Goal: Task Accomplishment & Management: Use online tool/utility

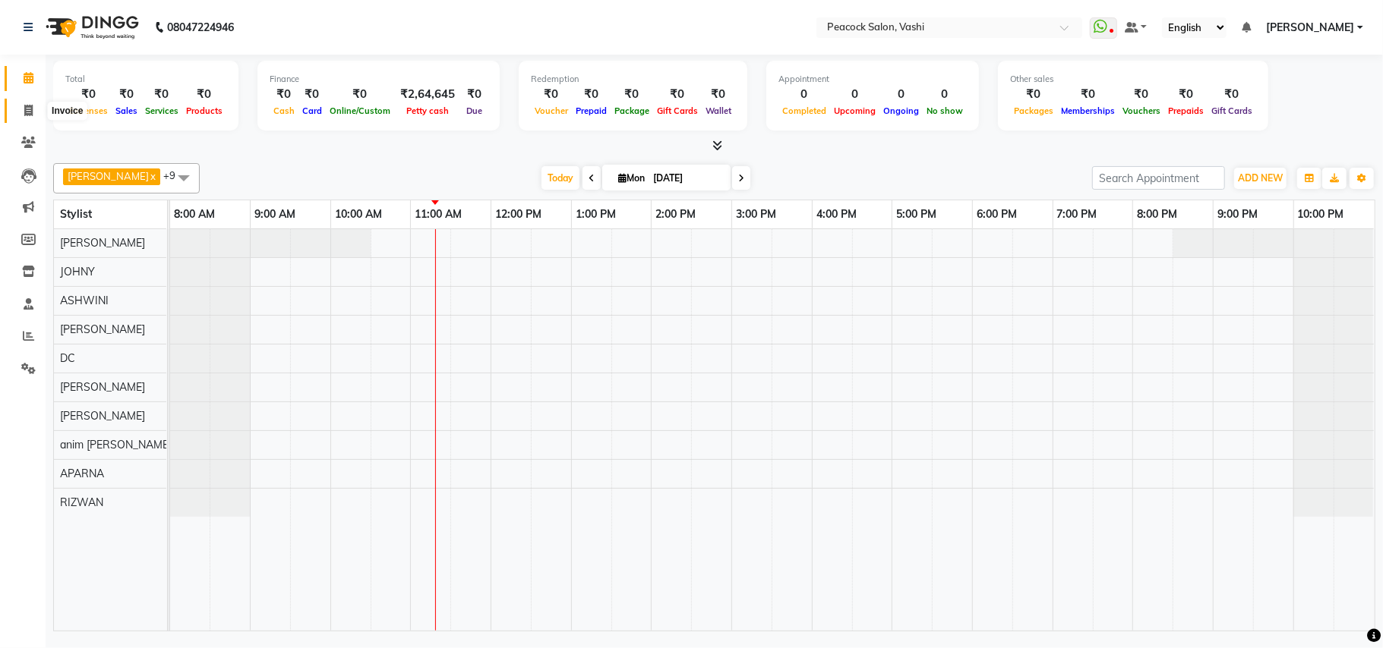
click at [30, 115] on icon at bounding box center [28, 110] width 8 height 11
select select "619"
select select "service"
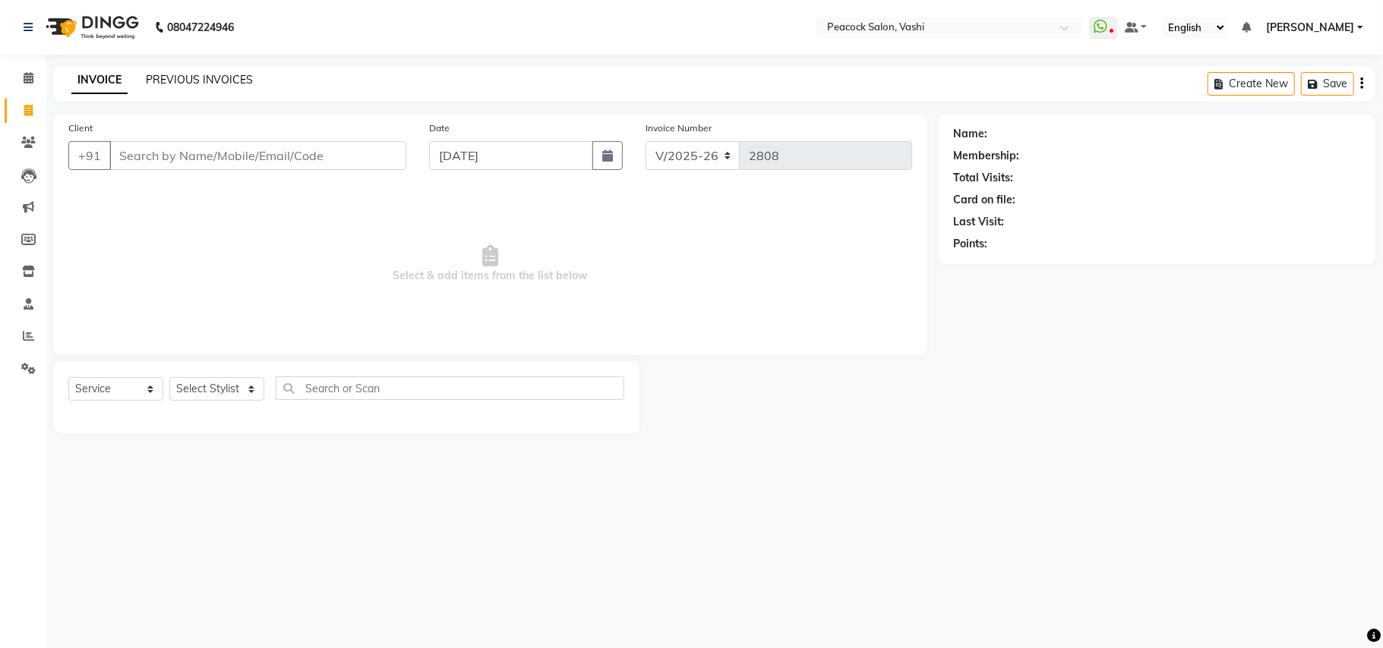
click at [165, 74] on link "PREVIOUS INVOICES" at bounding box center [199, 80] width 107 height 14
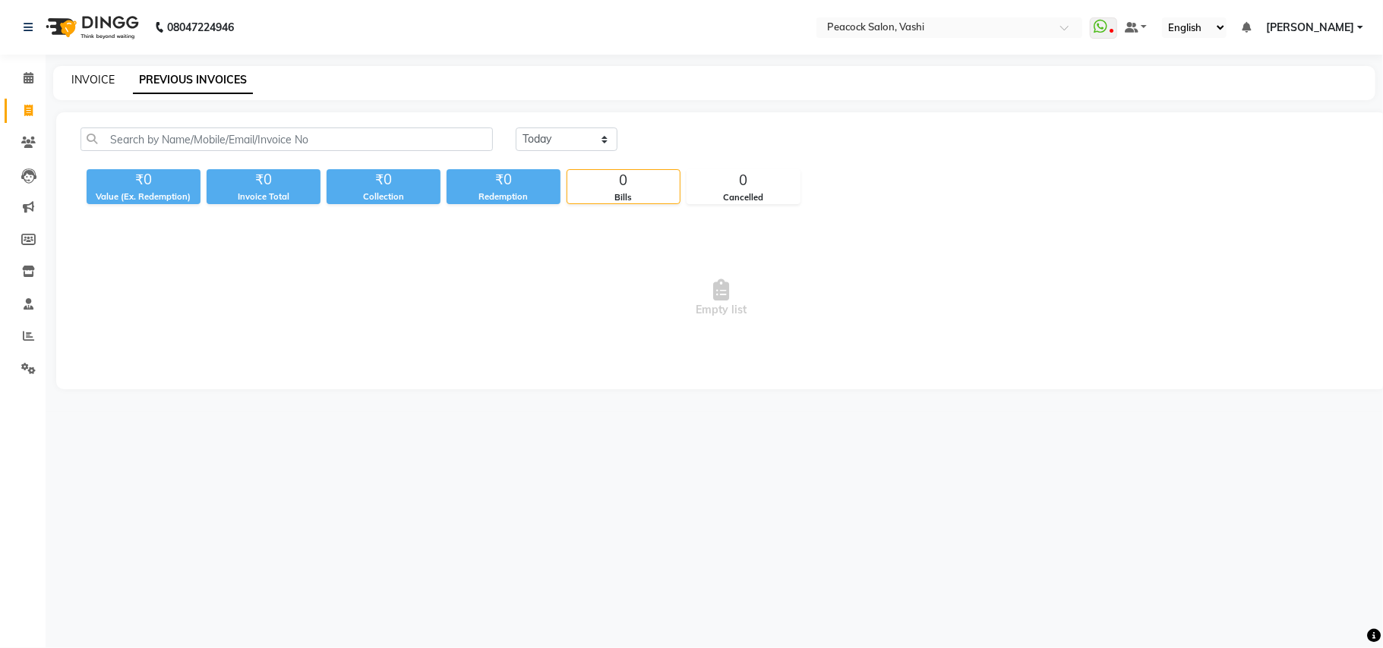
click at [94, 73] on link "INVOICE" at bounding box center [92, 80] width 43 height 14
select select "service"
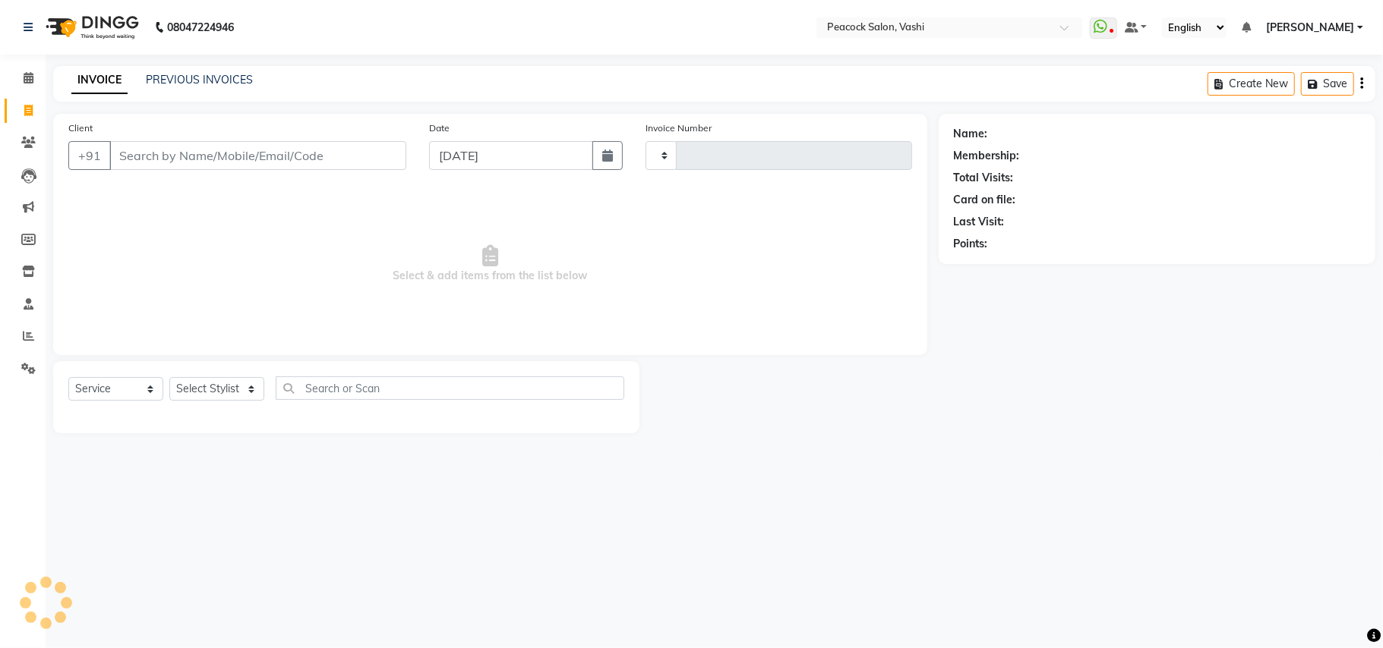
type input "2808"
select select "619"
click at [181, 79] on link "PREVIOUS INVOICES" at bounding box center [199, 80] width 107 height 14
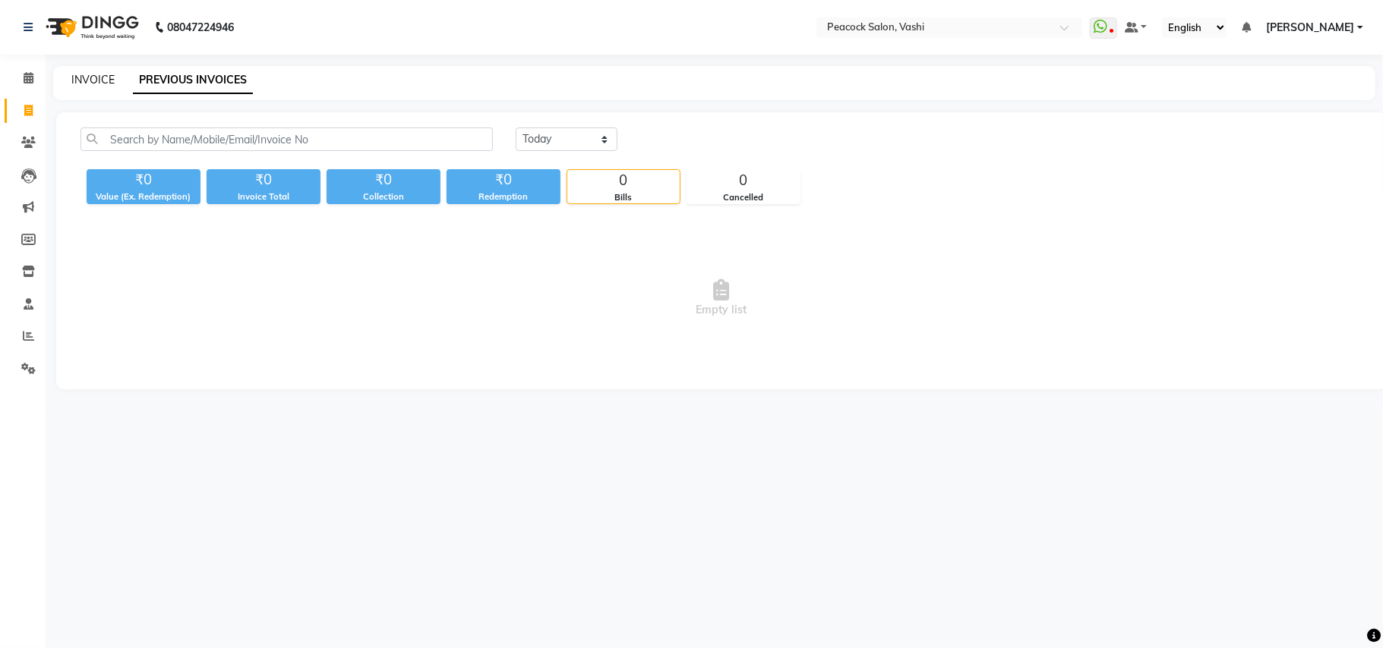
click at [104, 77] on link "INVOICE" at bounding box center [92, 80] width 43 height 14
select select "619"
select select "service"
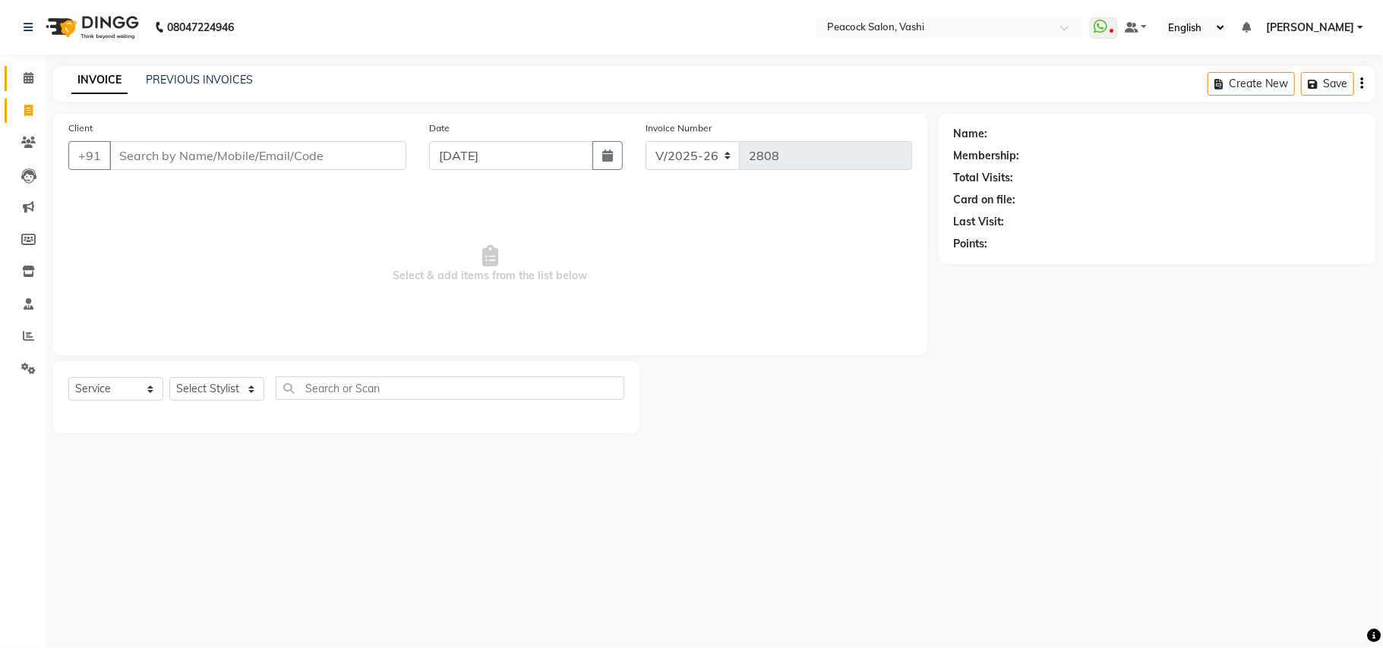
click at [25, 68] on link "Calendar" at bounding box center [23, 78] width 36 height 25
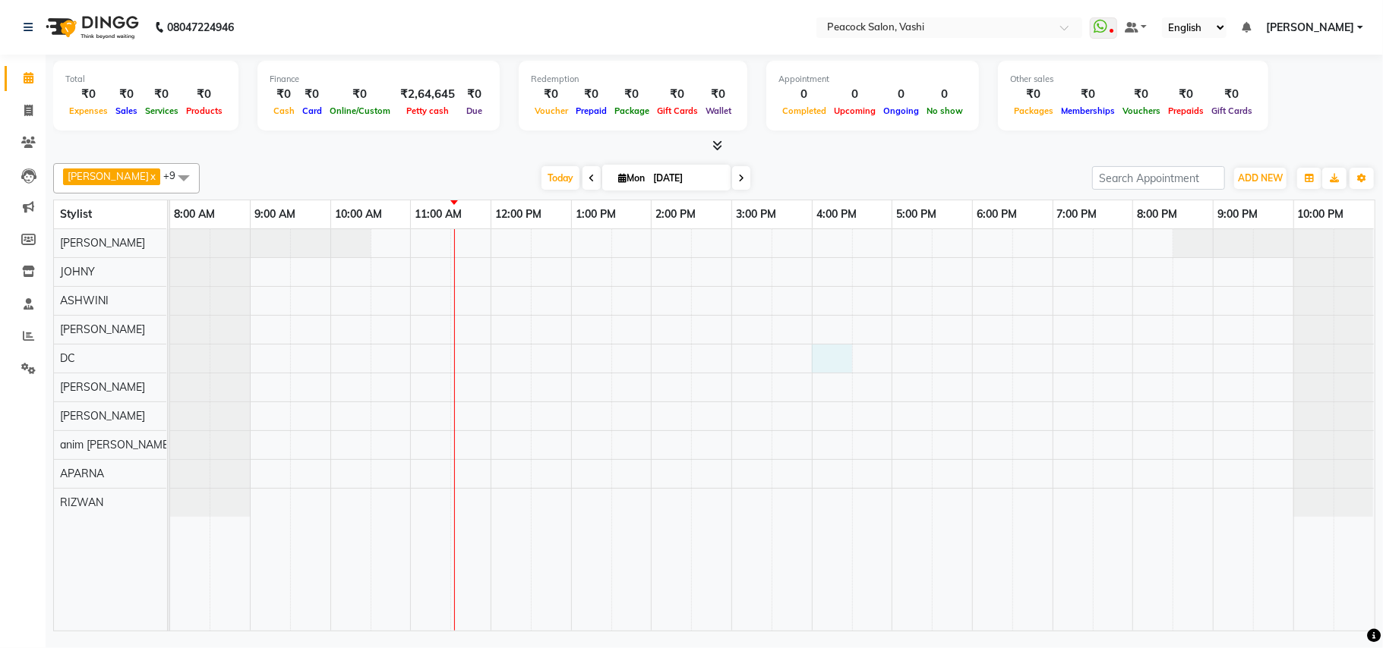
click at [821, 359] on div at bounding box center [772, 430] width 1204 height 402
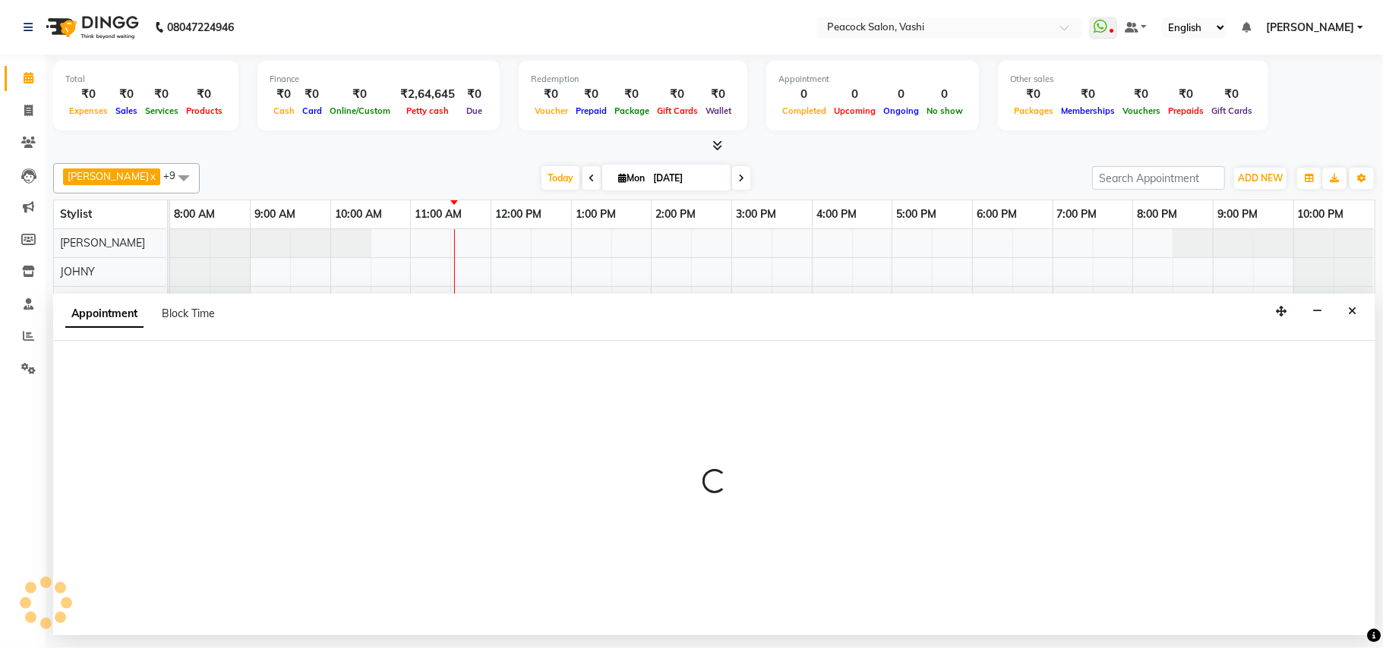
select select "22388"
select select "960"
select select "tentative"
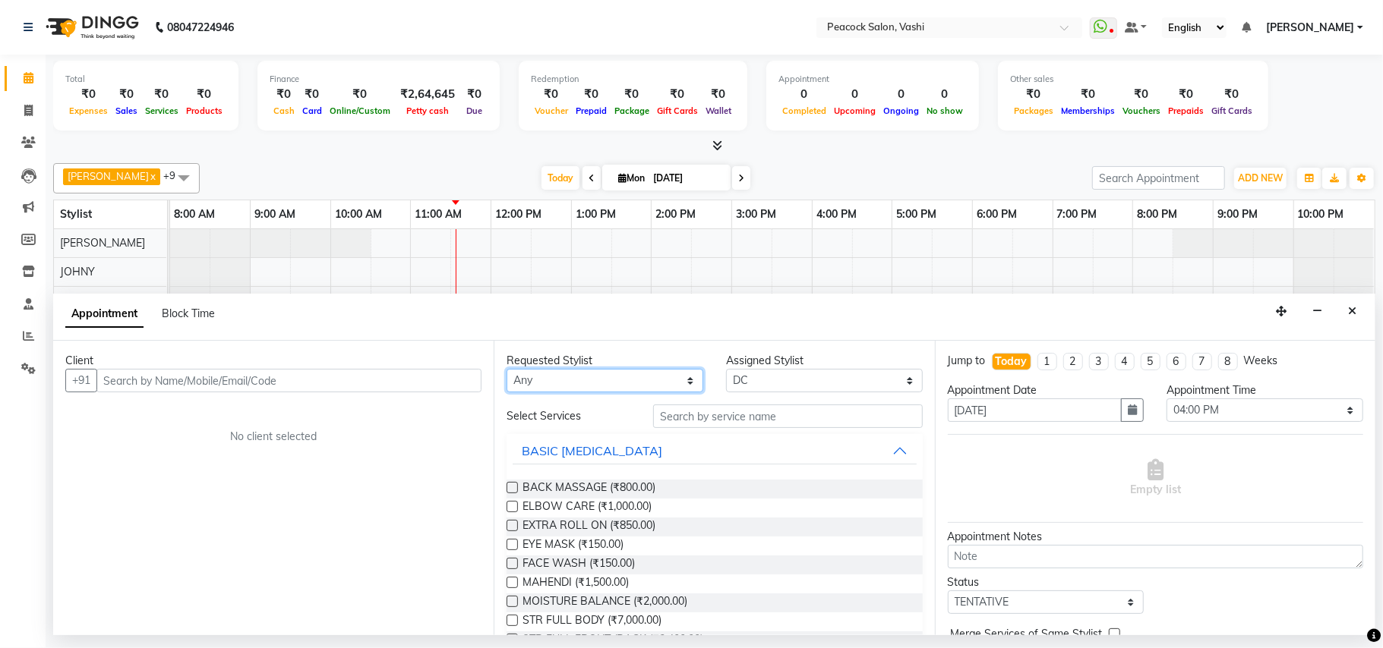
click at [626, 384] on select "Any anim [PERSON_NAME] APARNA [PERSON_NAME] DC [PERSON_NAME] [PERSON_NAME]" at bounding box center [604, 381] width 197 height 24
select select "22388"
click at [506, 370] on select "Any anim [PERSON_NAME] APARNA [PERSON_NAME] DC [PERSON_NAME] [PERSON_NAME]" at bounding box center [604, 381] width 197 height 24
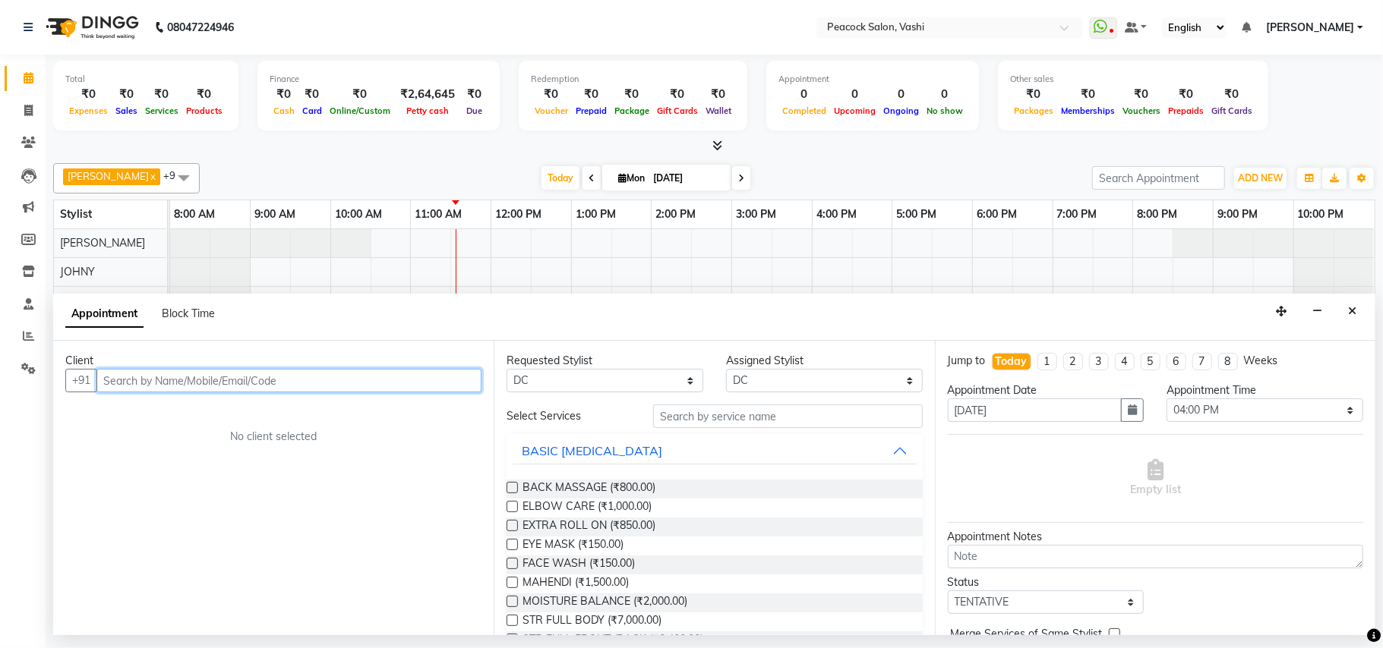
click at [195, 389] on input "text" at bounding box center [288, 381] width 385 height 24
click at [1356, 314] on button "Close" at bounding box center [1352, 312] width 22 height 24
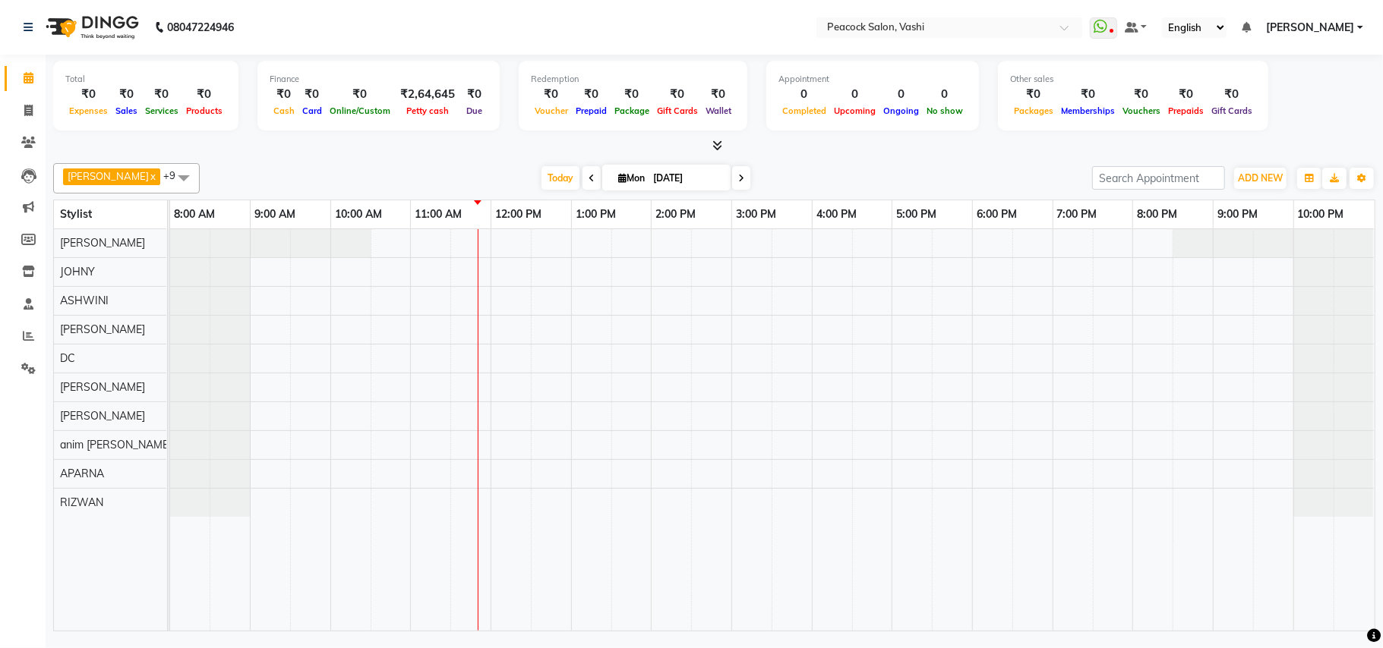
click at [285, 161] on div "ANKUSH x ASHWINI x DC x HARSHADA x JOHNY x PRITI x BHAGWATI x anim shinglai x R…" at bounding box center [714, 394] width 1322 height 475
click at [22, 106] on span at bounding box center [28, 110] width 27 height 17
select select "service"
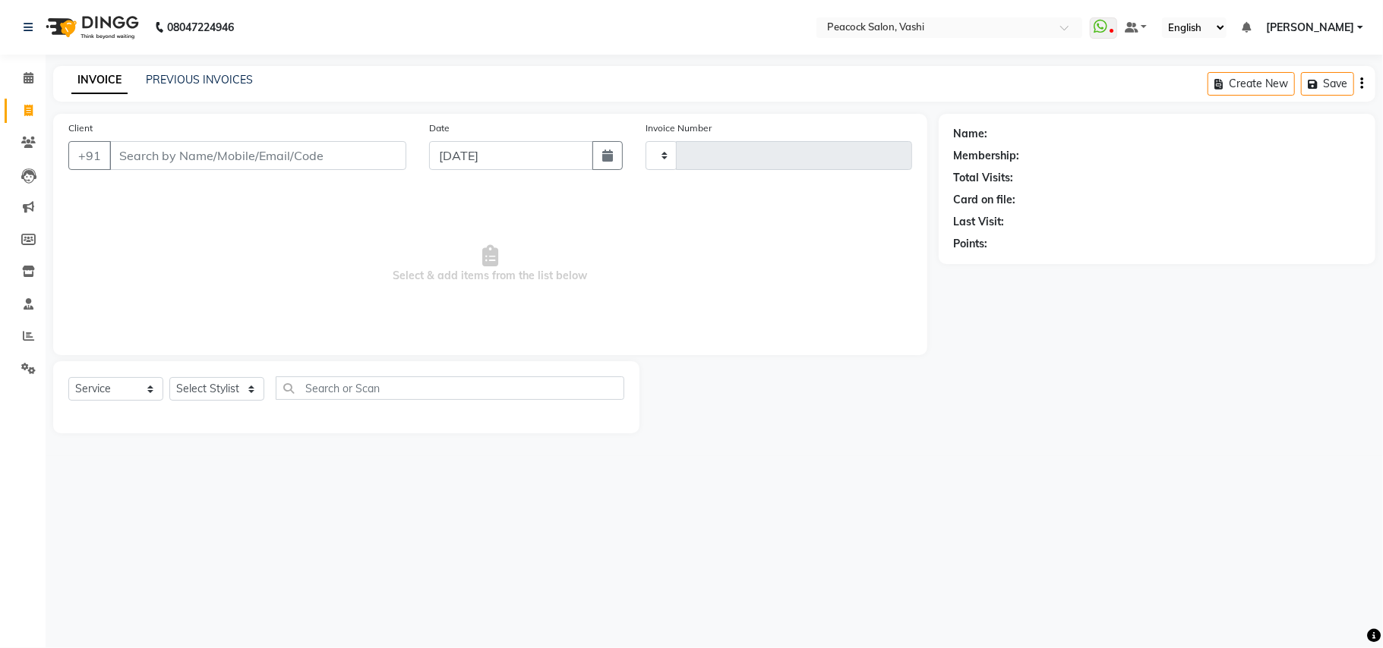
type input "2808"
select select "619"
click at [197, 74] on link "PREVIOUS INVOICES" at bounding box center [199, 80] width 107 height 14
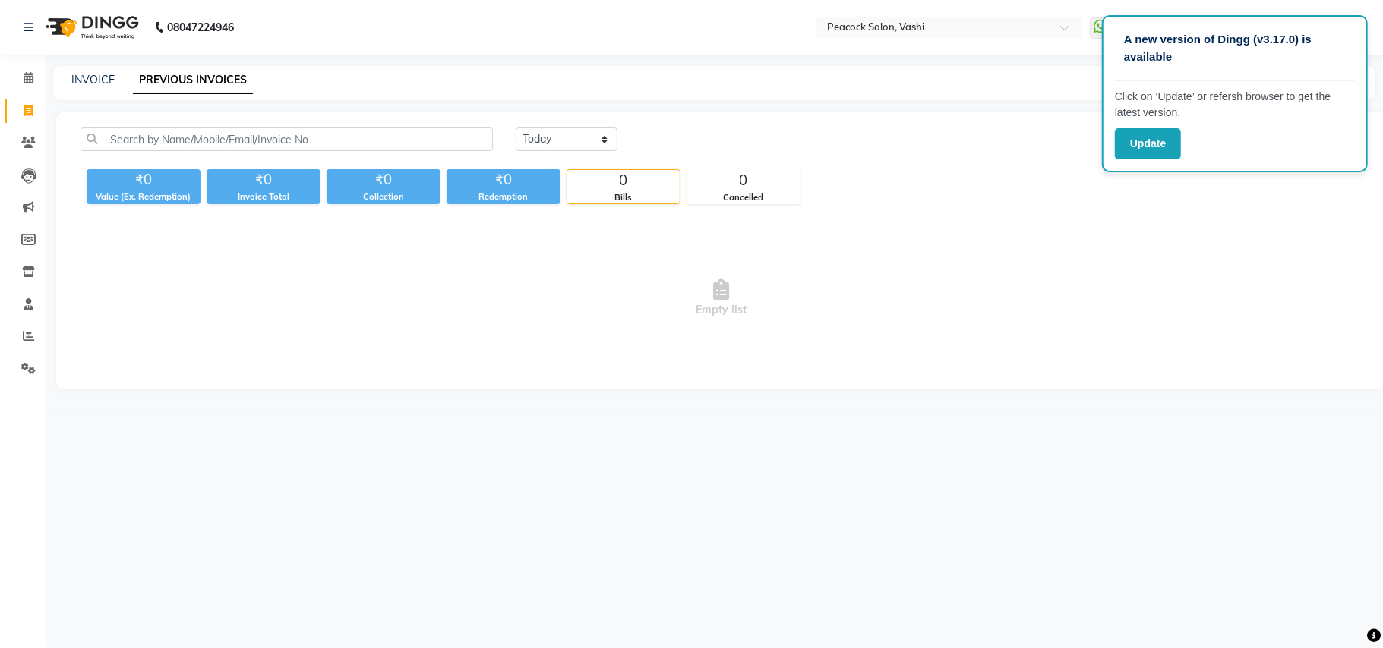
click at [1228, 342] on span "Empty list" at bounding box center [721, 298] width 1282 height 152
click at [1143, 351] on span "Empty list" at bounding box center [721, 298] width 1282 height 152
click at [799, 344] on span "Empty list" at bounding box center [721, 298] width 1282 height 152
drag, startPoint x: 820, startPoint y: 340, endPoint x: 572, endPoint y: 466, distance: 277.7
click at [572, 466] on div "A new version of Dingg (v3.17.0) is available Click on ‘Update’ or refersh brow…" at bounding box center [691, 324] width 1383 height 648
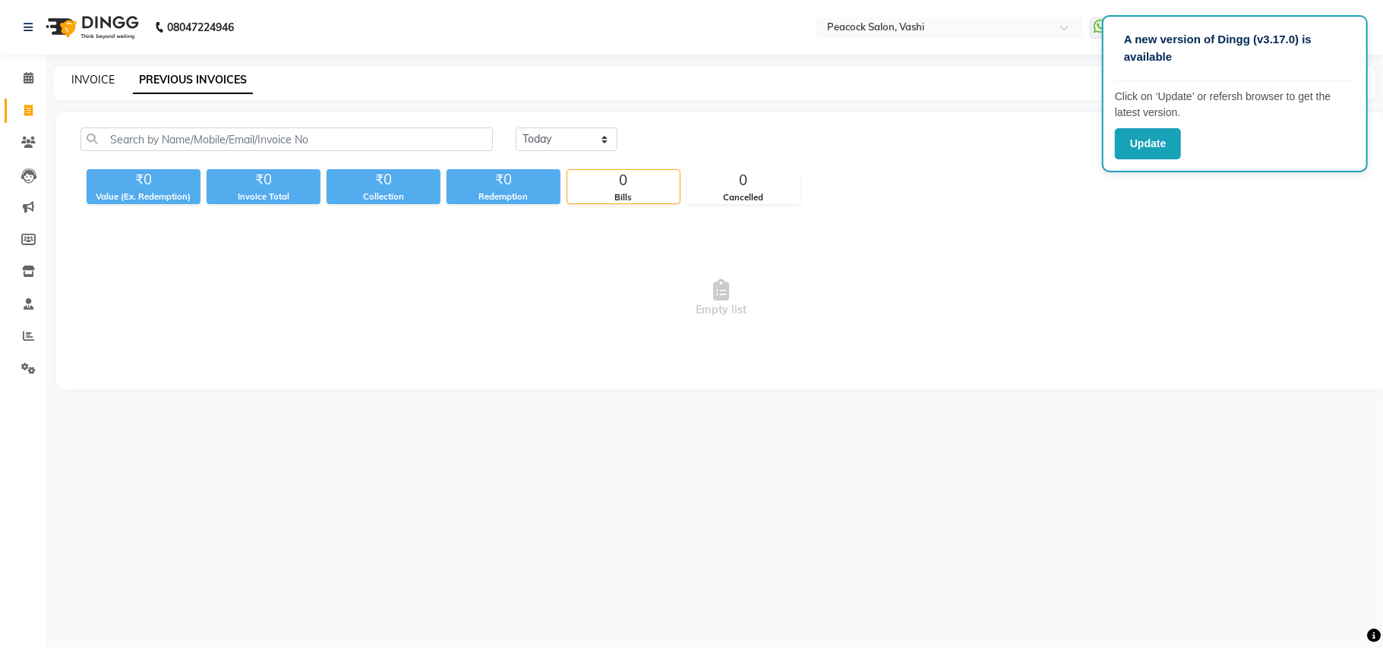
click at [77, 77] on link "INVOICE" at bounding box center [92, 80] width 43 height 14
select select "619"
select select "service"
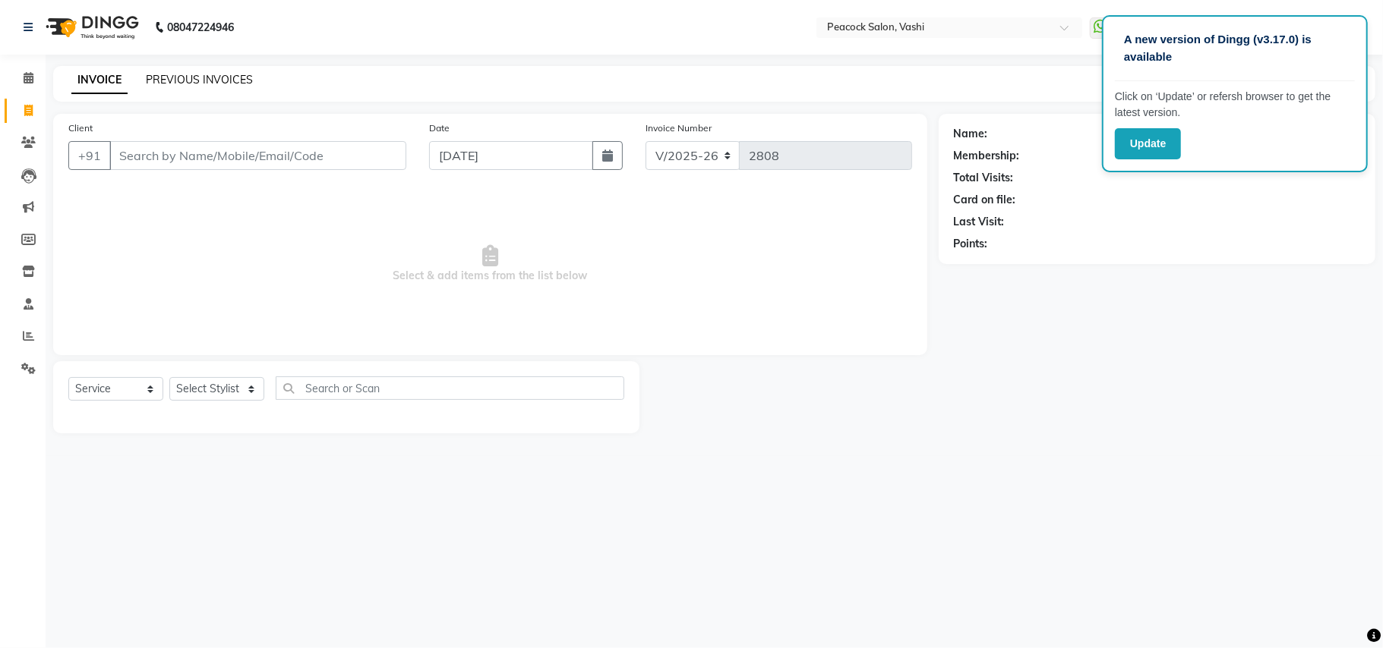
click at [231, 77] on link "PREVIOUS INVOICES" at bounding box center [199, 80] width 107 height 14
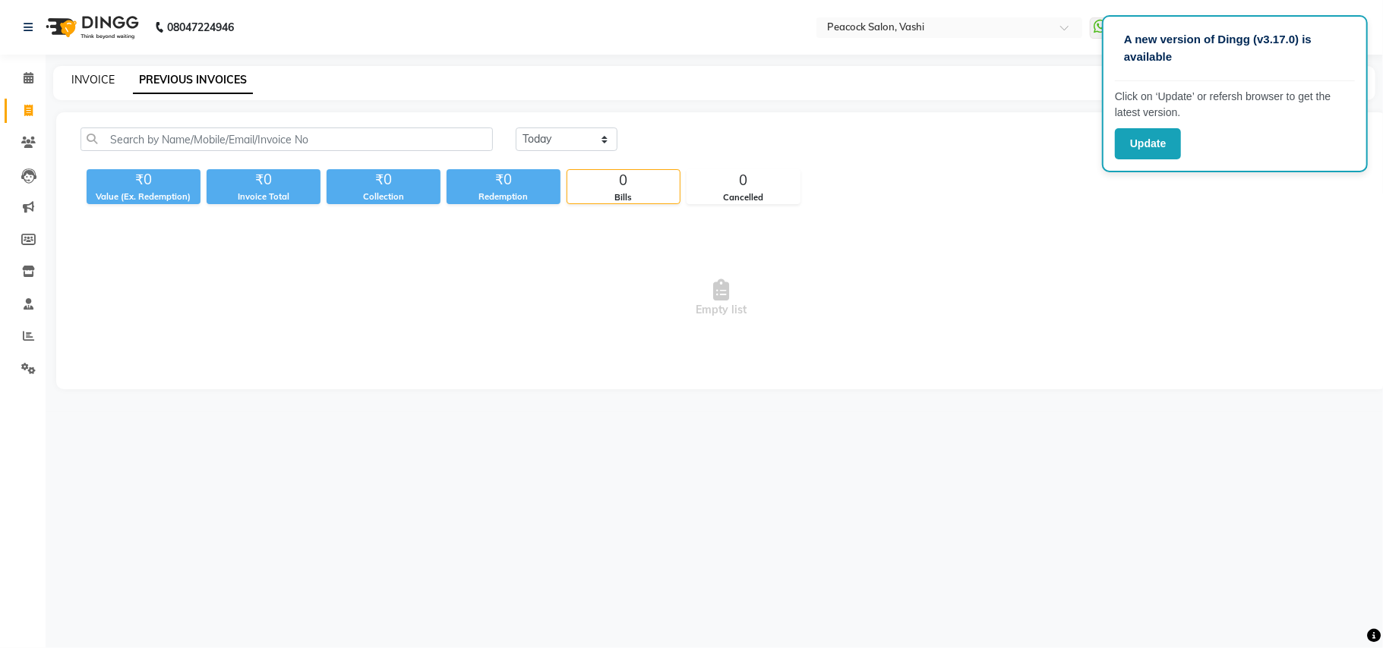
click at [83, 76] on link "INVOICE" at bounding box center [92, 80] width 43 height 14
select select "service"
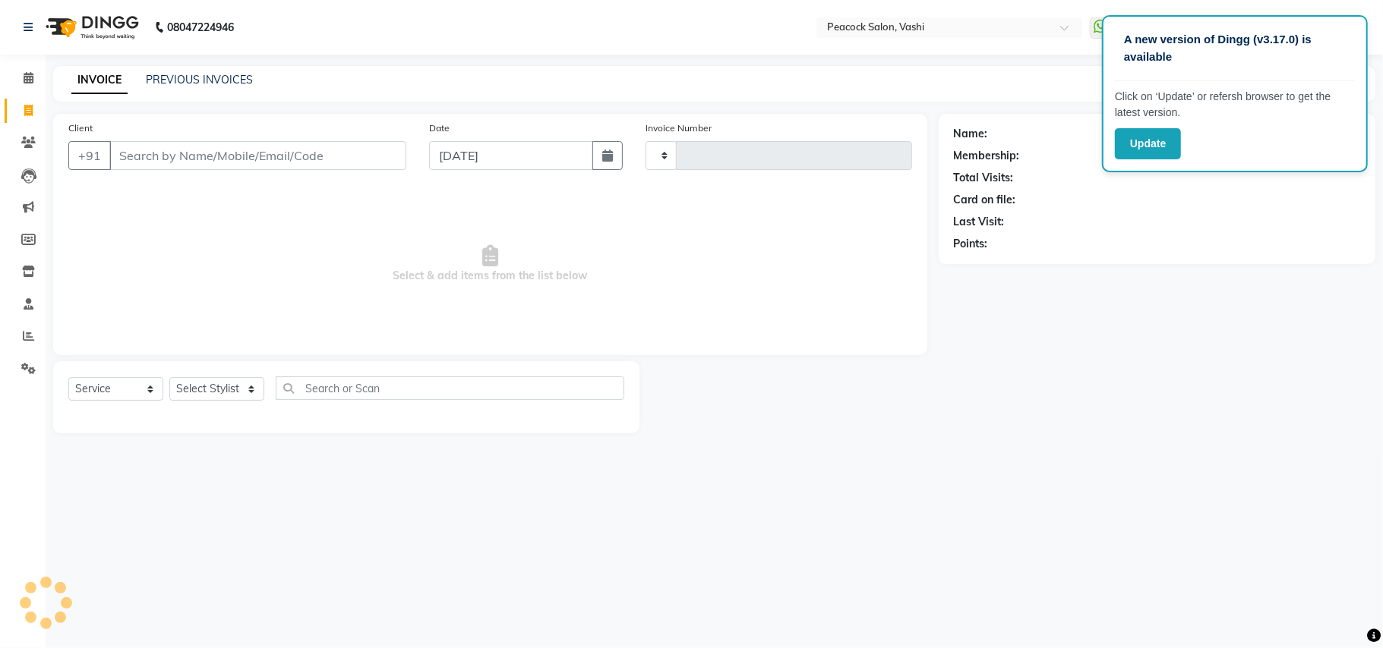
type input "2808"
select select "619"
click at [1149, 134] on button "Update" at bounding box center [1148, 143] width 66 height 31
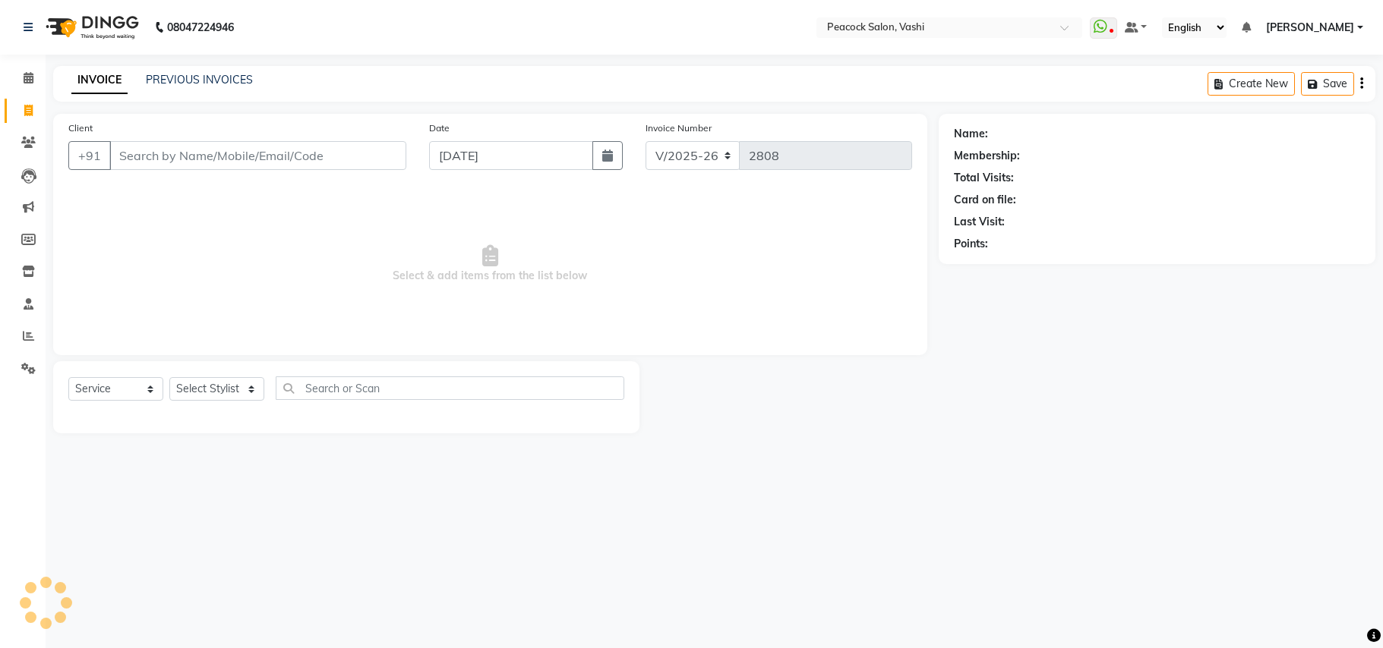
select select "619"
select select "service"
click at [604, 152] on icon "button" at bounding box center [607, 156] width 11 height 12
select select "9"
select select "2025"
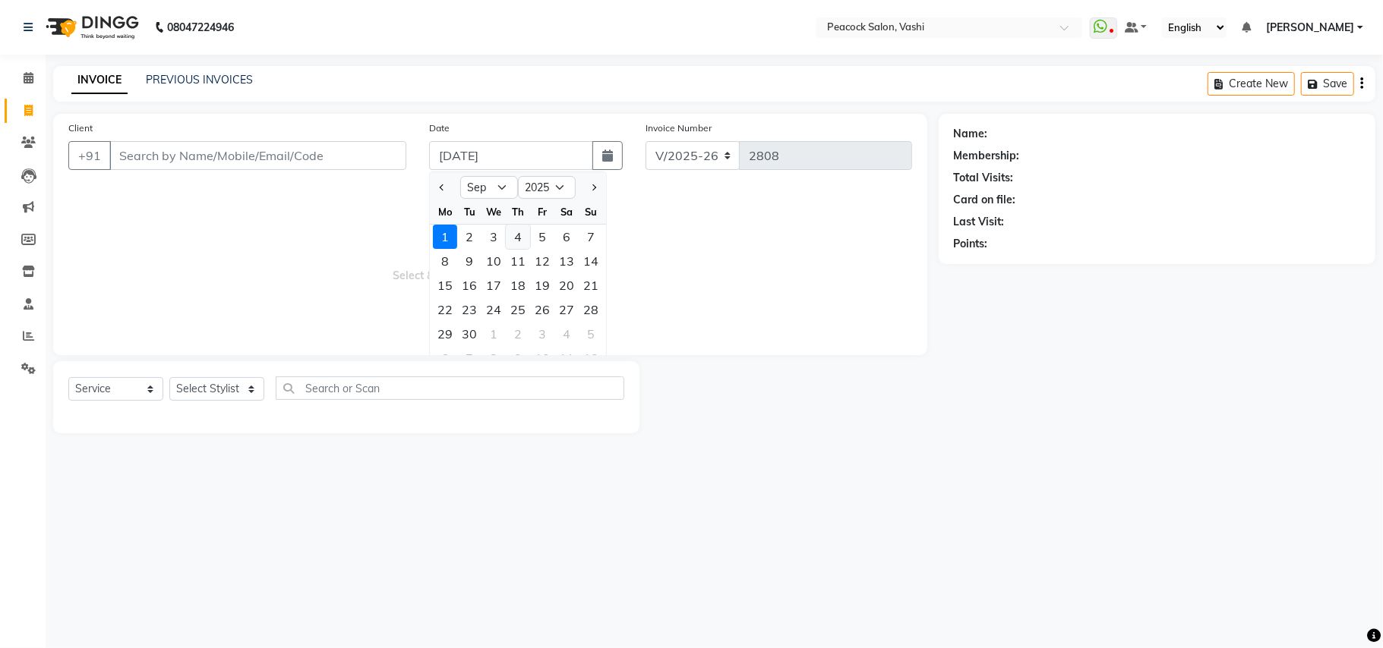
click at [518, 234] on div "4" at bounding box center [518, 237] width 24 height 24
type input "[DATE]"
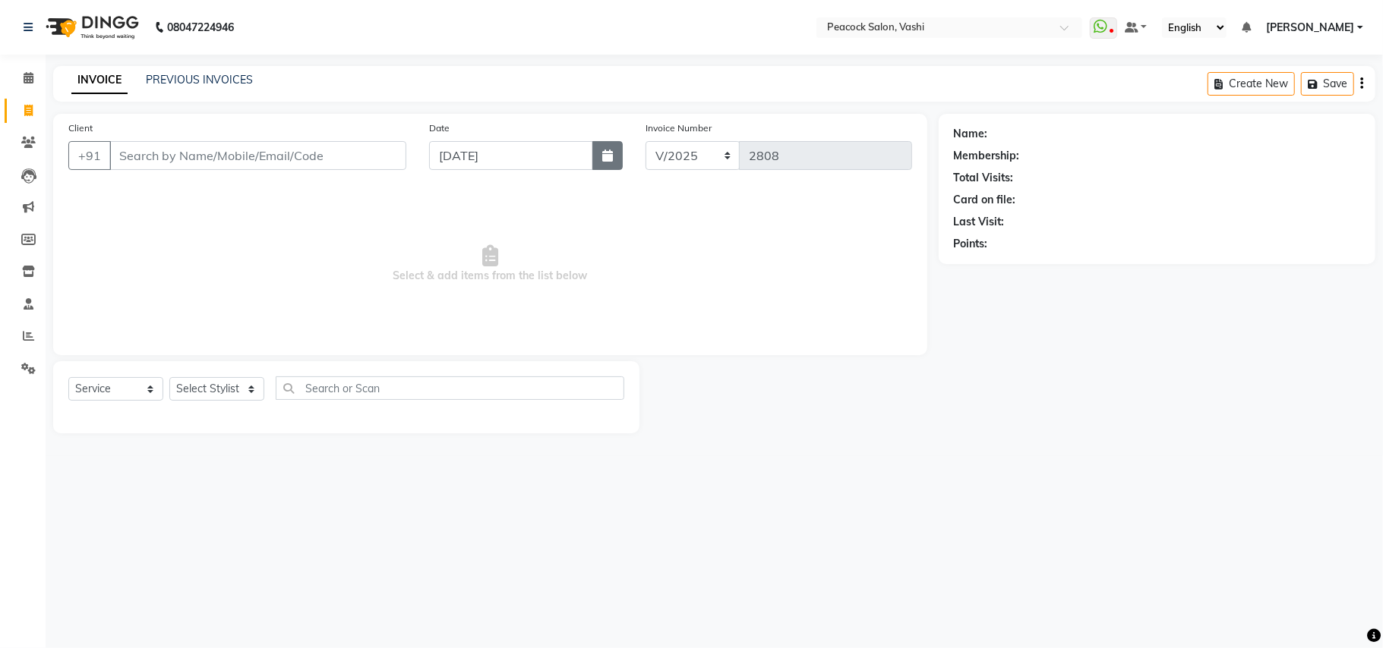
click at [602, 153] on icon "button" at bounding box center [607, 156] width 11 height 12
select select "9"
select select "2025"
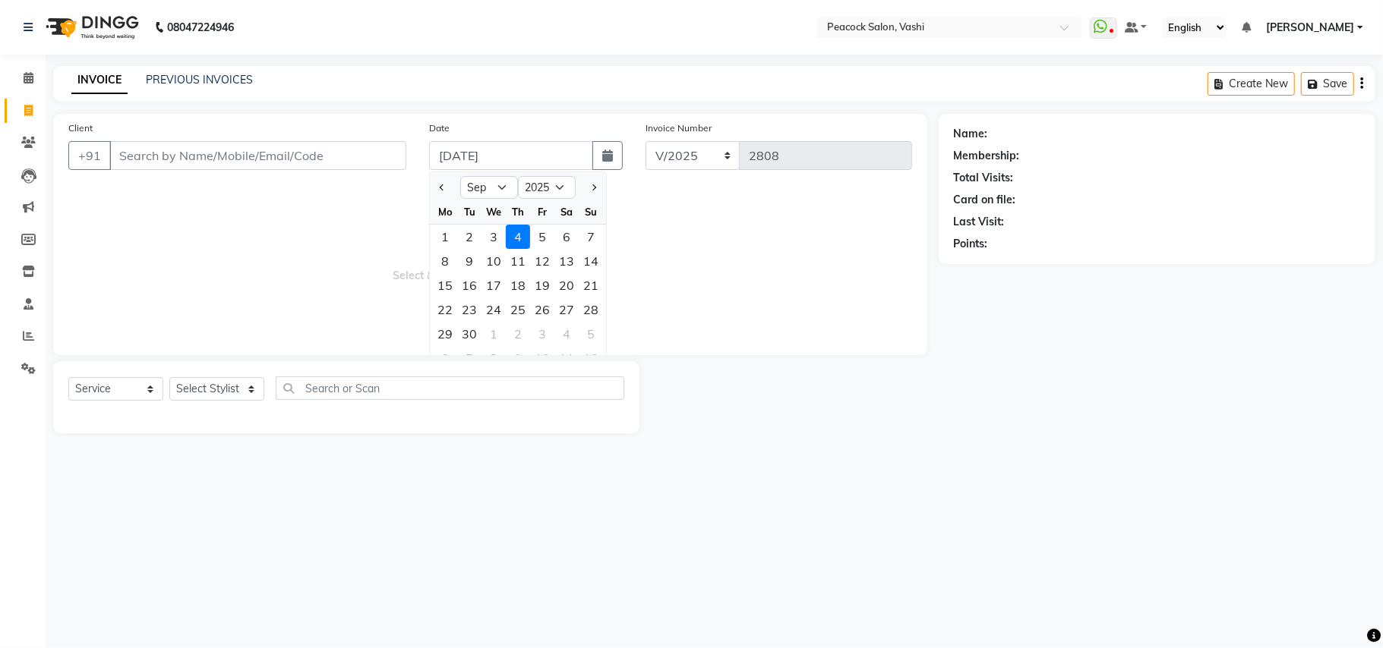
click at [875, 417] on div at bounding box center [788, 397] width 299 height 72
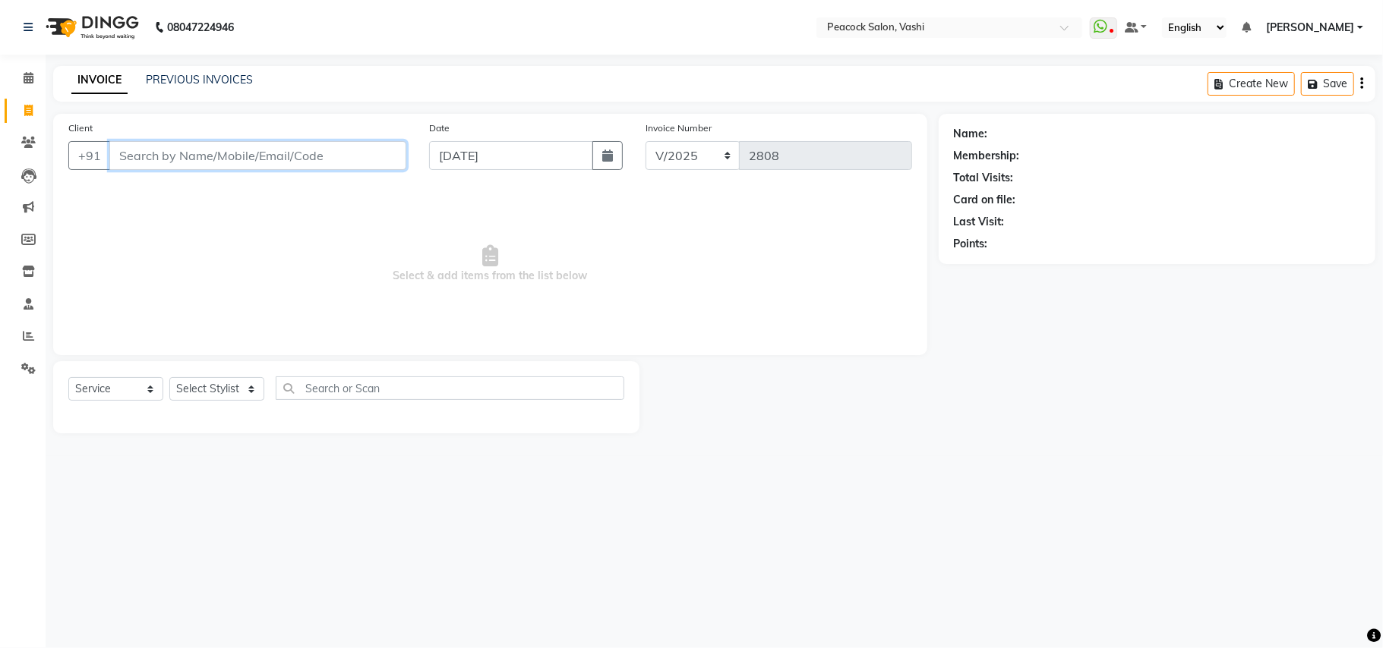
click at [210, 156] on input "Client" at bounding box center [257, 155] width 297 height 29
type input "9820636667"
click at [377, 162] on span "Add Client" at bounding box center [367, 155] width 60 height 15
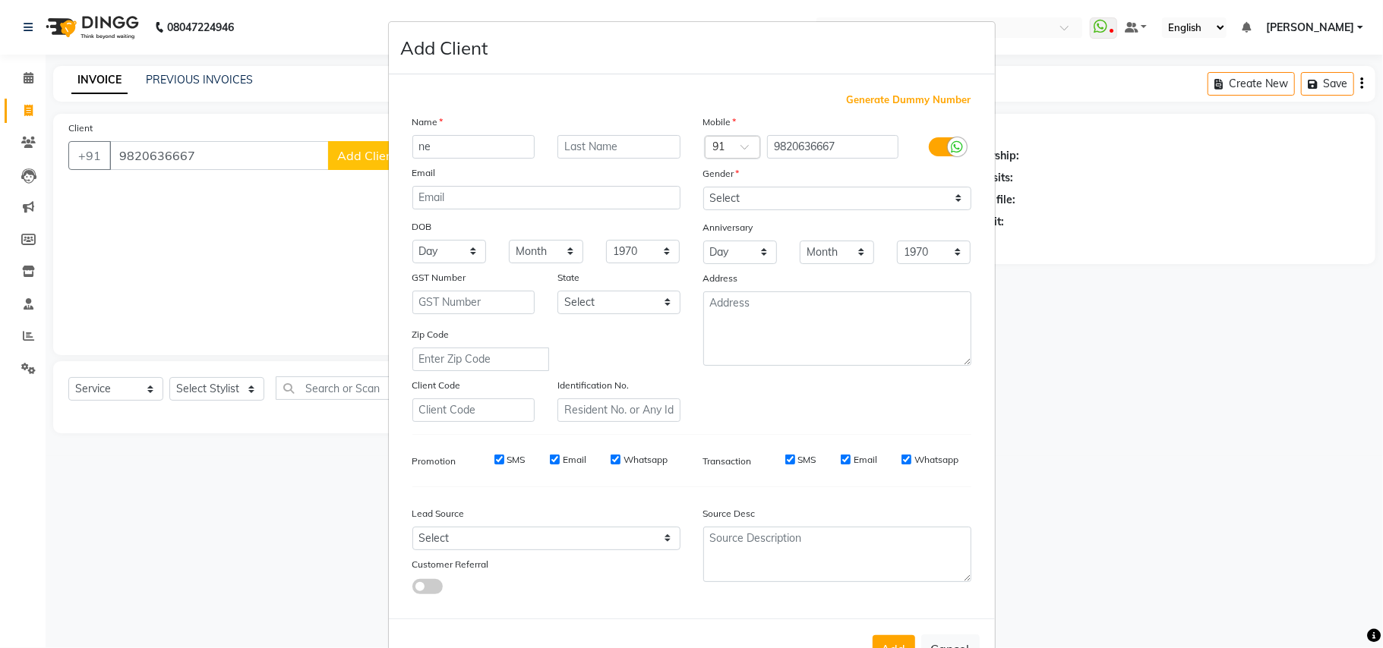
type input "n"
type input "[PERSON_NAME]"
click at [720, 204] on select "Select [DEMOGRAPHIC_DATA] [DEMOGRAPHIC_DATA] Other Prefer Not To Say" at bounding box center [837, 199] width 268 height 24
select select "[DEMOGRAPHIC_DATA]"
click at [703, 187] on select "Select [DEMOGRAPHIC_DATA] [DEMOGRAPHIC_DATA] Other Prefer Not To Say" at bounding box center [837, 199] width 268 height 24
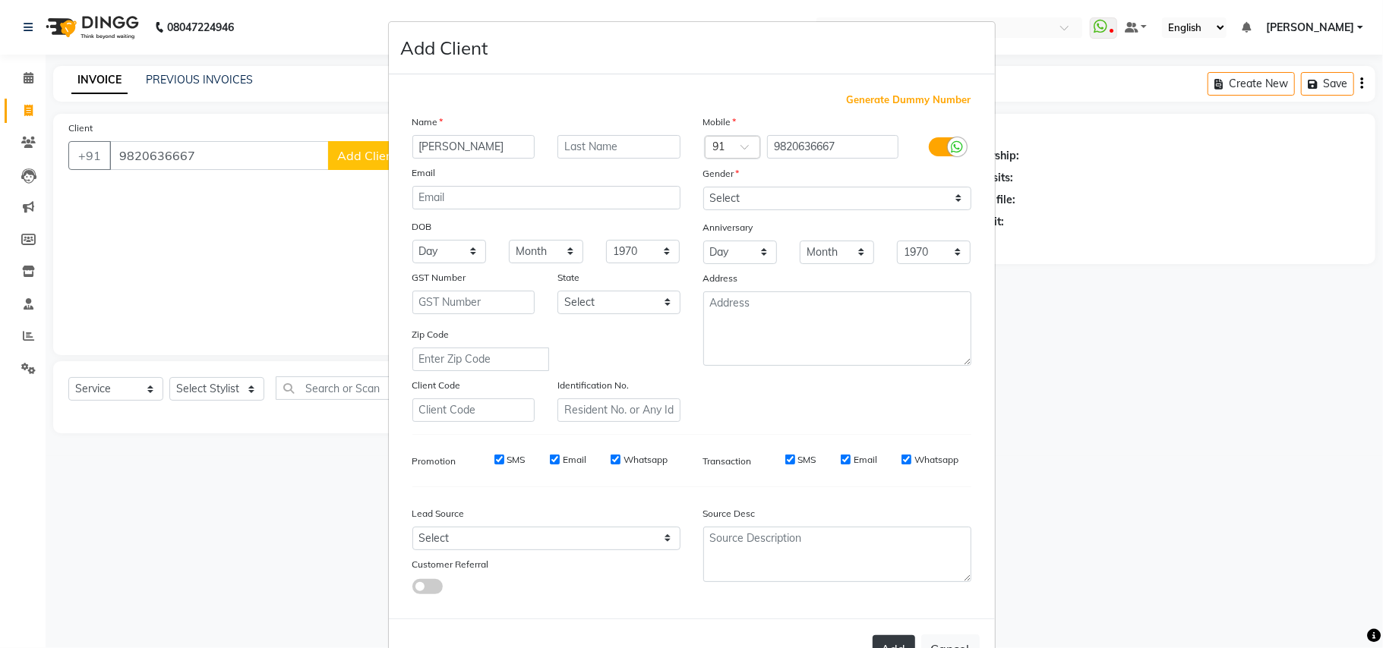
click at [881, 642] on button "Add" at bounding box center [893, 648] width 43 height 27
select select
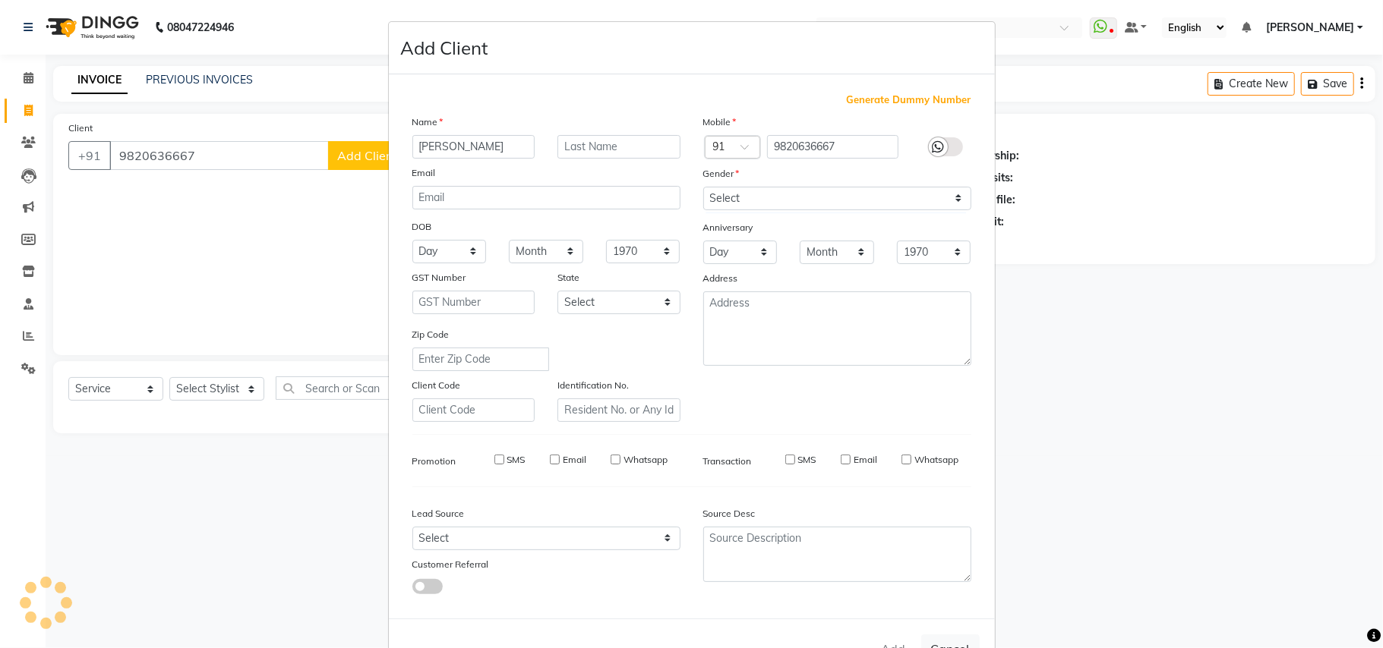
select select
checkbox input "false"
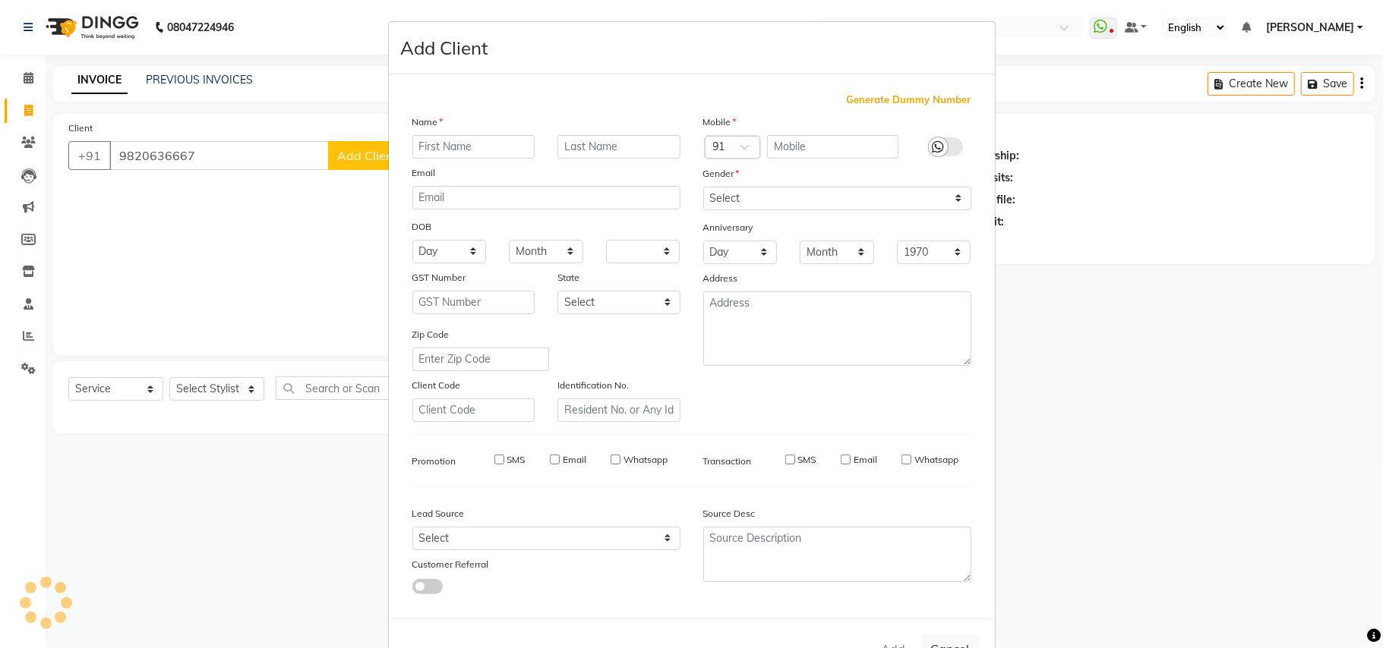
checkbox input "false"
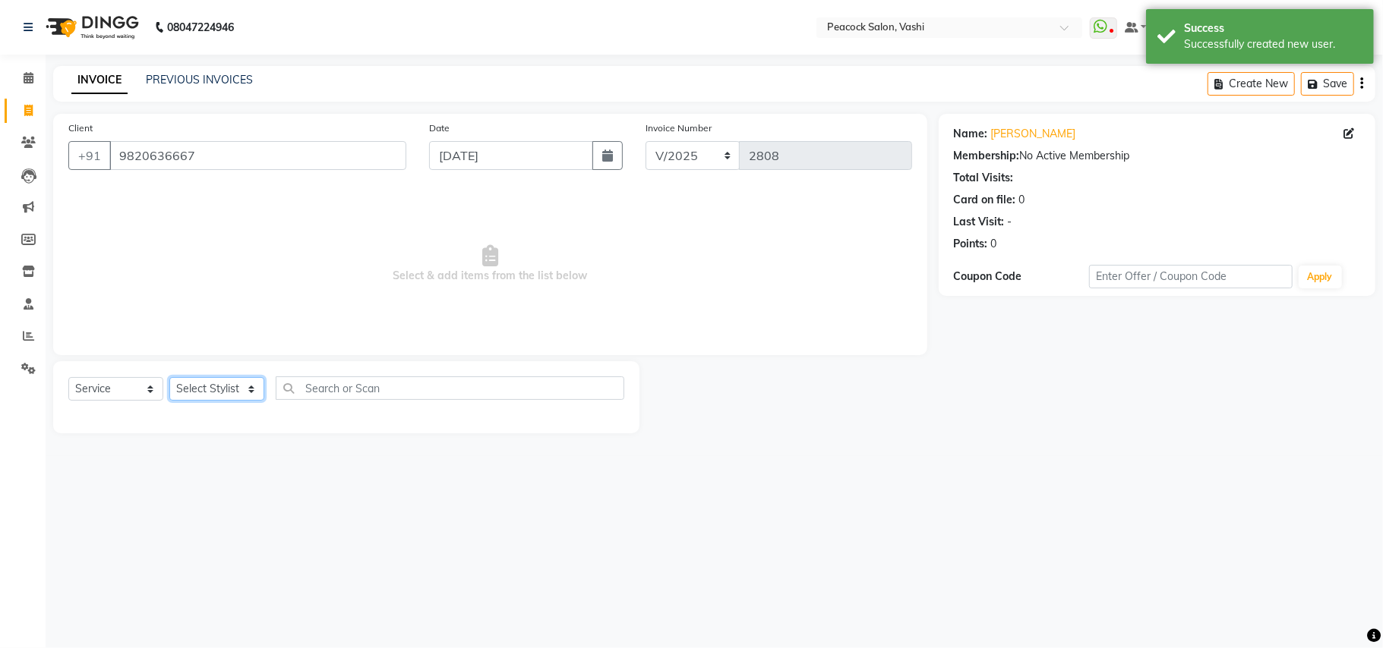
click at [208, 389] on select "Select Stylist anim [PERSON_NAME] APARNA [PERSON_NAME] DC Dingg Support [PERSON…" at bounding box center [216, 389] width 95 height 24
select select "57174"
click at [169, 377] on select "Select Stylist anim [PERSON_NAME] APARNA [PERSON_NAME] DC Dingg Support [PERSON…" at bounding box center [216, 389] width 95 height 24
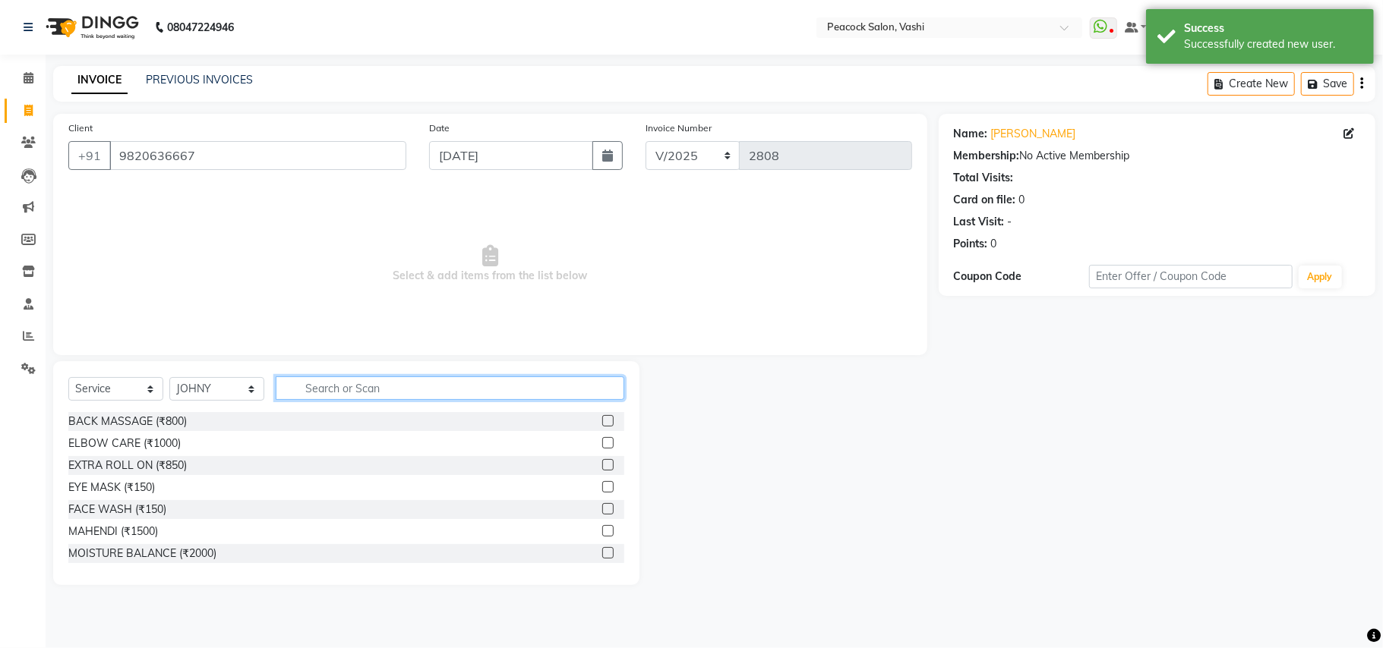
click at [317, 383] on input "text" at bounding box center [450, 389] width 348 height 24
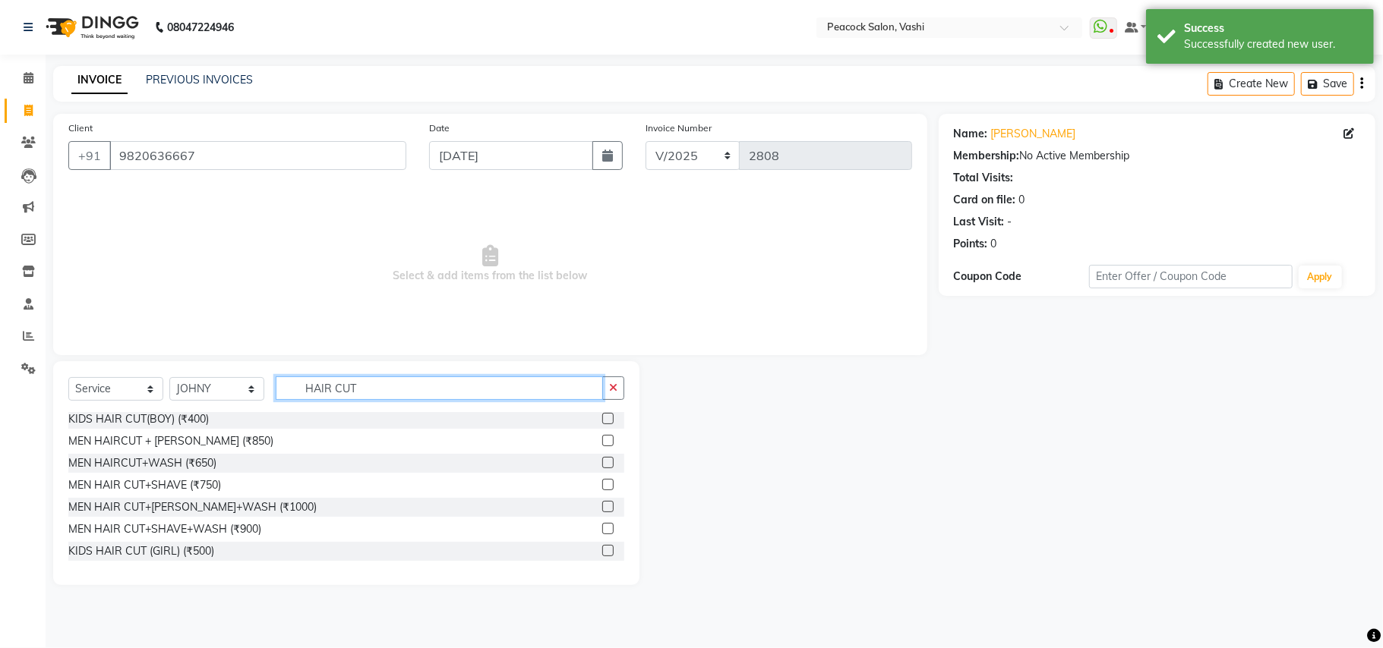
scroll to position [68, 0]
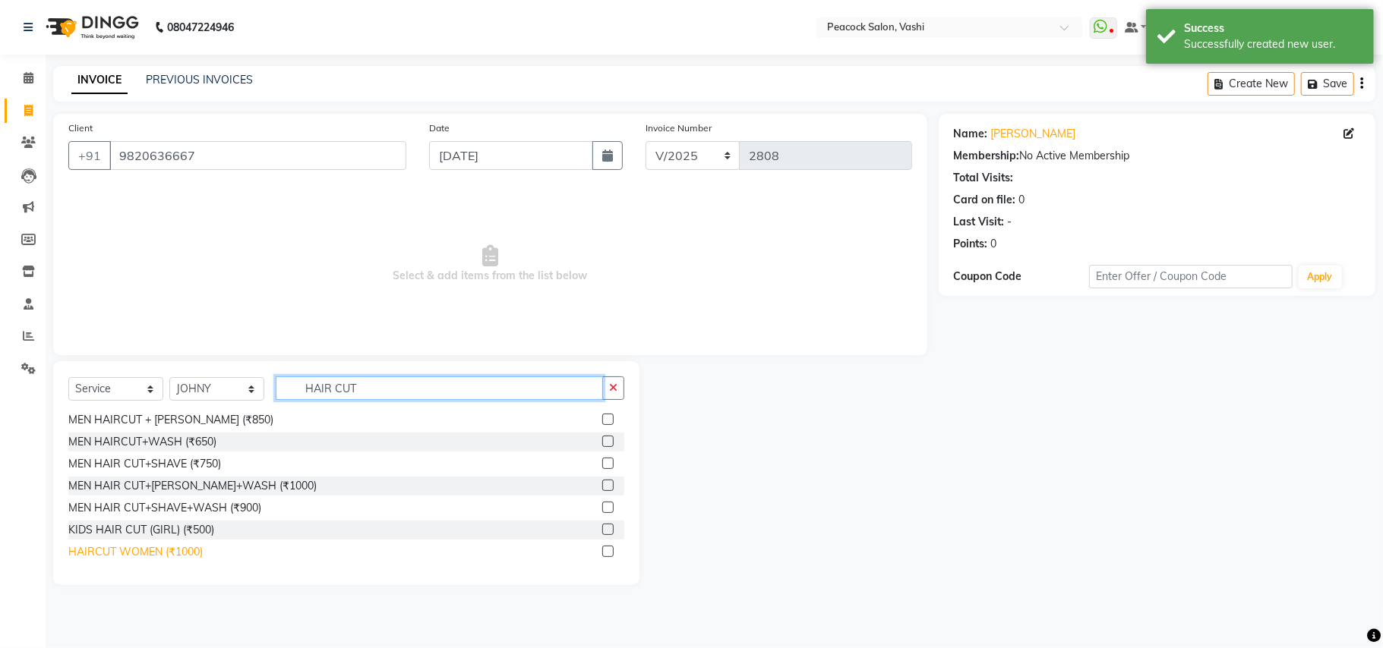
type input "HAIR CUT"
click at [134, 550] on div "HAIRCUT WOMEN (₹1000)" at bounding box center [135, 552] width 134 height 16
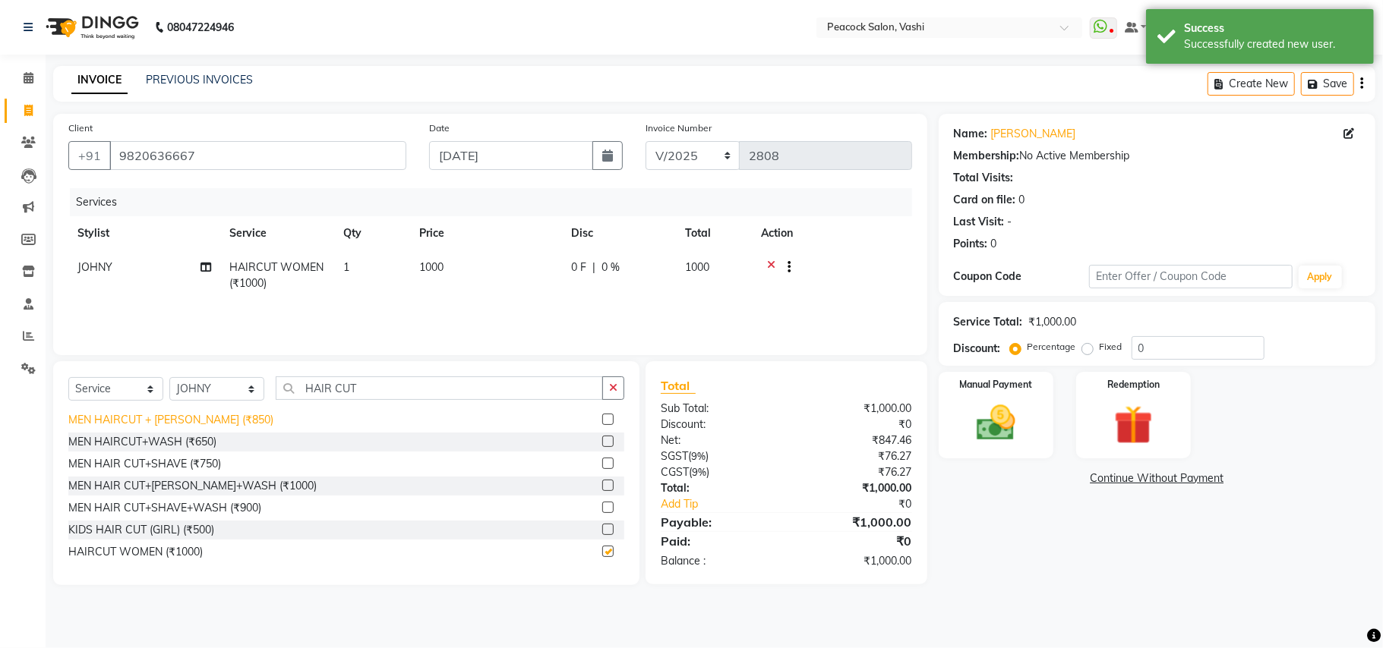
checkbox input "false"
click at [187, 383] on select "Select Stylist anim [PERSON_NAME] APARNA [PERSON_NAME] DC Dingg Support [PERSON…" at bounding box center [216, 389] width 95 height 24
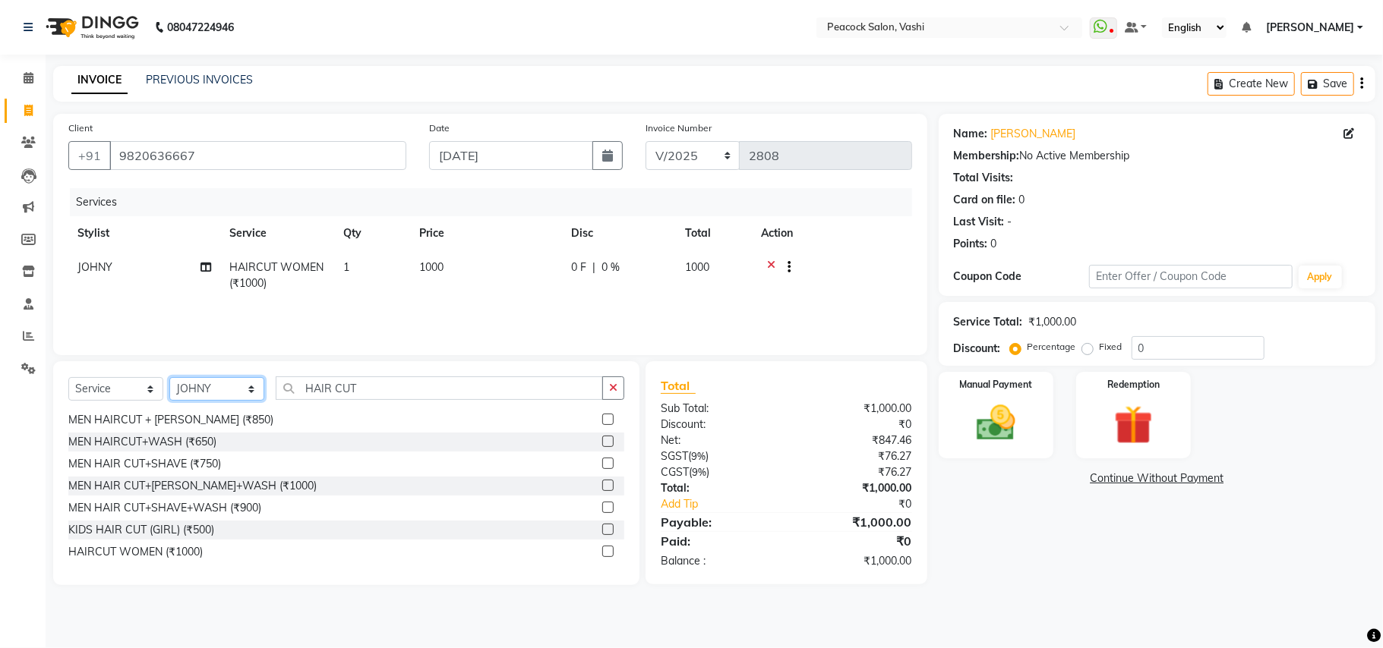
select select "37757"
click at [169, 377] on select "Select Stylist anim [PERSON_NAME] APARNA [PERSON_NAME] DC Dingg Support [PERSON…" at bounding box center [216, 389] width 95 height 24
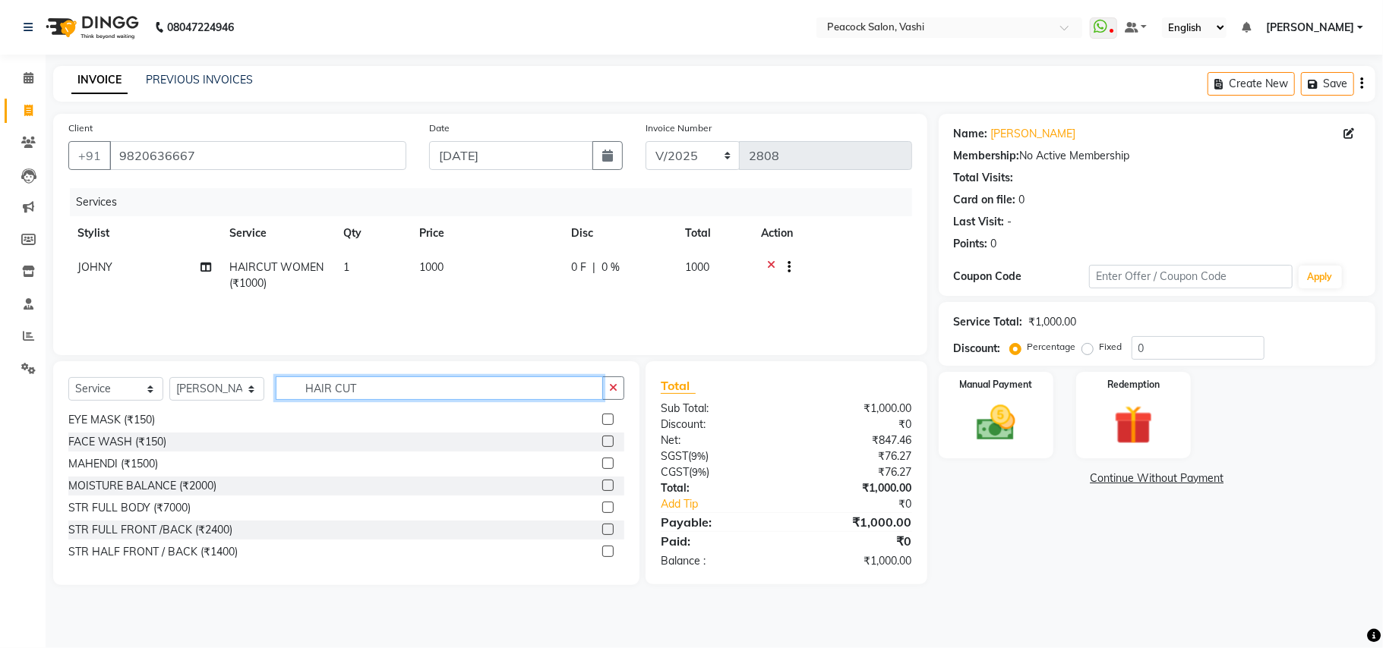
click at [386, 380] on input "HAIR CUT" at bounding box center [439, 389] width 327 height 24
type input "H"
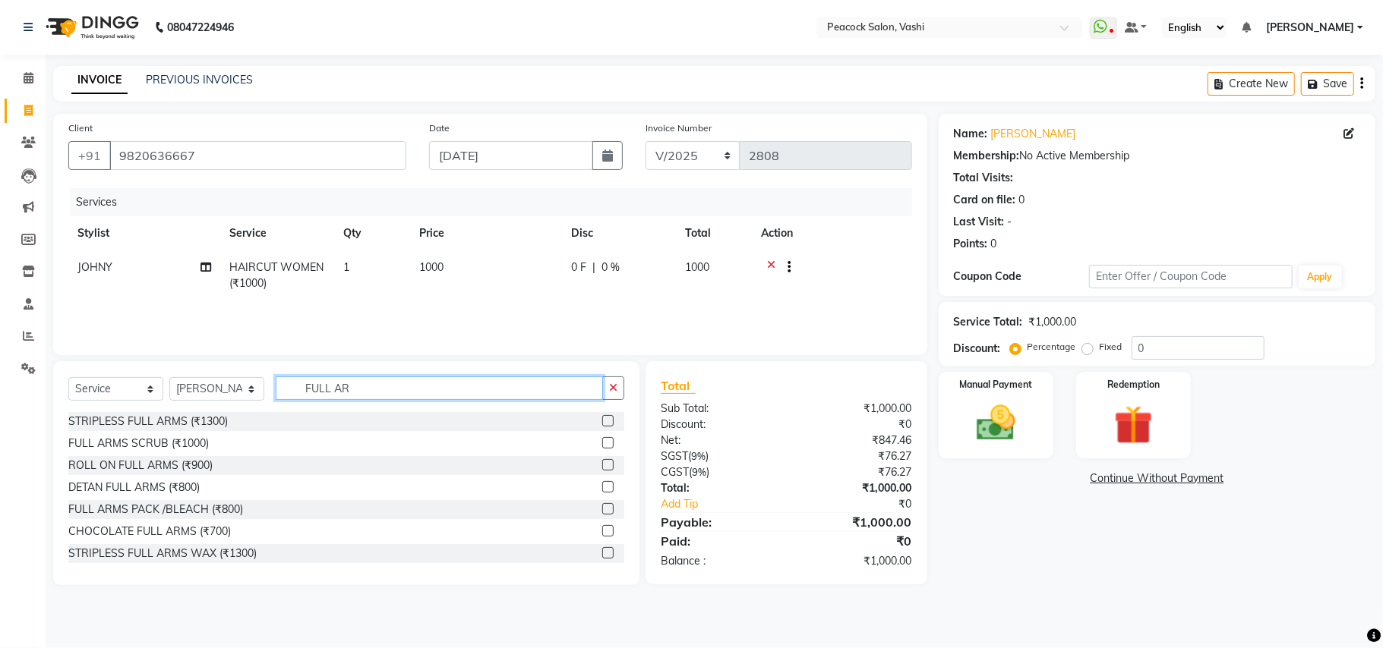
type input "FULL AR"
click at [131, 523] on div "CHOCOLATE FULL ARMS (₹700)" at bounding box center [346, 531] width 556 height 19
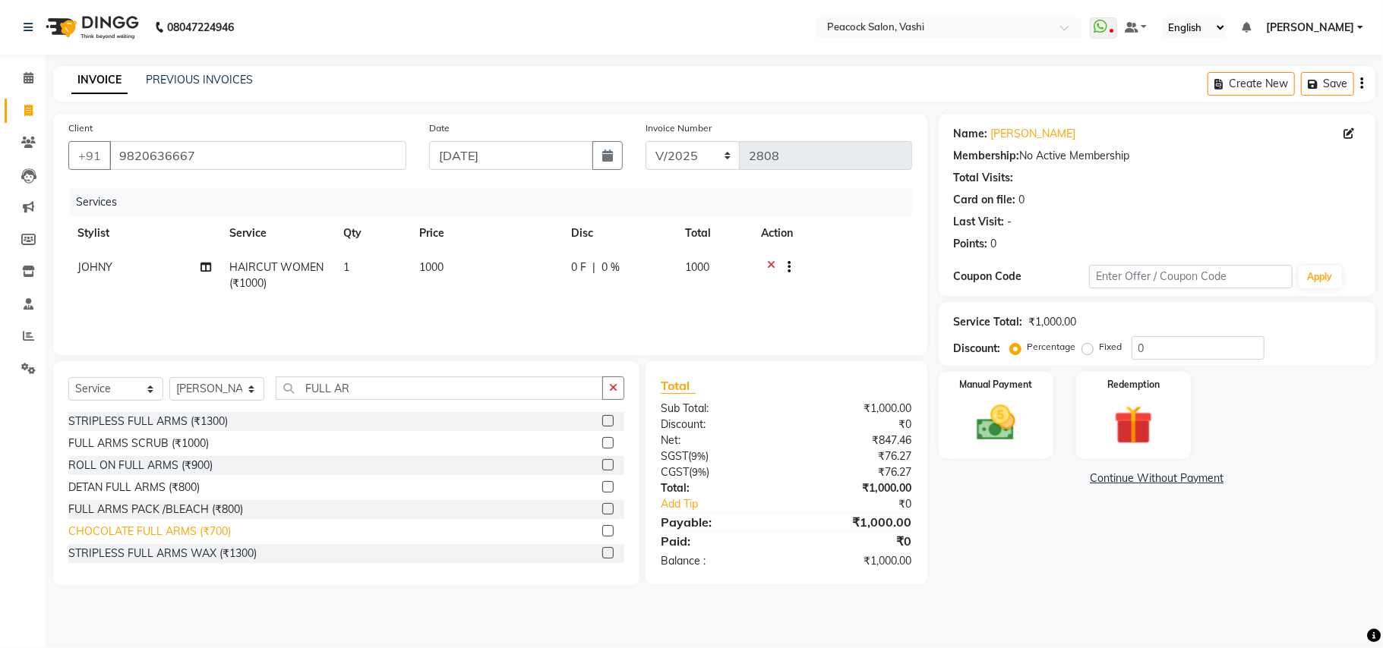
click at [131, 532] on div "CHOCOLATE FULL ARMS (₹700)" at bounding box center [149, 532] width 162 height 16
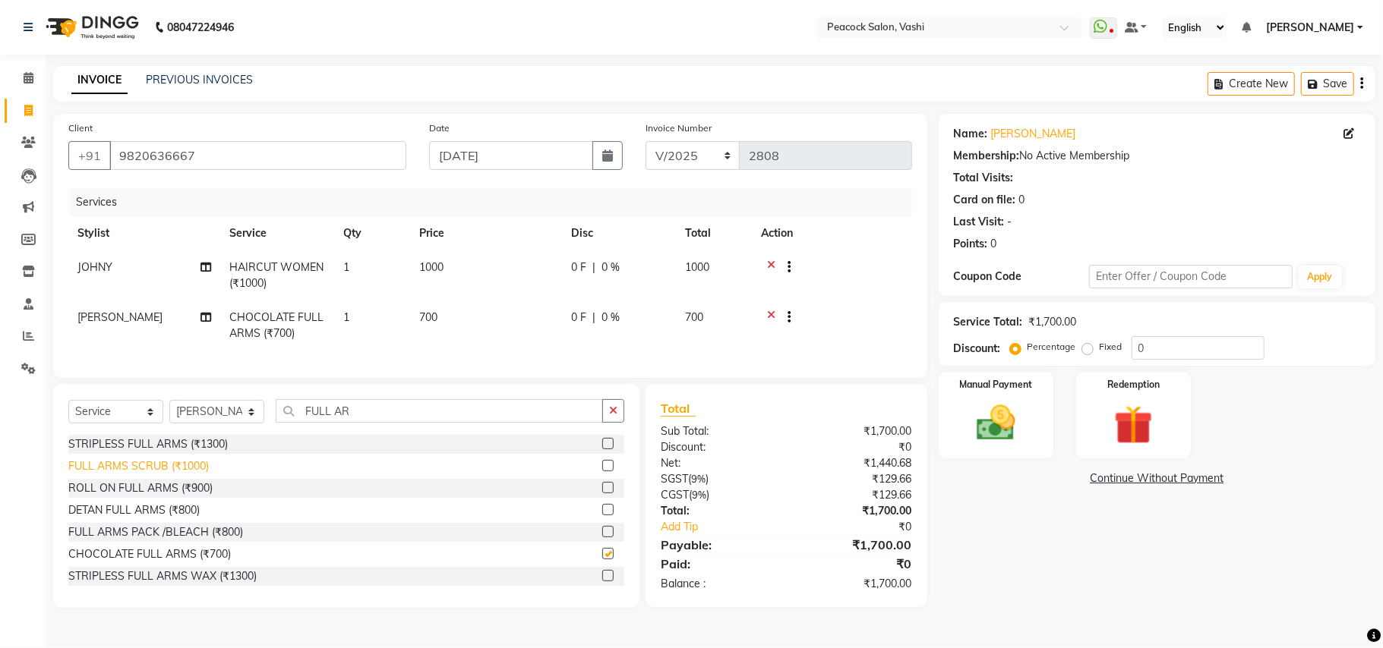
checkbox input "false"
click at [377, 423] on input "FULL AR" at bounding box center [439, 411] width 327 height 24
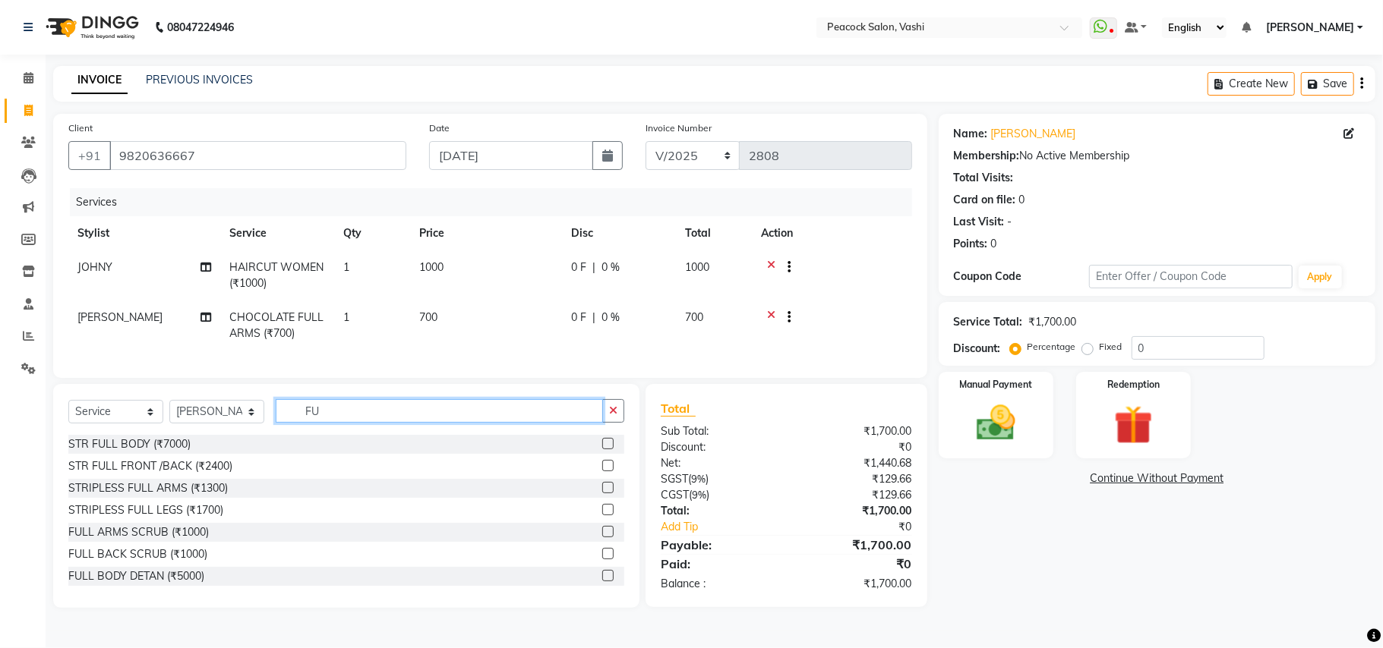
type input "F"
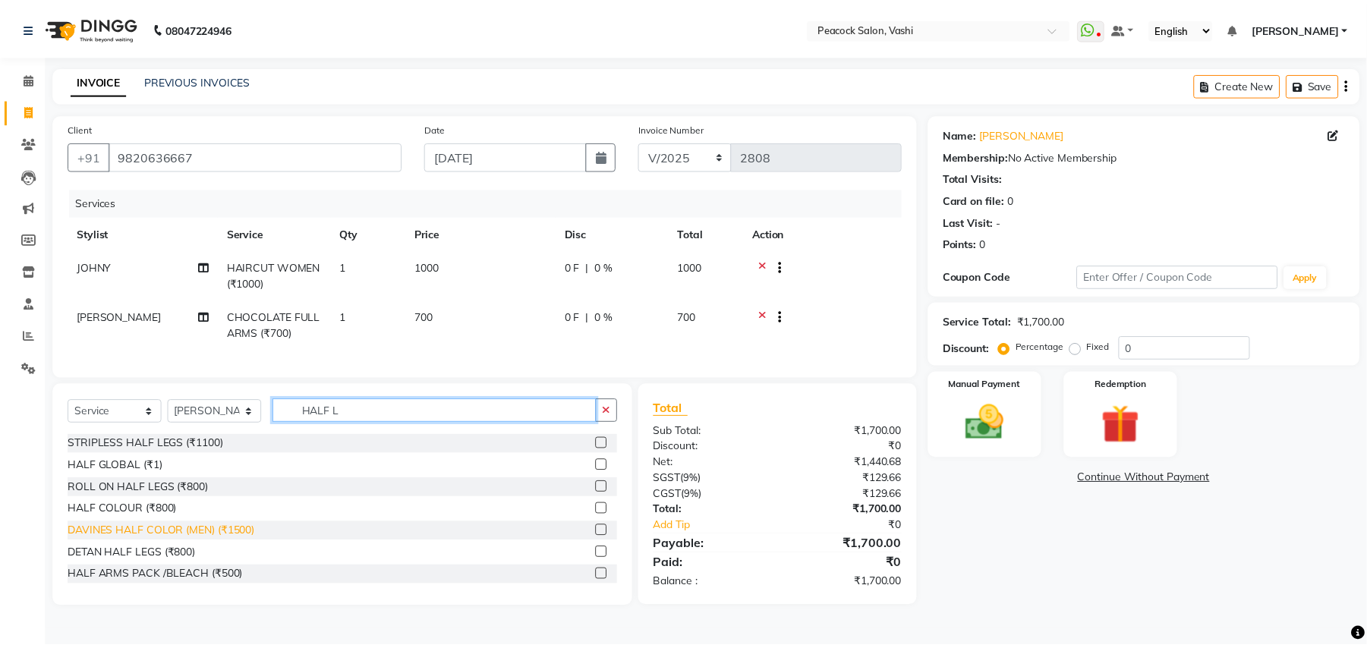
scroll to position [90, 0]
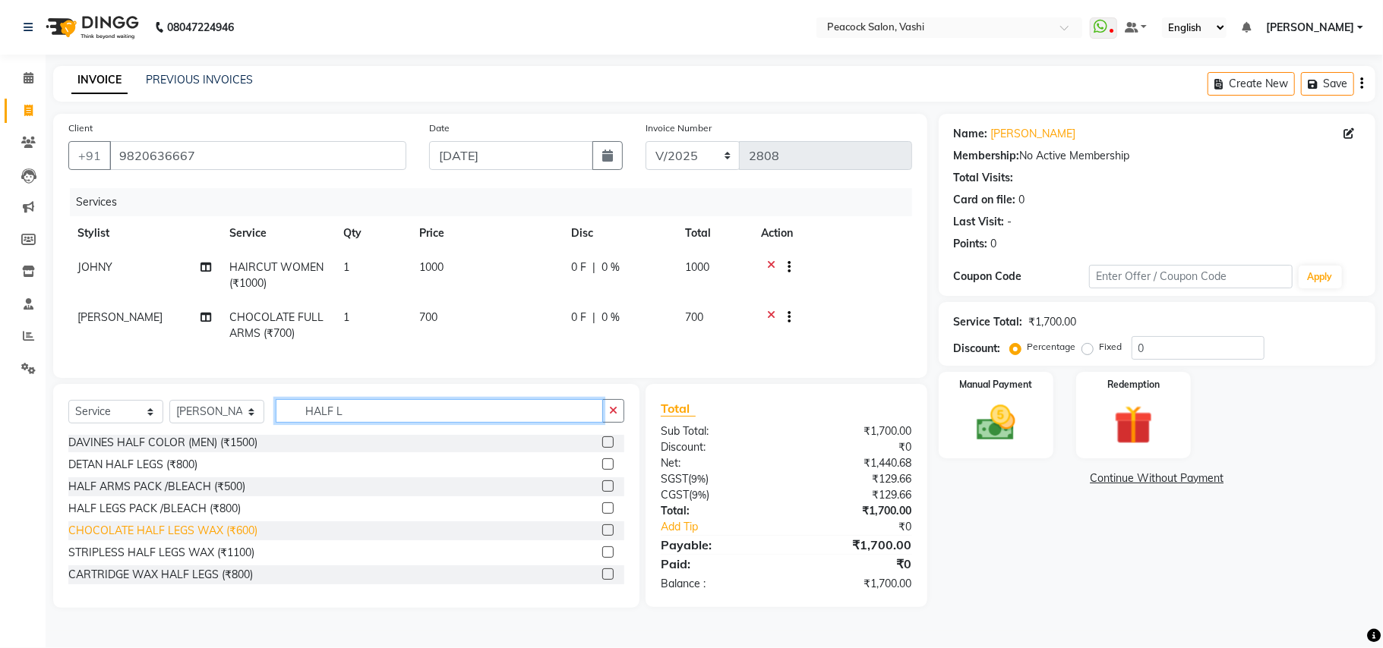
type input "HALF L"
click at [94, 539] on div "CHOCOLATE HALF LEGS WAX (₹600)" at bounding box center [162, 531] width 189 height 16
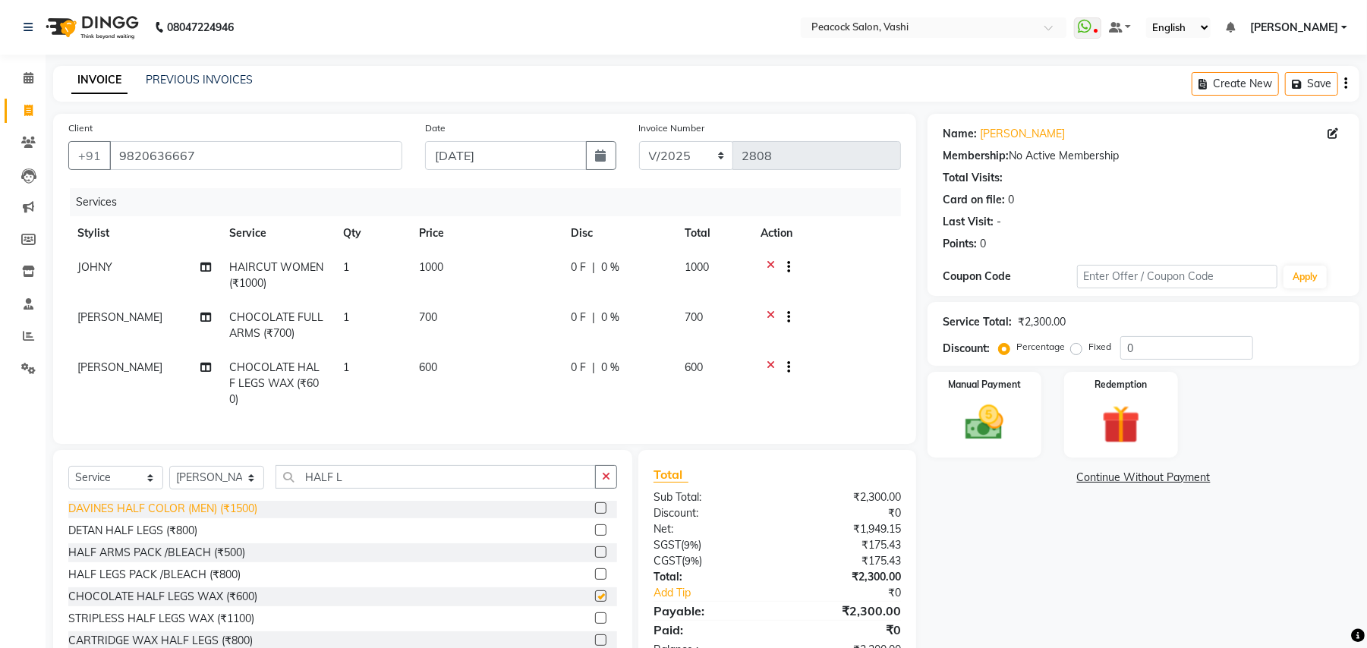
checkbox input "false"
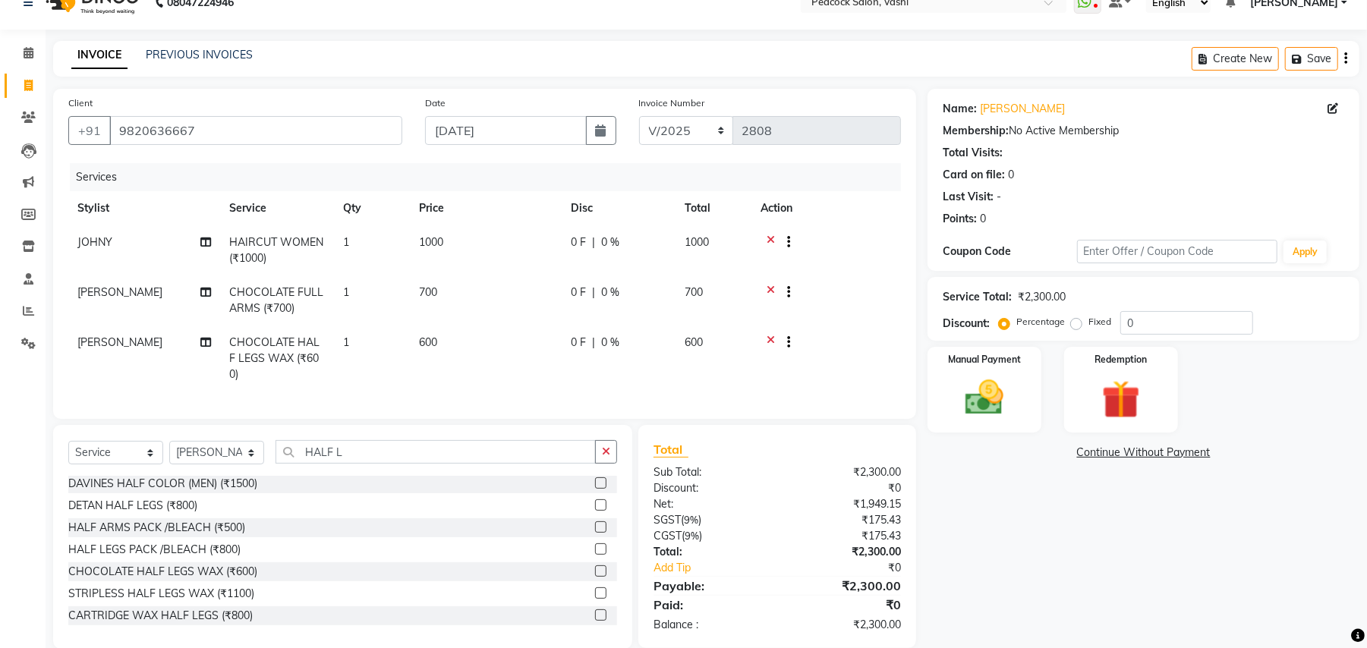
scroll to position [47, 0]
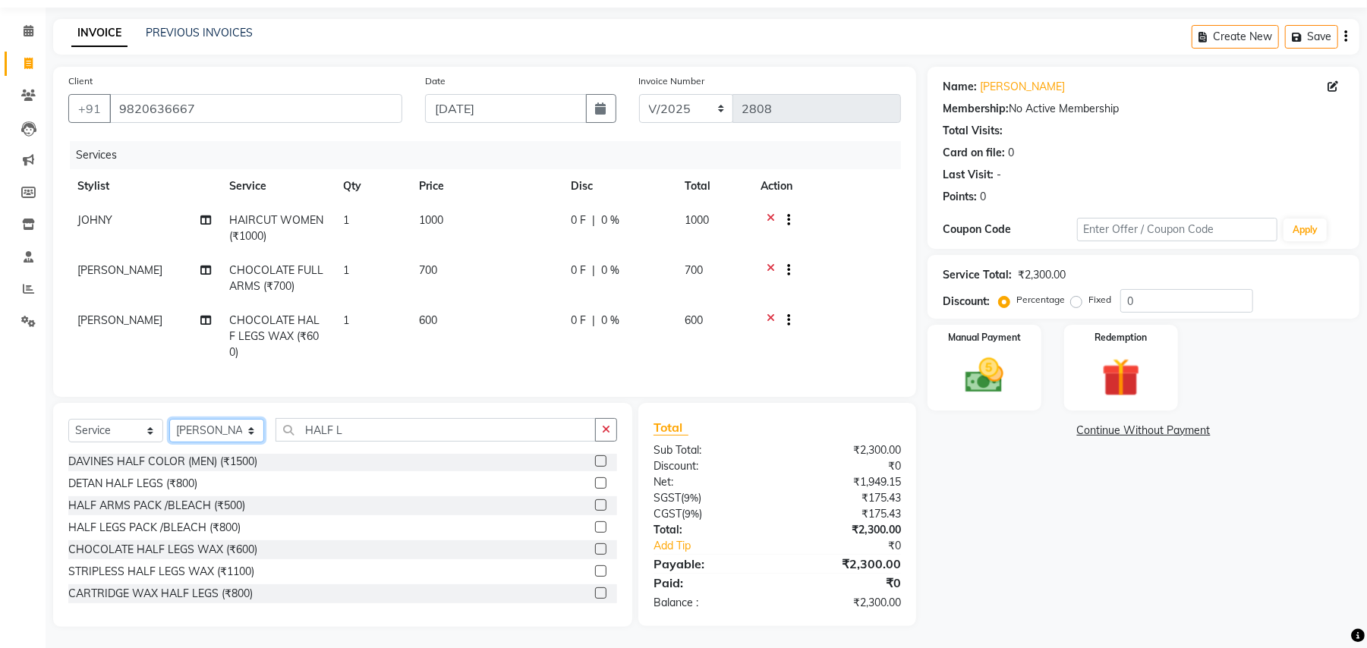
click at [191, 424] on select "Select Stylist anim [PERSON_NAME] APARNA [PERSON_NAME] DC Dingg Support [PERSON…" at bounding box center [216, 431] width 95 height 24
select select "57174"
click at [169, 419] on select "Select Stylist anim [PERSON_NAME] APARNA [PERSON_NAME] DC Dingg Support [PERSON…" at bounding box center [216, 431] width 95 height 24
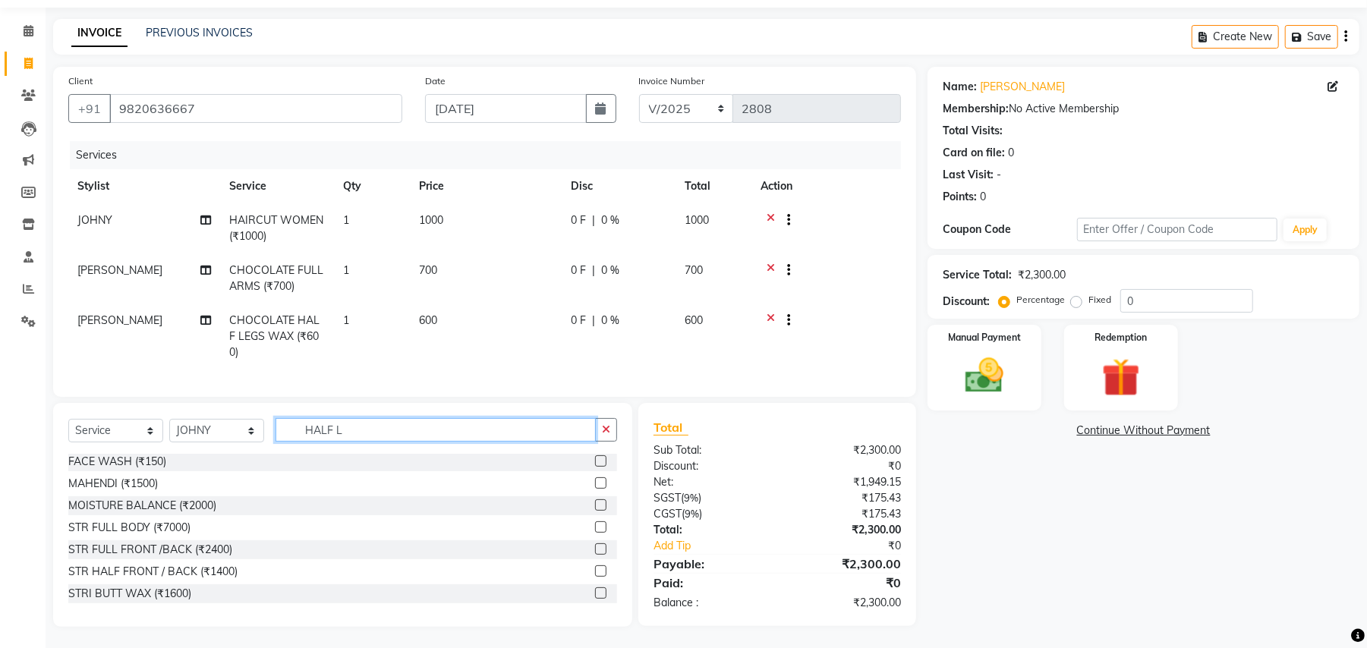
click at [347, 421] on input "HALF L" at bounding box center [436, 430] width 320 height 24
type input "H"
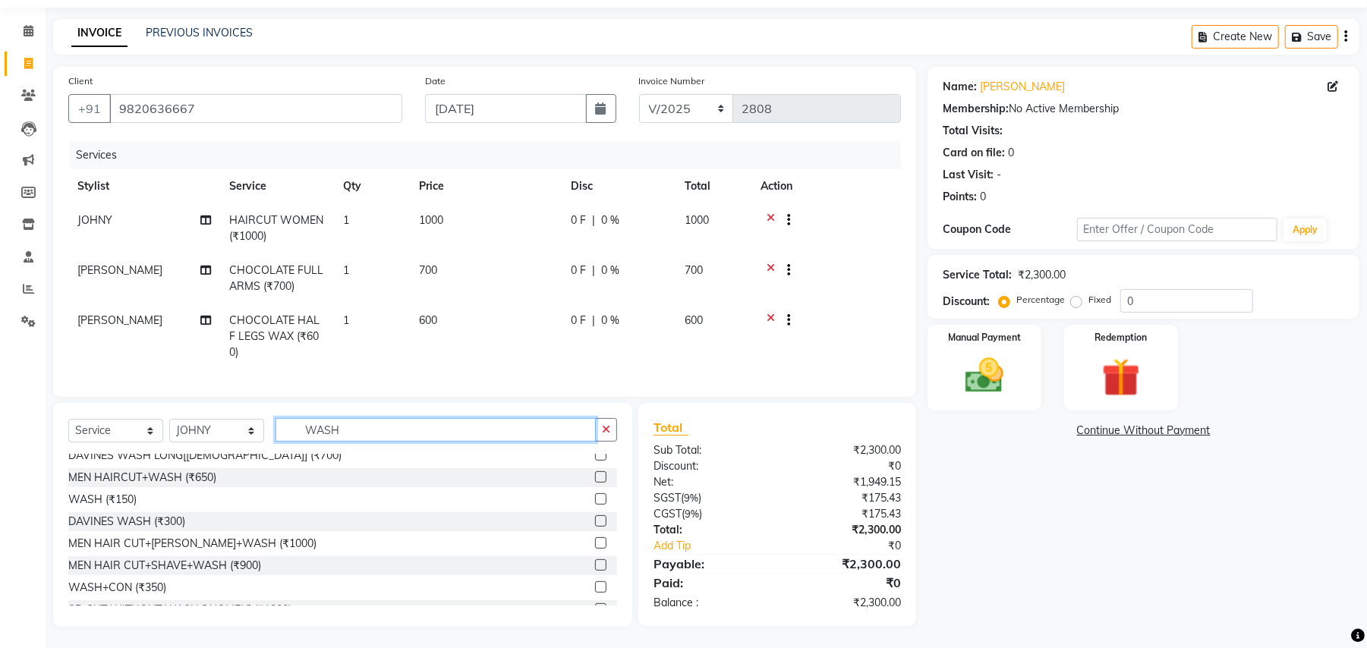
scroll to position [112, 0]
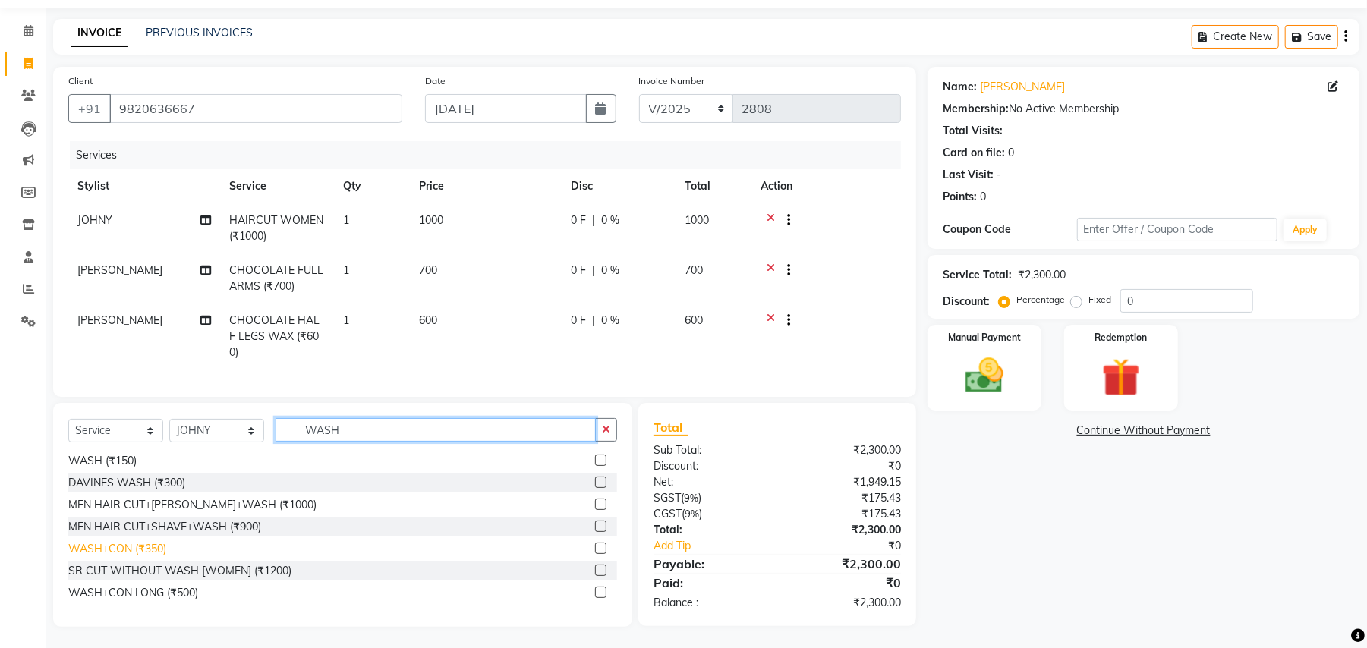
type input "WASH"
click at [149, 550] on div "WASH+CON (₹350)" at bounding box center [117, 549] width 98 height 16
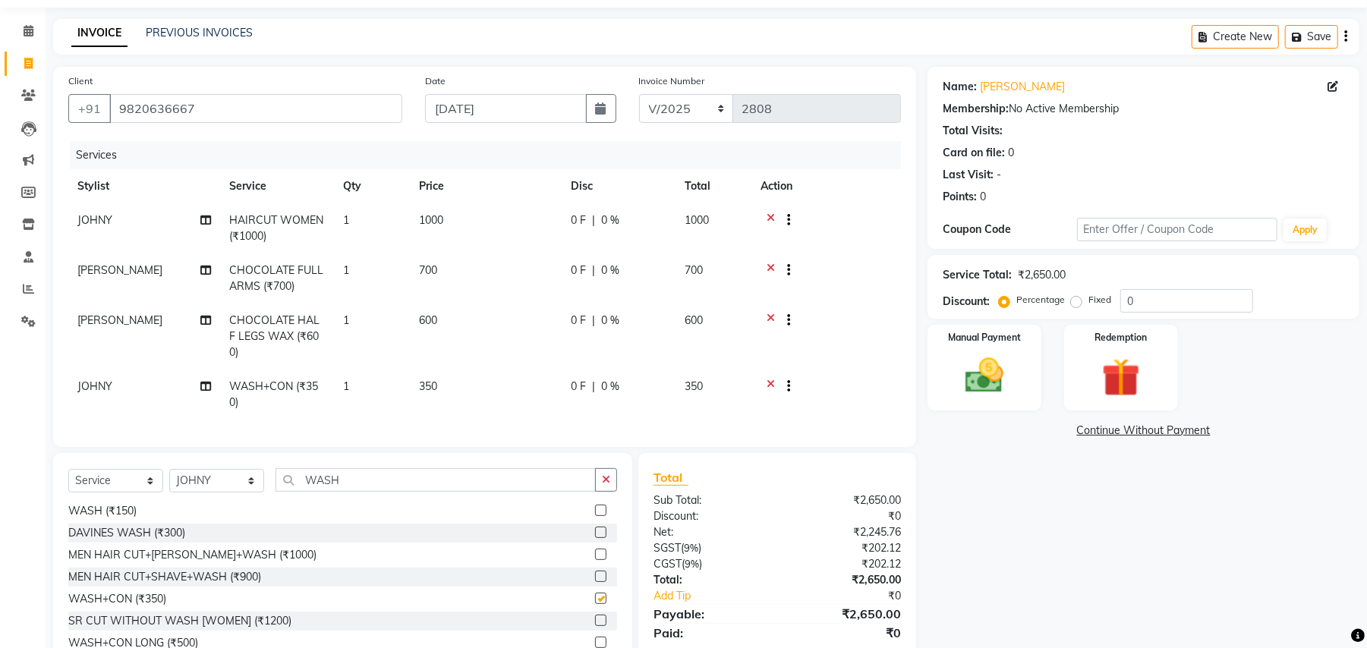
checkbox input "false"
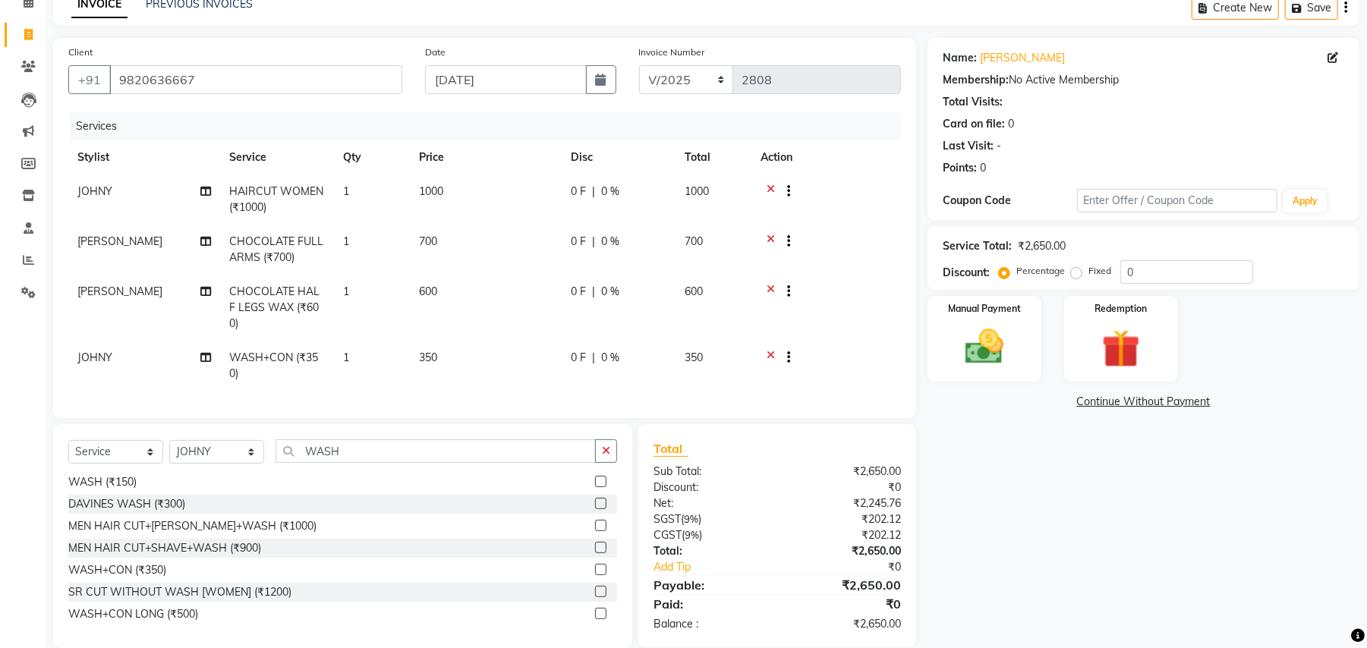
scroll to position [98, 0]
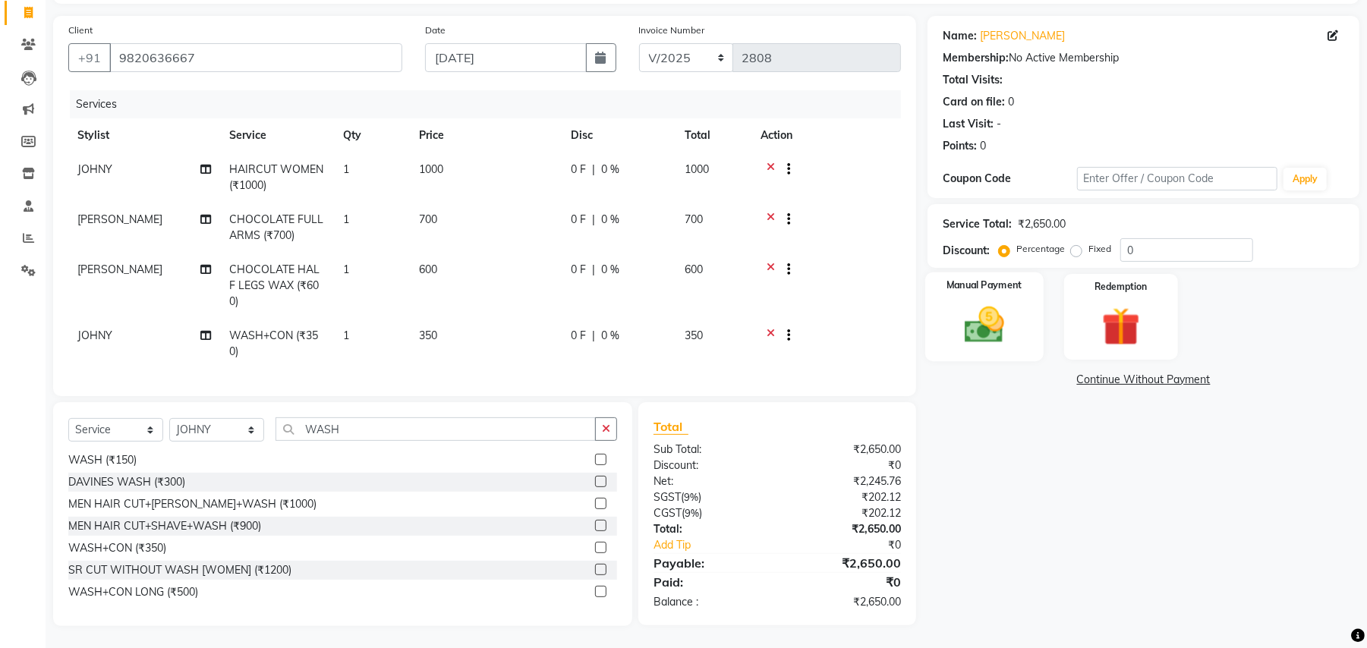
click at [985, 329] on img at bounding box center [984, 325] width 65 height 46
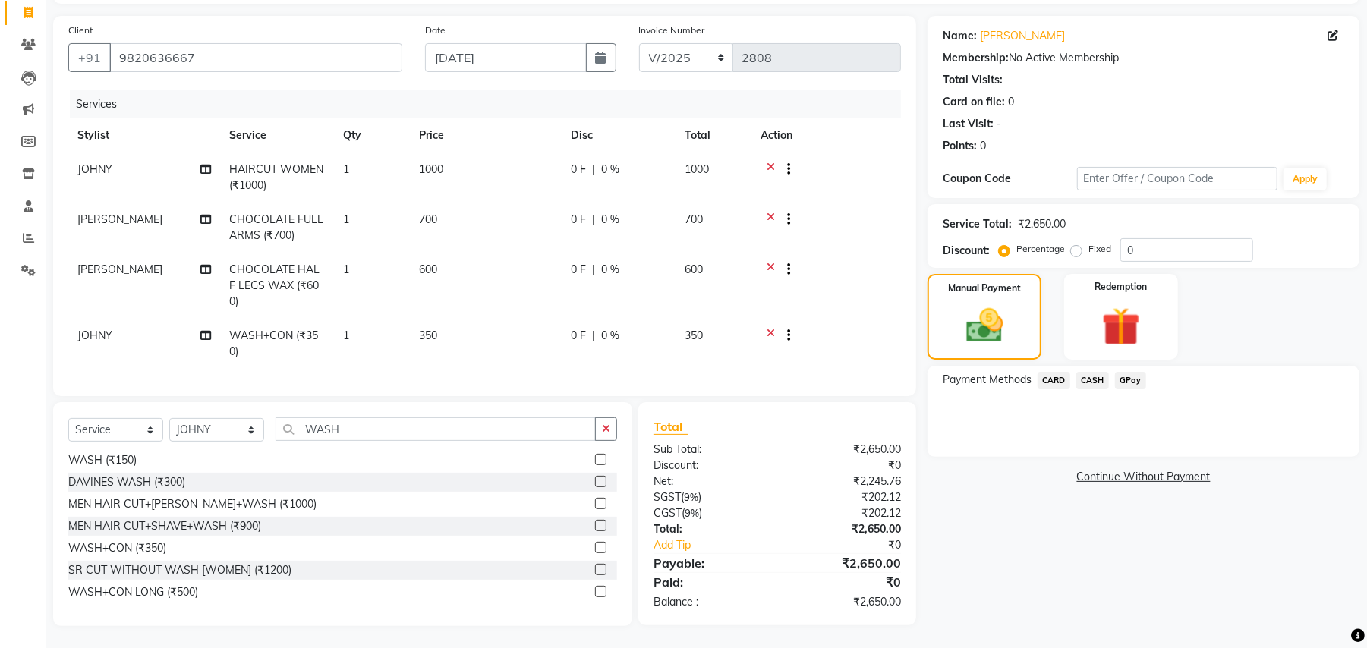
click at [1057, 384] on span "CARD" at bounding box center [1054, 380] width 33 height 17
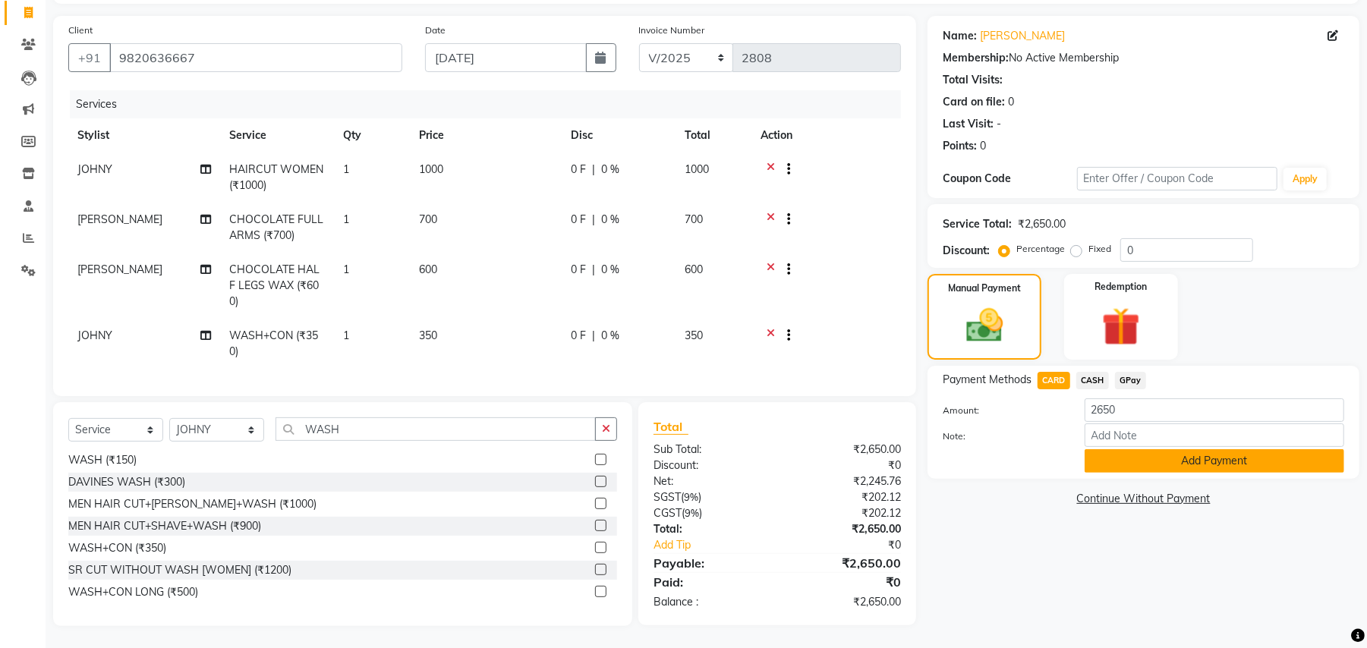
click at [1112, 465] on button "Add Payment" at bounding box center [1215, 461] width 260 height 24
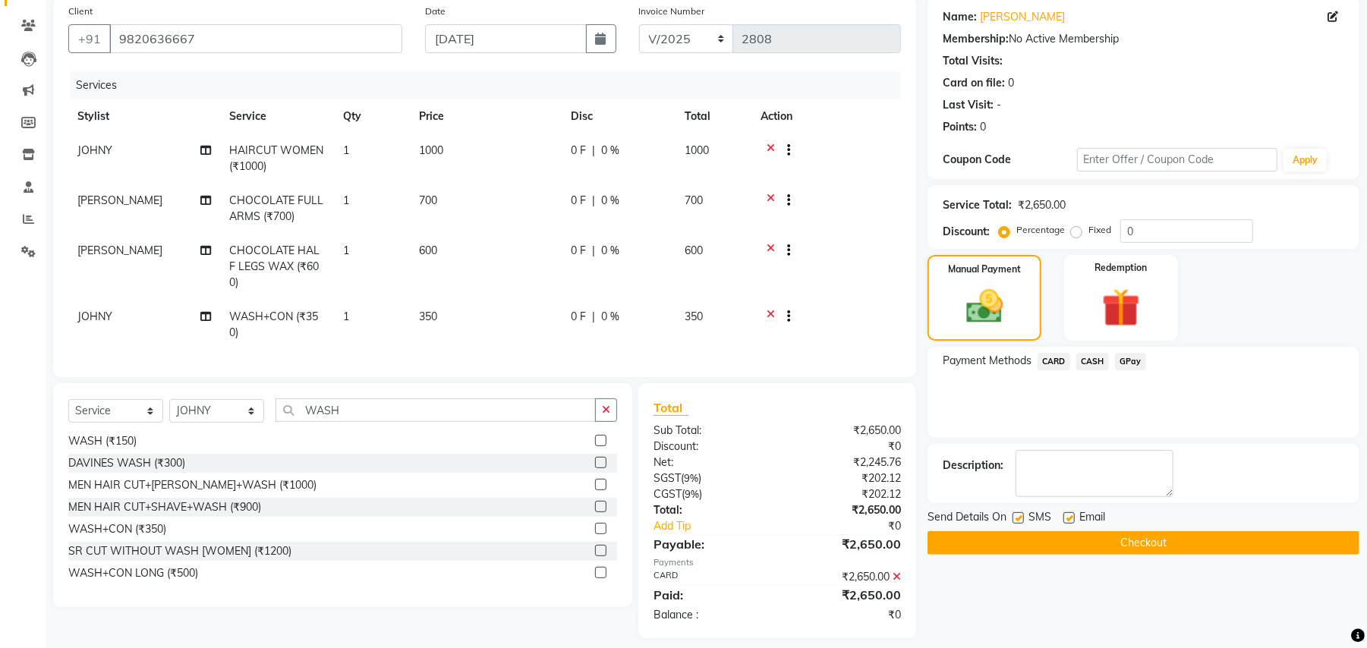
scroll to position [128, 0]
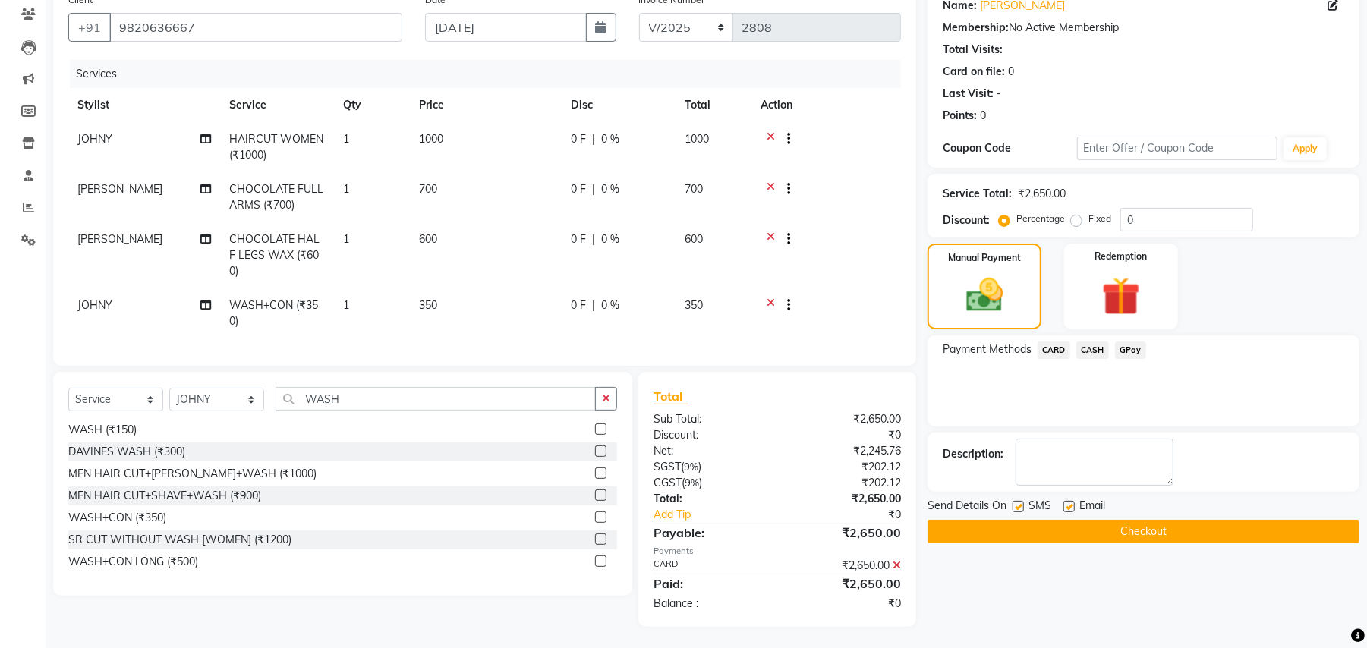
click at [1127, 527] on button "Checkout" at bounding box center [1144, 532] width 432 height 24
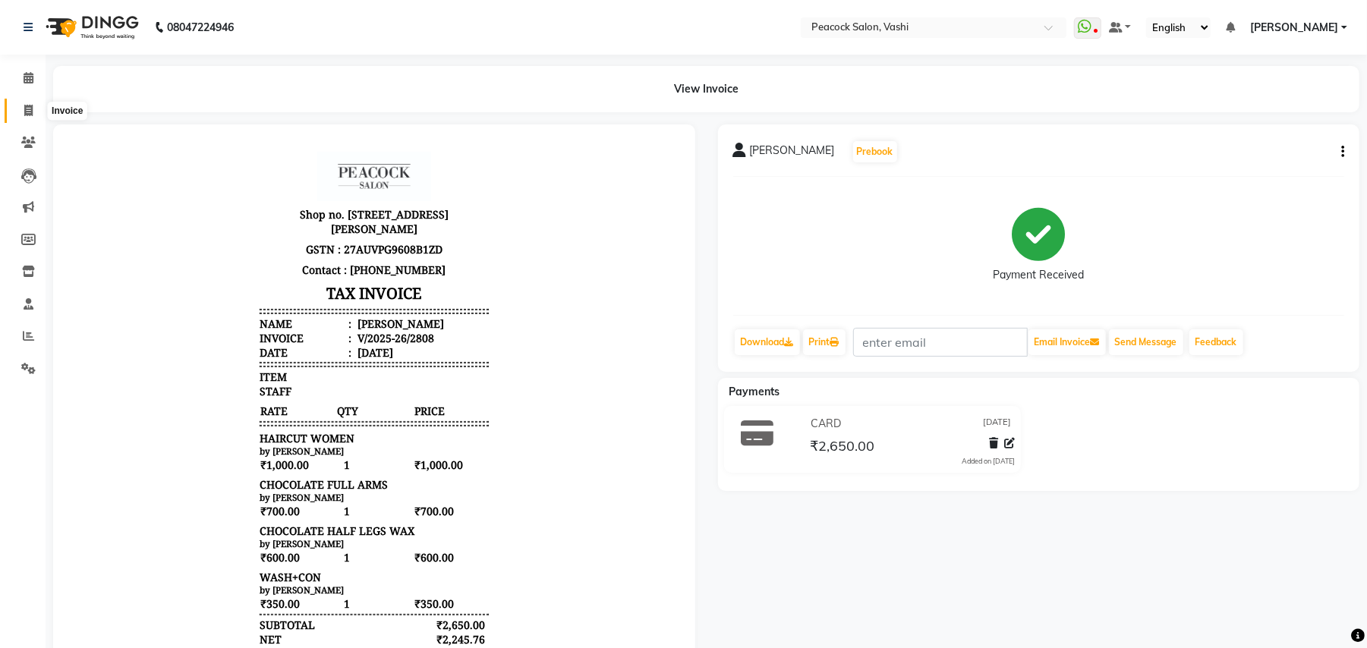
click at [20, 112] on span at bounding box center [28, 110] width 27 height 17
select select "service"
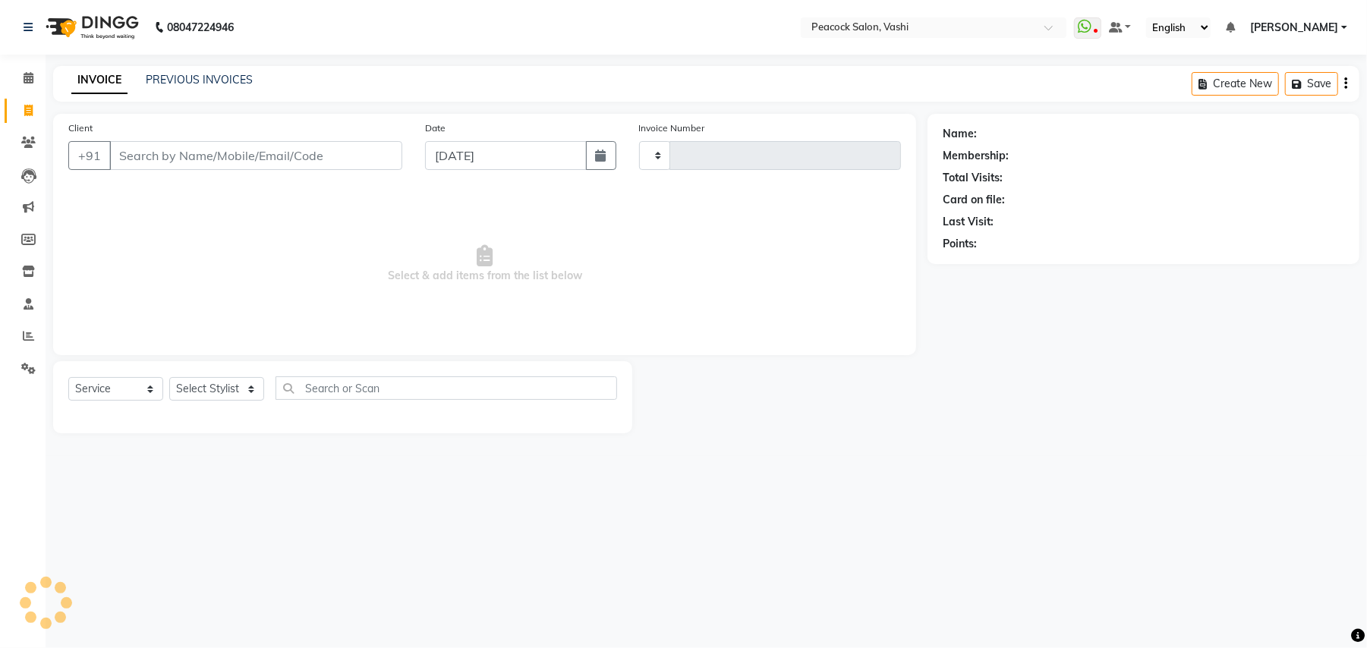
type input "2809"
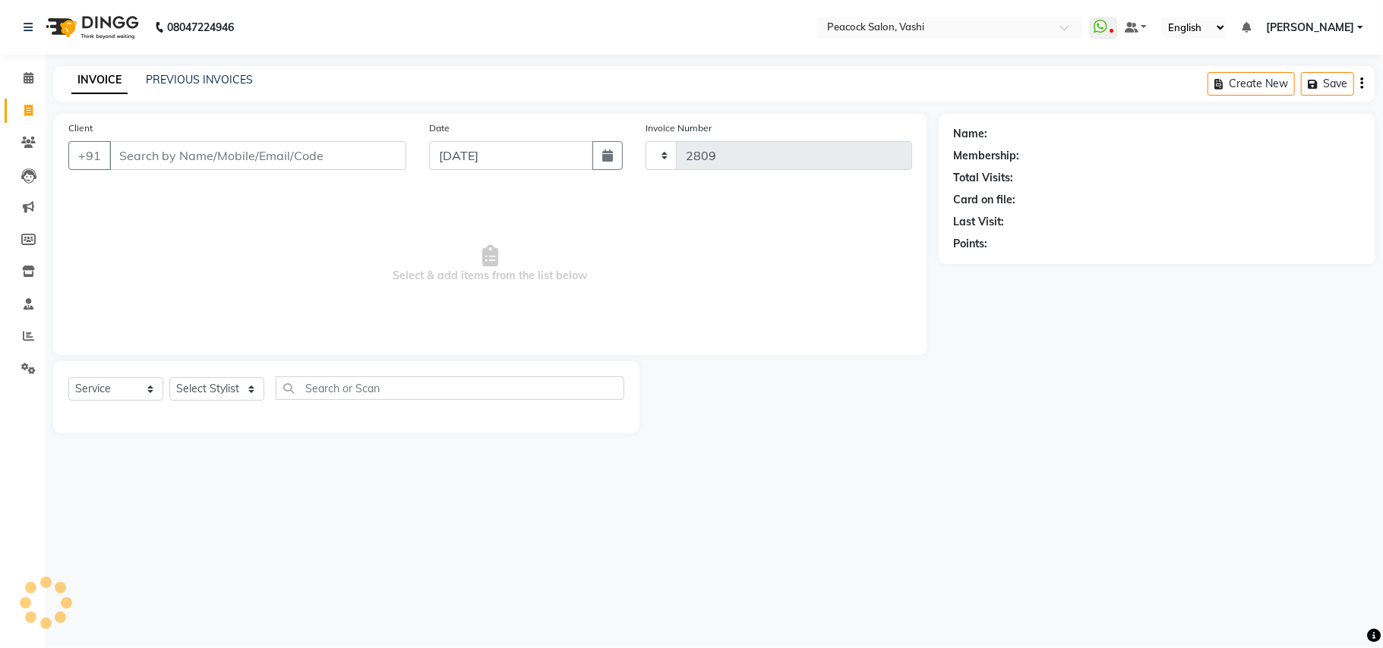
select select "619"
drag, startPoint x: 1210, startPoint y: 338, endPoint x: 774, endPoint y: 252, distance: 444.1
click at [1209, 339] on div "Name: Membership: Total Visits: Card on file: Last Visit: Points:" at bounding box center [1162, 274] width 448 height 320
click at [185, 79] on link "PREVIOUS INVOICES" at bounding box center [199, 80] width 107 height 14
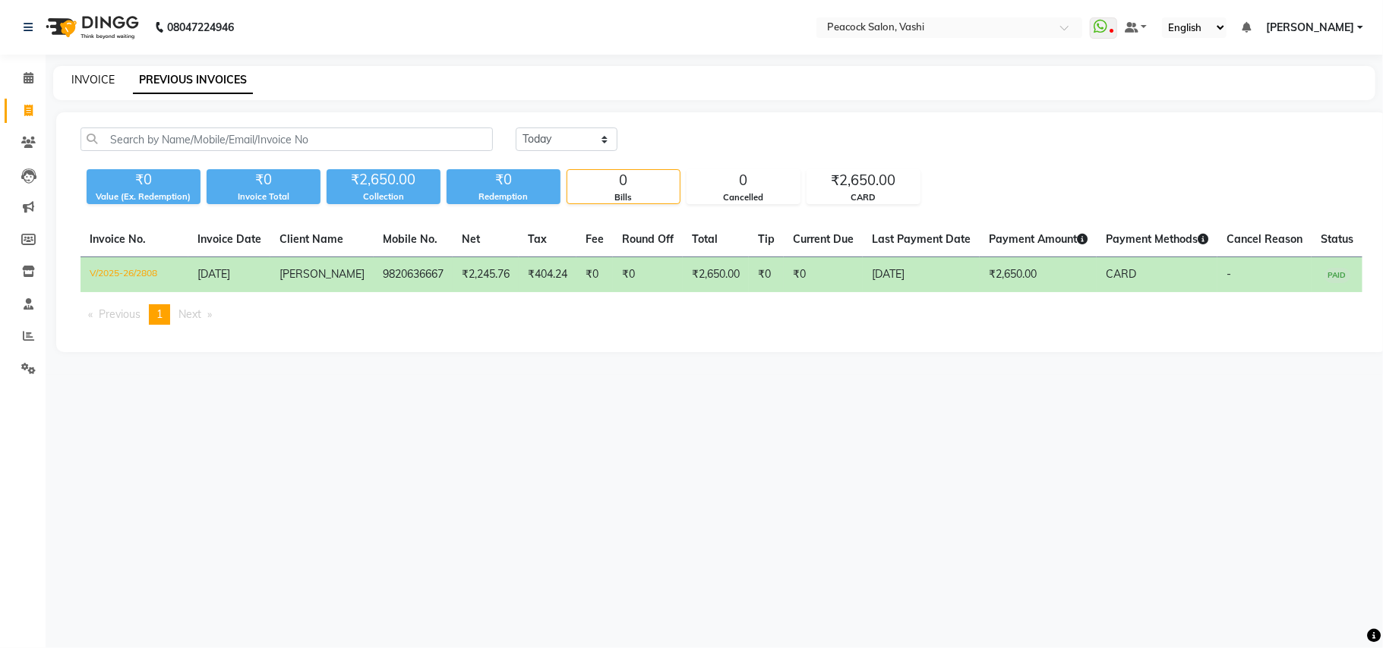
click at [74, 77] on link "INVOICE" at bounding box center [92, 80] width 43 height 14
select select "619"
select select "service"
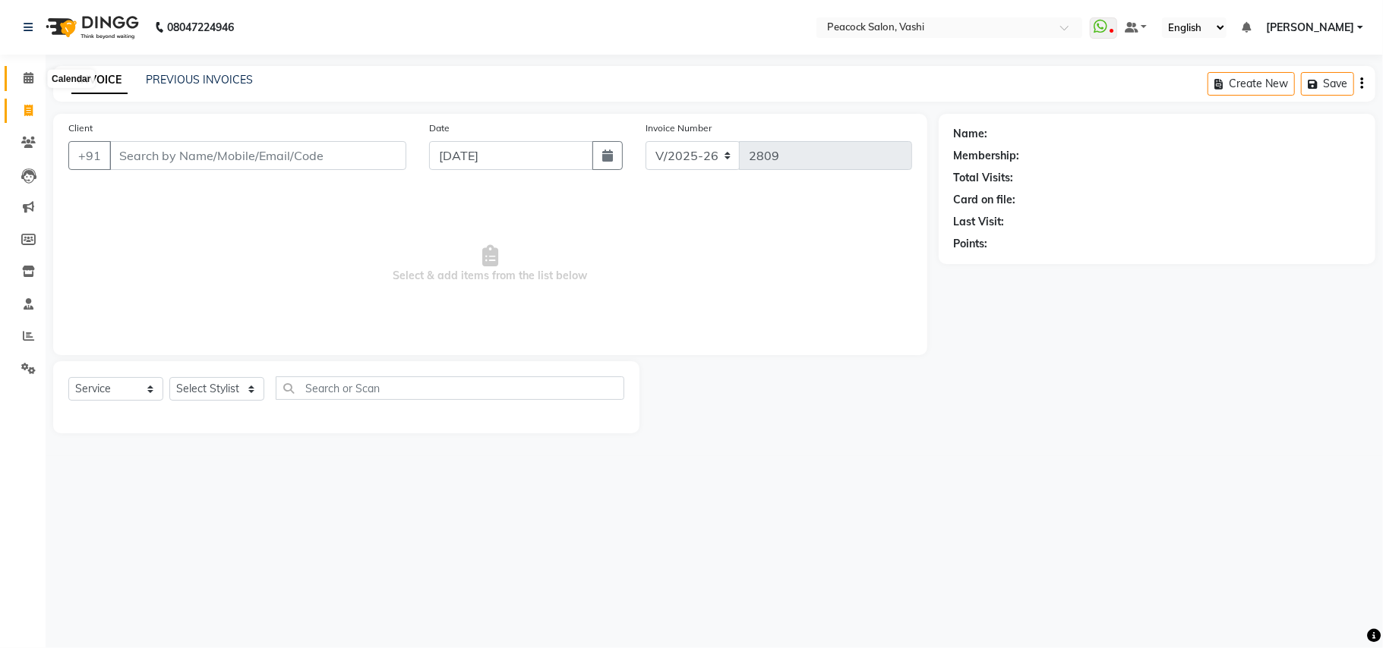
click at [24, 80] on icon at bounding box center [29, 77] width 10 height 11
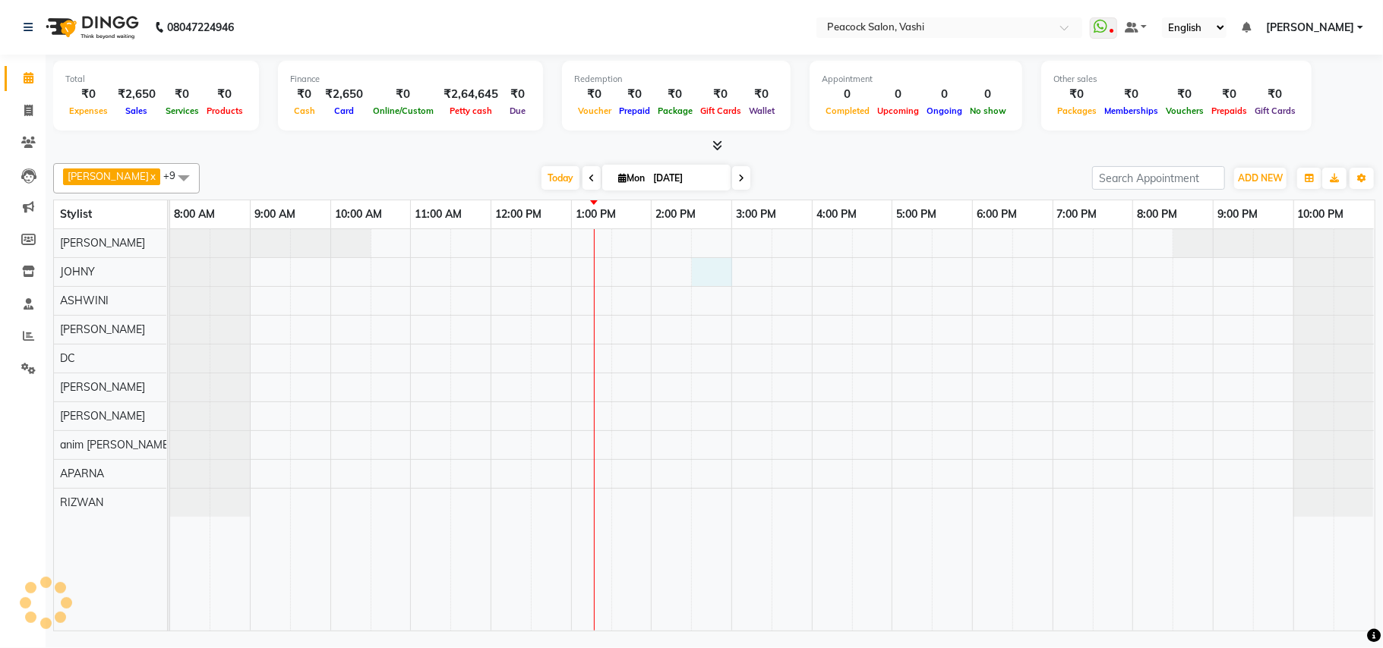
click at [712, 278] on div at bounding box center [772, 430] width 1204 height 402
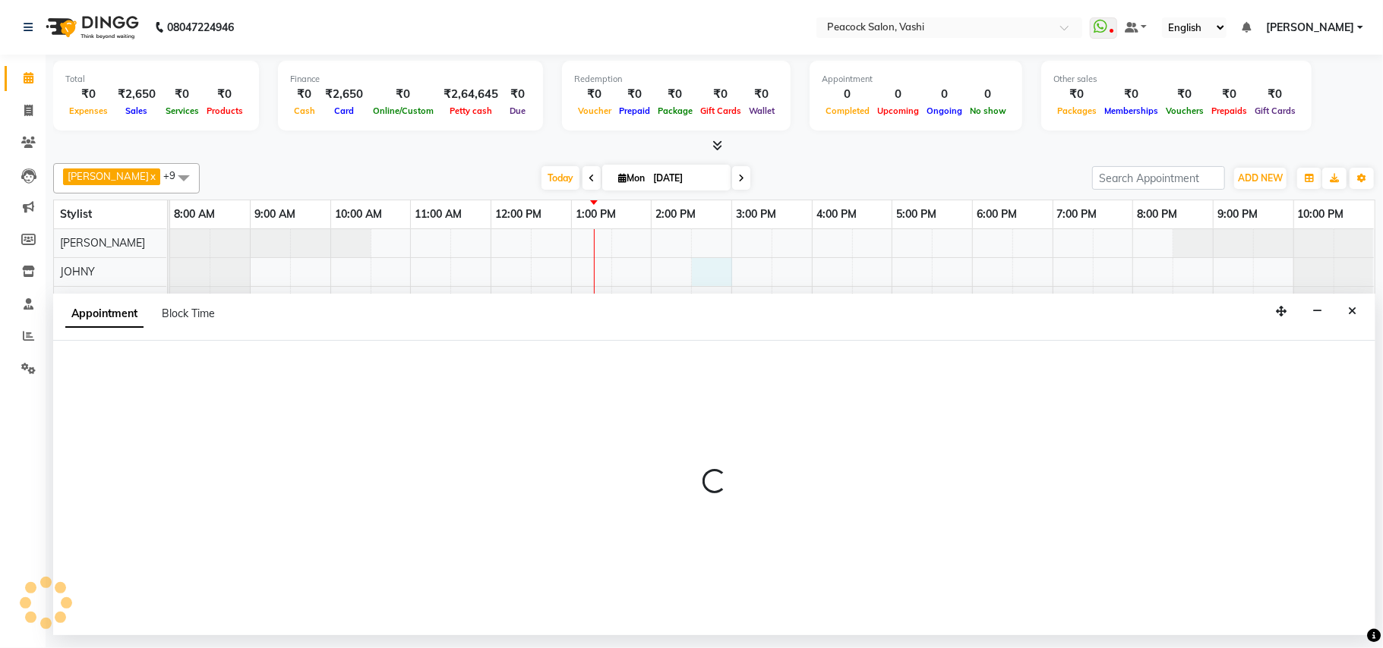
select select "57174"
select select "tentative"
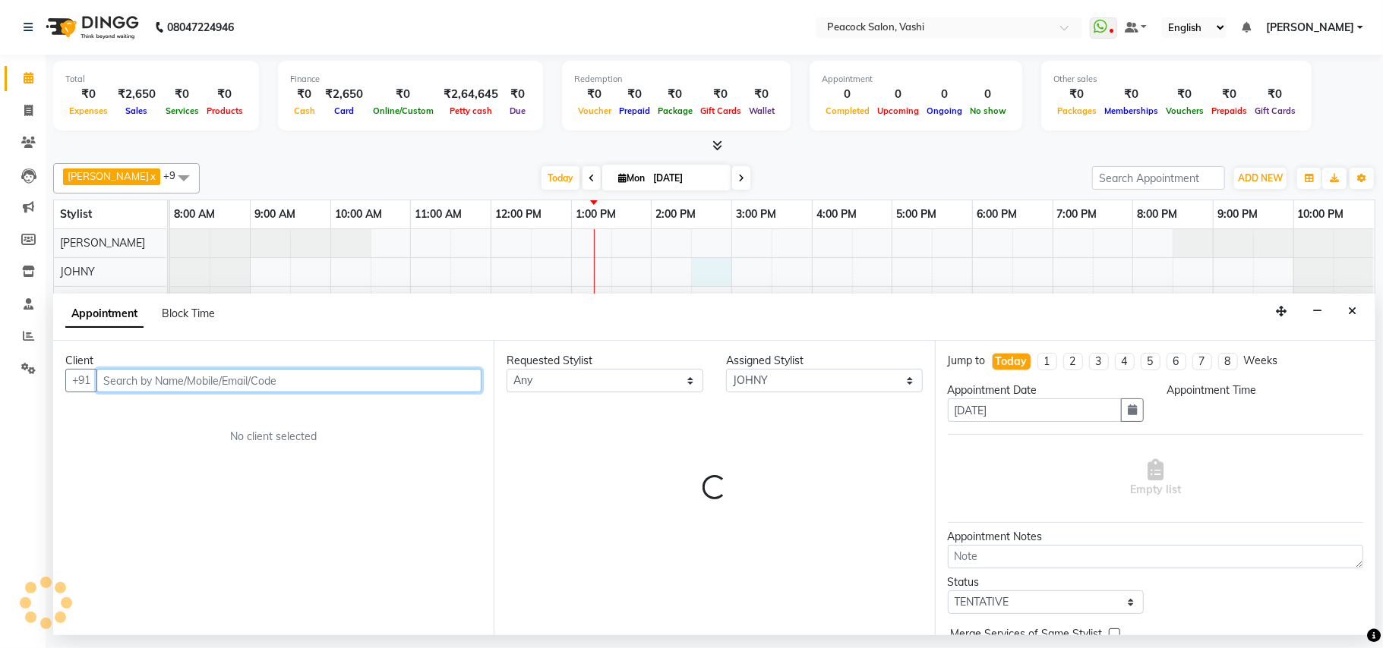
select select "870"
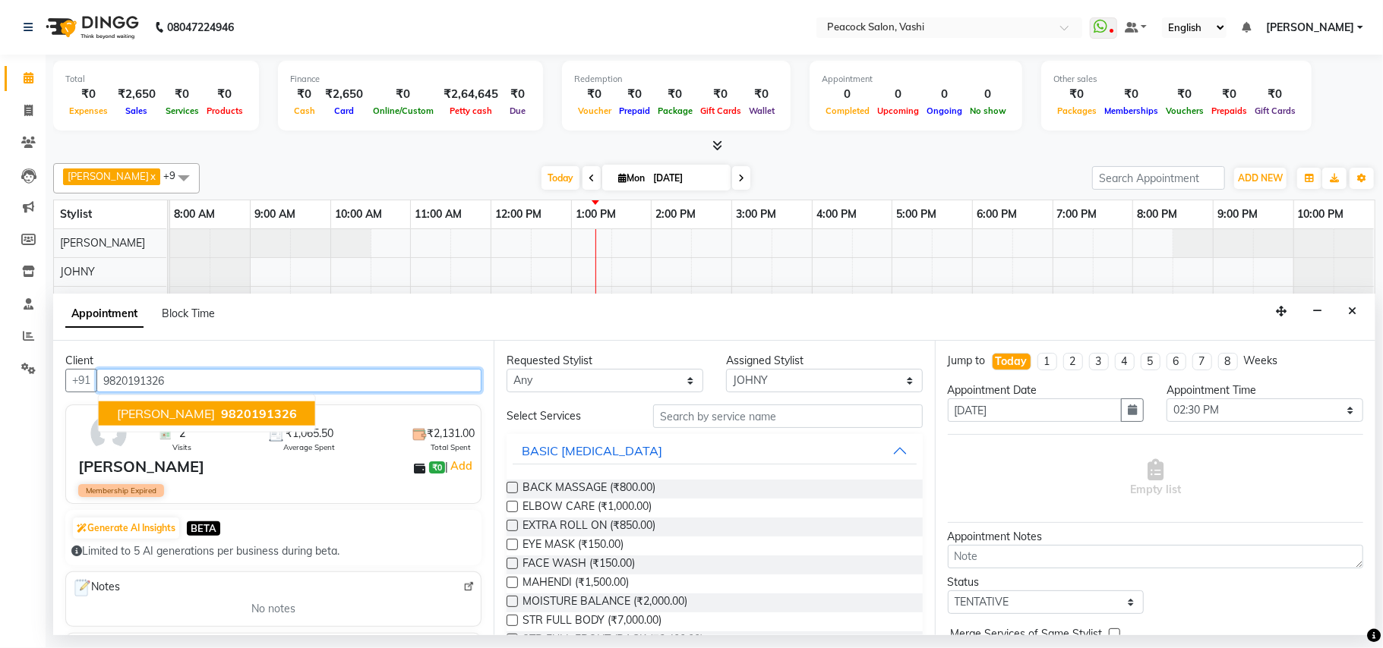
click at [162, 413] on span "[PERSON_NAME]" at bounding box center [166, 413] width 98 height 15
type input "9820191326"
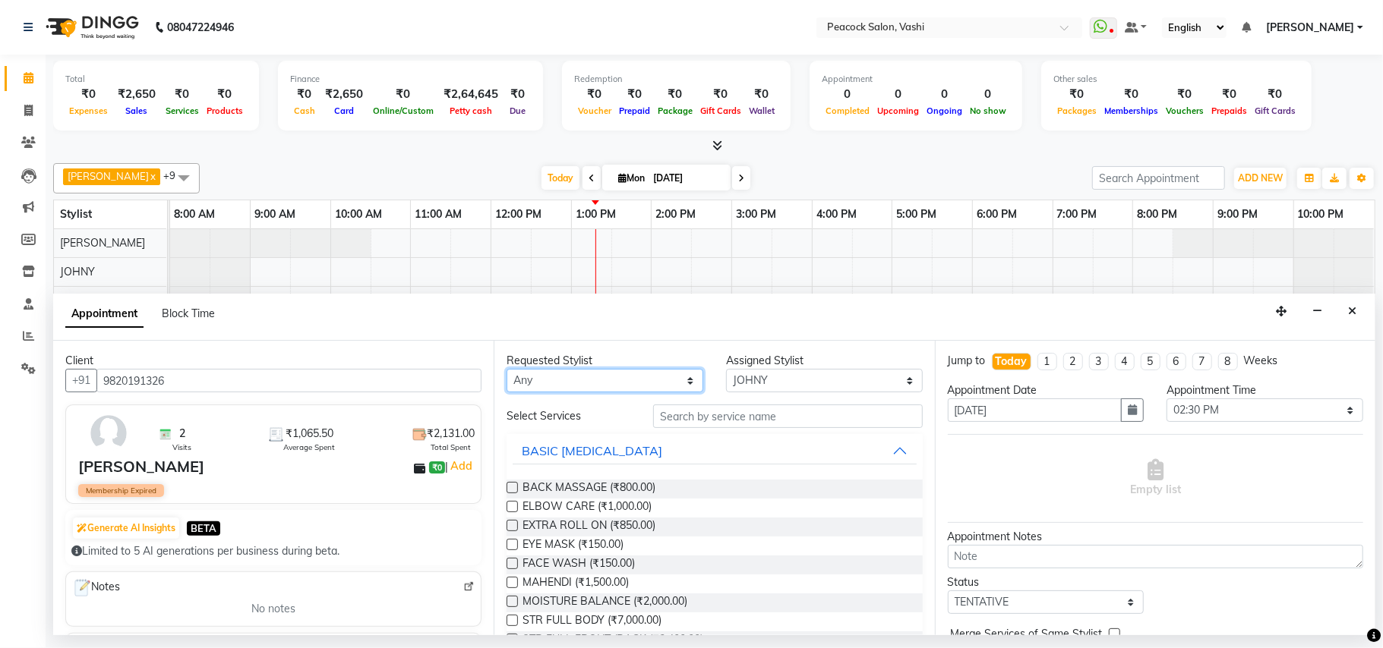
click at [592, 393] on select "Any anim [PERSON_NAME] APARNA [PERSON_NAME] DC [PERSON_NAME] [PERSON_NAME]" at bounding box center [604, 381] width 197 height 24
select select "57174"
click at [506, 370] on select "Any anim [PERSON_NAME] APARNA [PERSON_NAME] DC [PERSON_NAME] [PERSON_NAME]" at bounding box center [604, 381] width 197 height 24
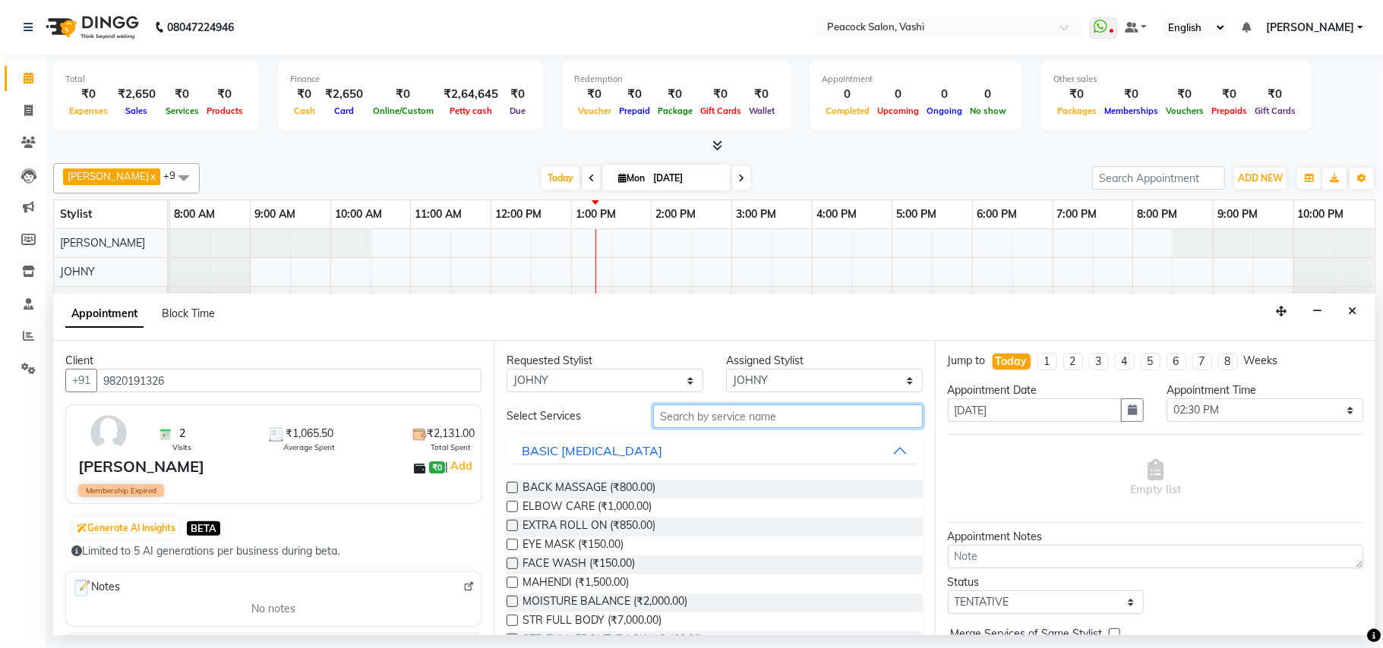
click at [709, 422] on input "text" at bounding box center [788, 417] width 270 height 24
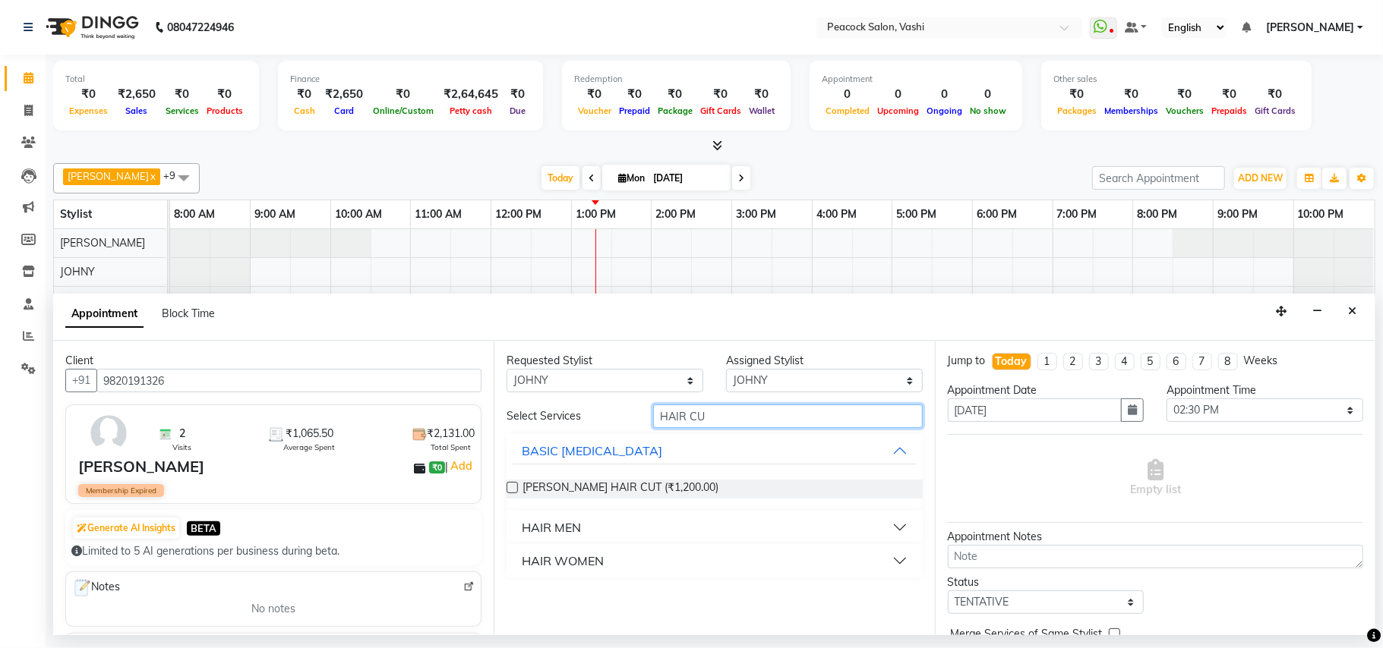
type input "HAIR CU"
click at [588, 562] on div "HAIR WOMEN" at bounding box center [563, 561] width 82 height 18
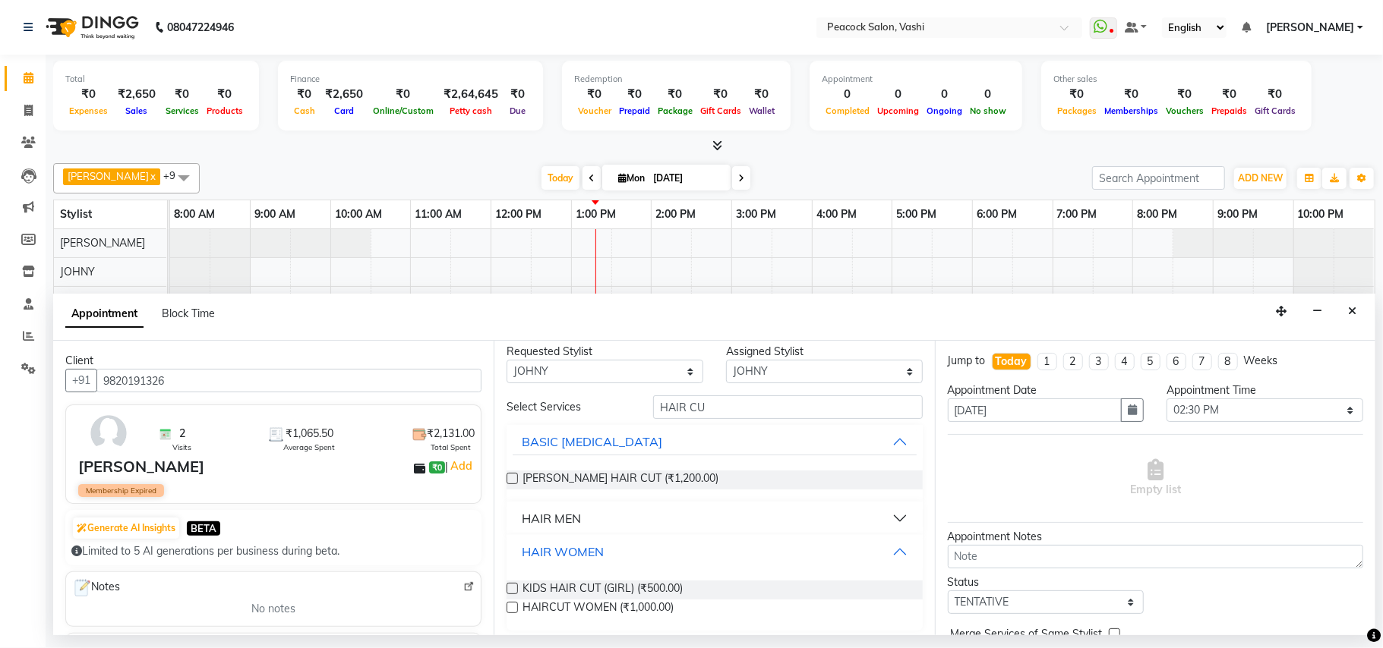
scroll to position [17, 0]
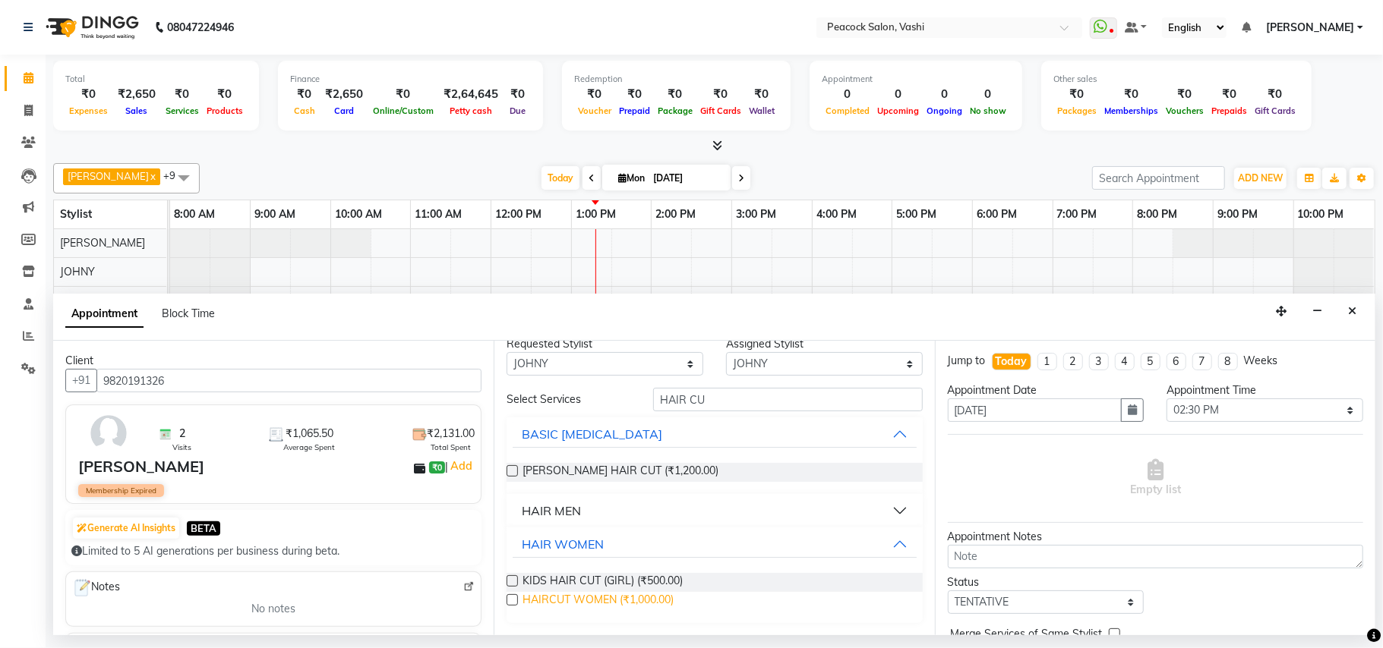
click at [611, 595] on span "HAIRCUT WOMEN (₹1,000.00)" at bounding box center [597, 601] width 151 height 19
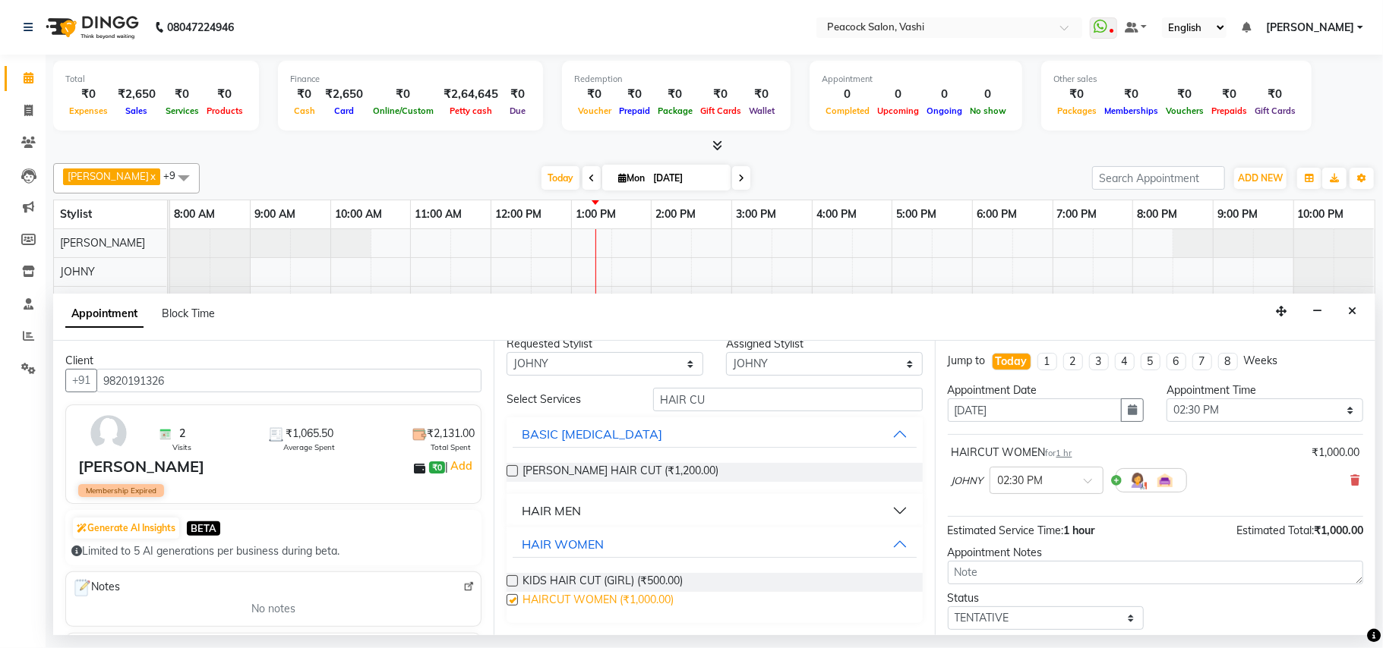
checkbox input "false"
click at [1197, 418] on select "Select 09:00 AM 09:15 AM 09:30 AM 09:45 AM 10:00 AM 10:15 AM 10:30 AM 10:45 AM …" at bounding box center [1264, 411] width 197 height 24
select select "855"
click at [1166, 401] on select "Select 09:00 AM 09:15 AM 09:30 AM 09:45 AM 10:00 AM 10:15 AM 10:30 AM 10:45 AM …" at bounding box center [1264, 411] width 197 height 24
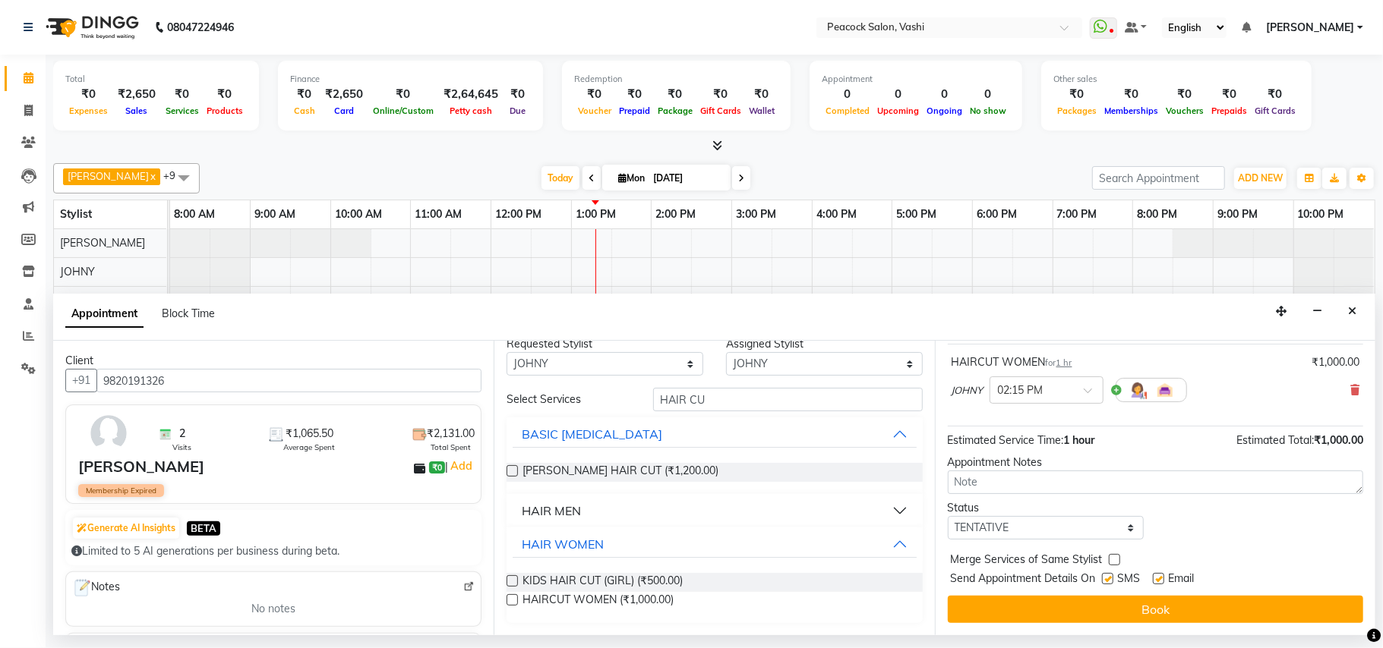
scroll to position [169, 0]
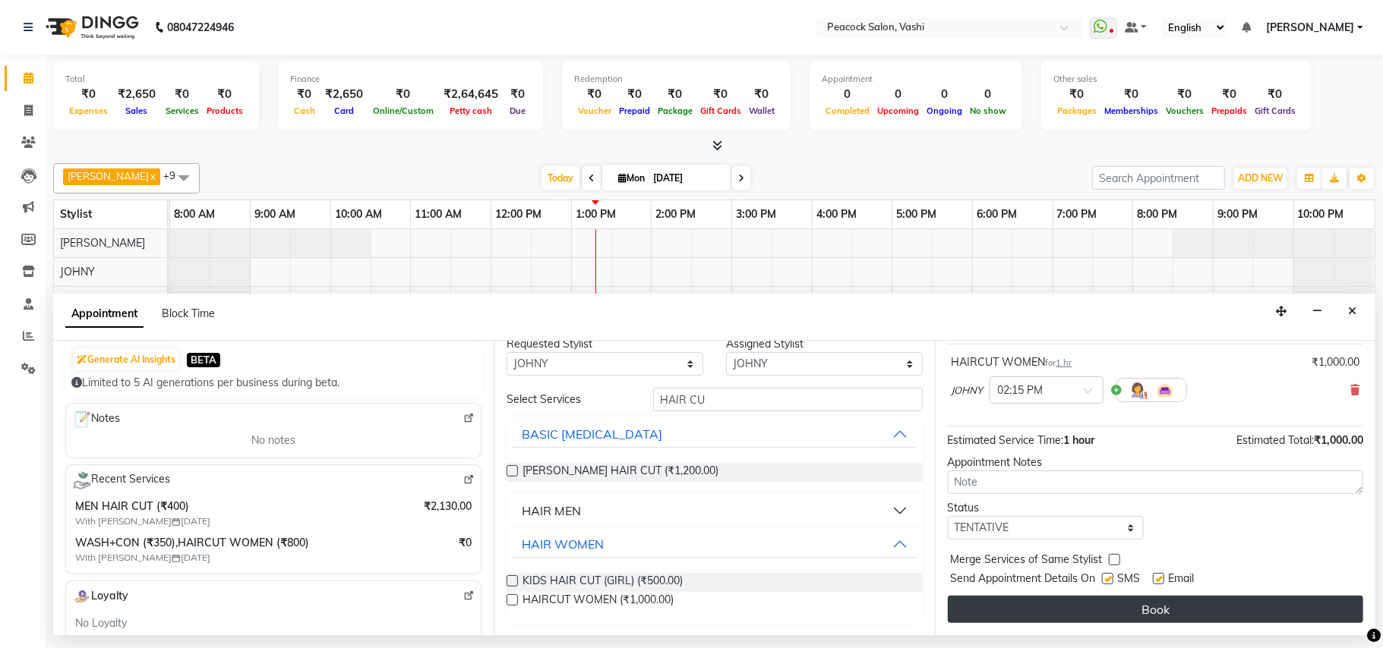
click at [1011, 615] on button "Book" at bounding box center [1154, 609] width 415 height 27
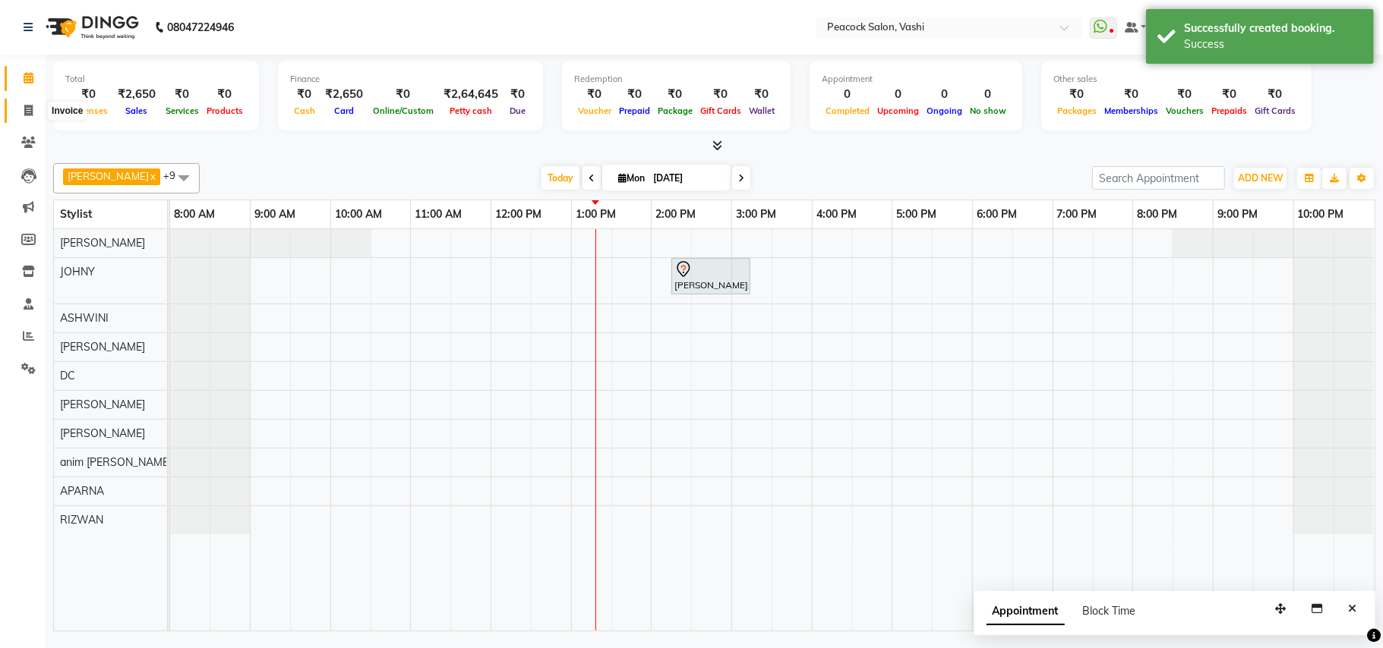
click at [27, 107] on icon at bounding box center [28, 110] width 8 height 11
select select "619"
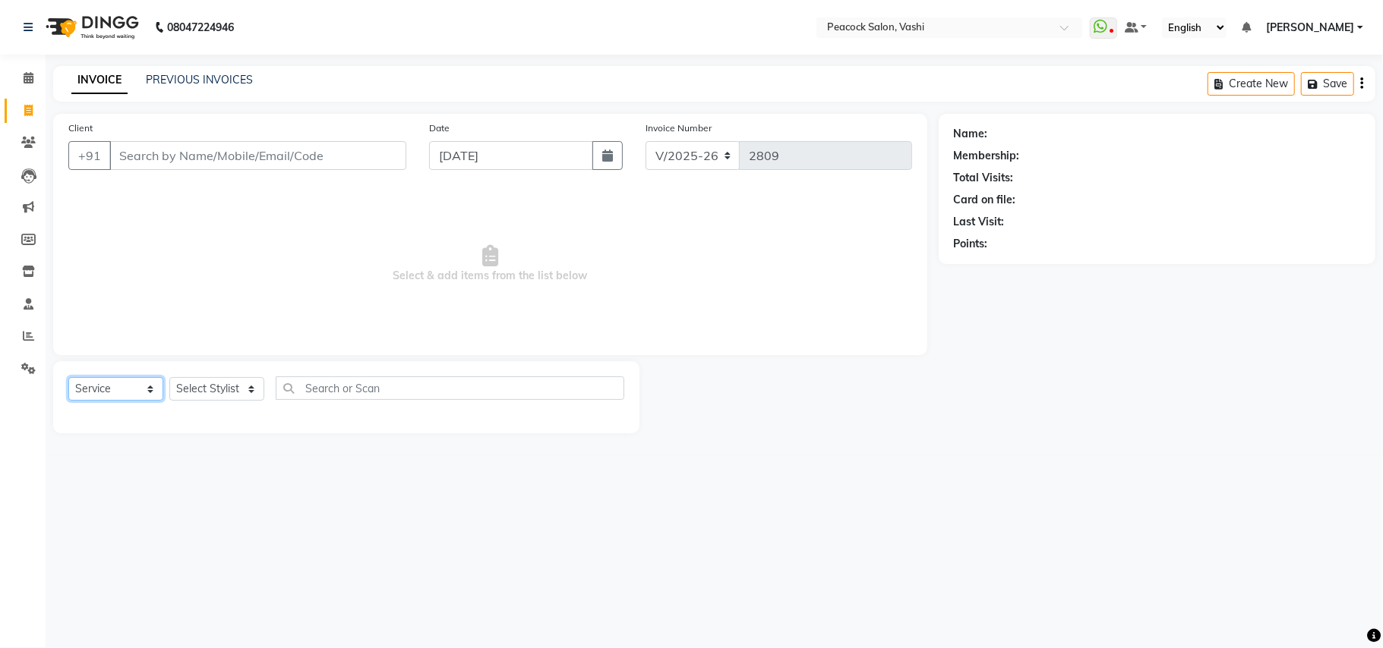
click at [91, 387] on select "Select Service Product Membership Package Voucher Prepaid Gift Card" at bounding box center [115, 389] width 95 height 24
select select "V"
click at [68, 377] on select "Select Service Product Membership Package Voucher Prepaid Gift Card" at bounding box center [115, 389] width 95 height 24
click at [28, 108] on icon at bounding box center [28, 110] width 8 height 11
select select "service"
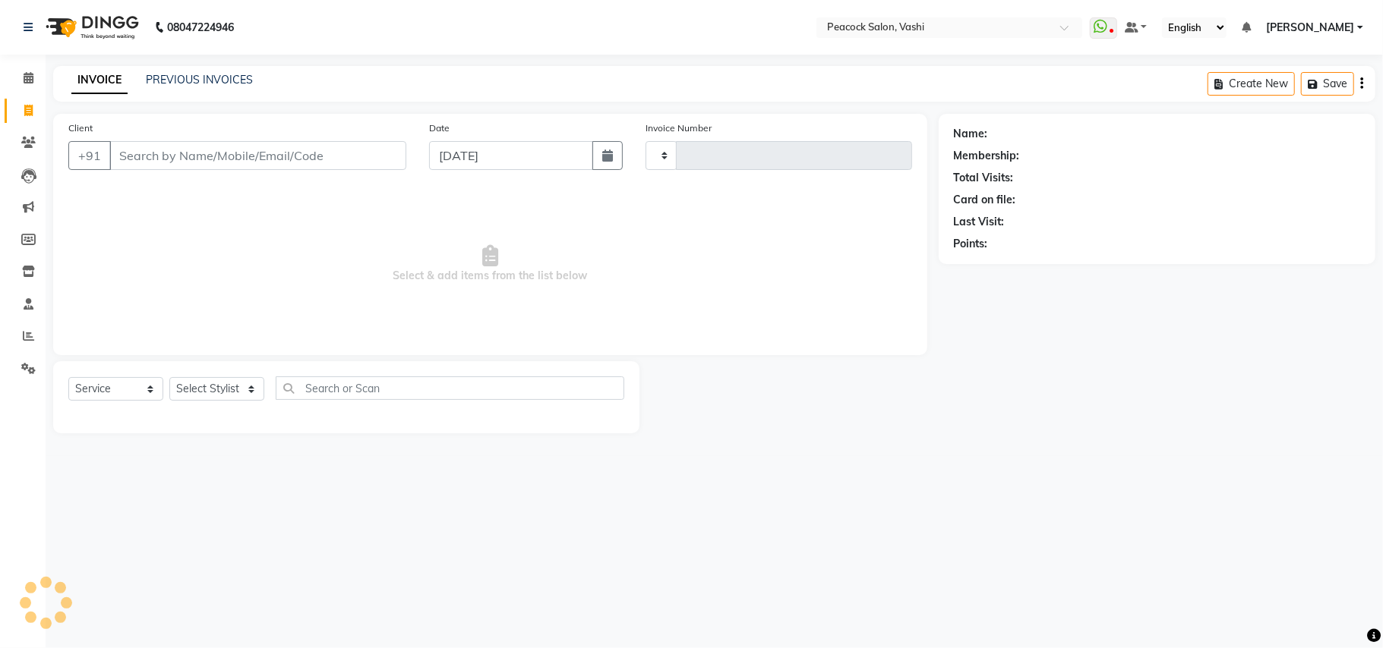
type input "2809"
select select "619"
click at [219, 74] on link "PREVIOUS INVOICES" at bounding box center [199, 80] width 107 height 14
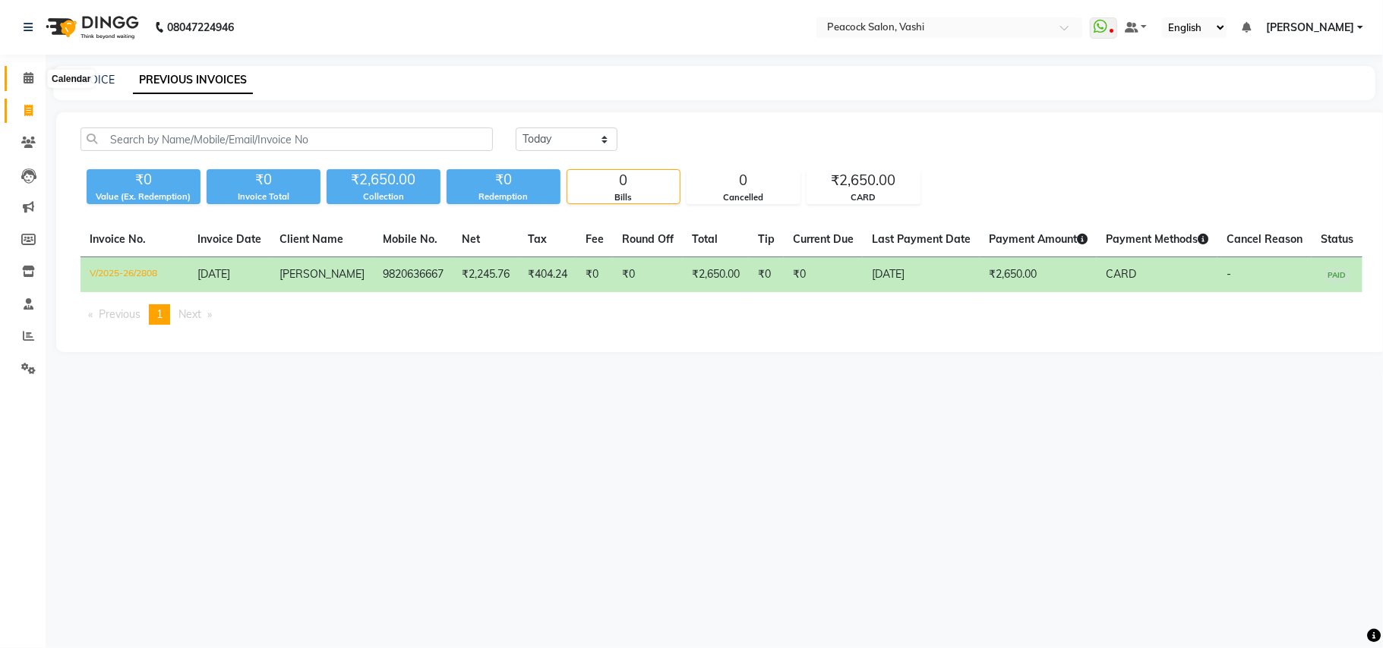
click at [21, 77] on span at bounding box center [28, 78] width 27 height 17
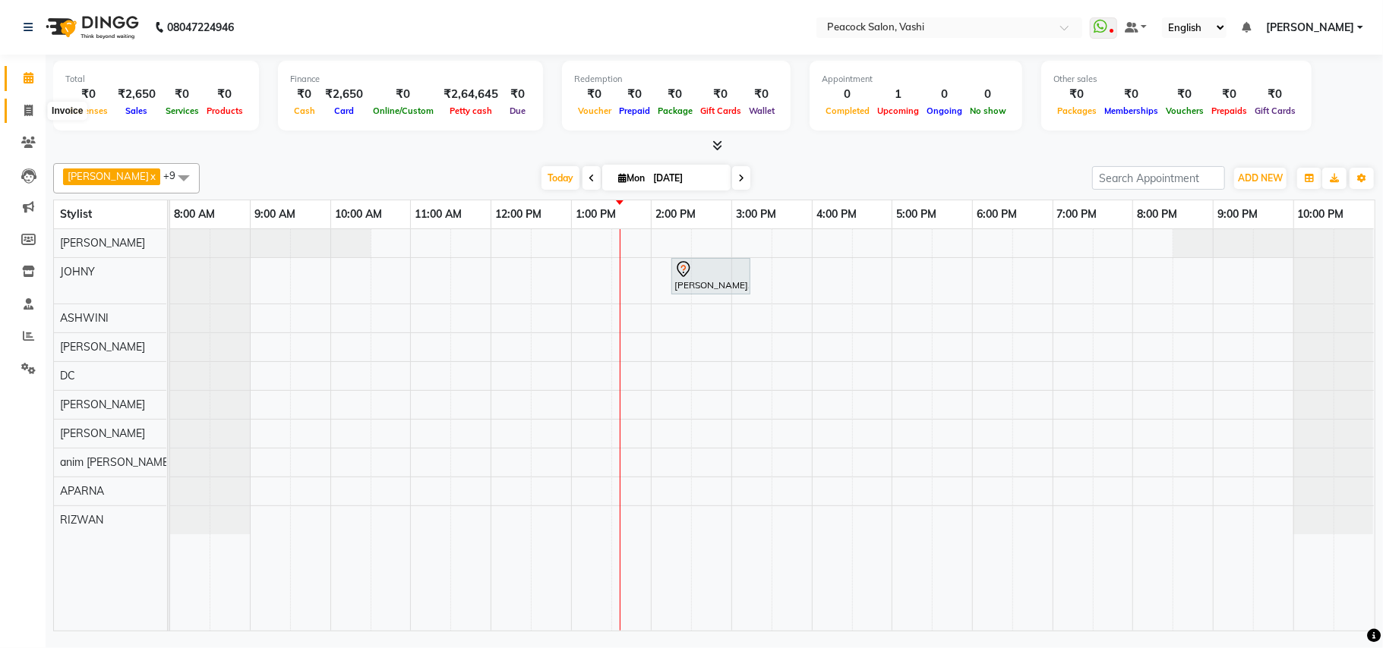
click at [24, 114] on icon at bounding box center [28, 110] width 8 height 11
select select "619"
select select "service"
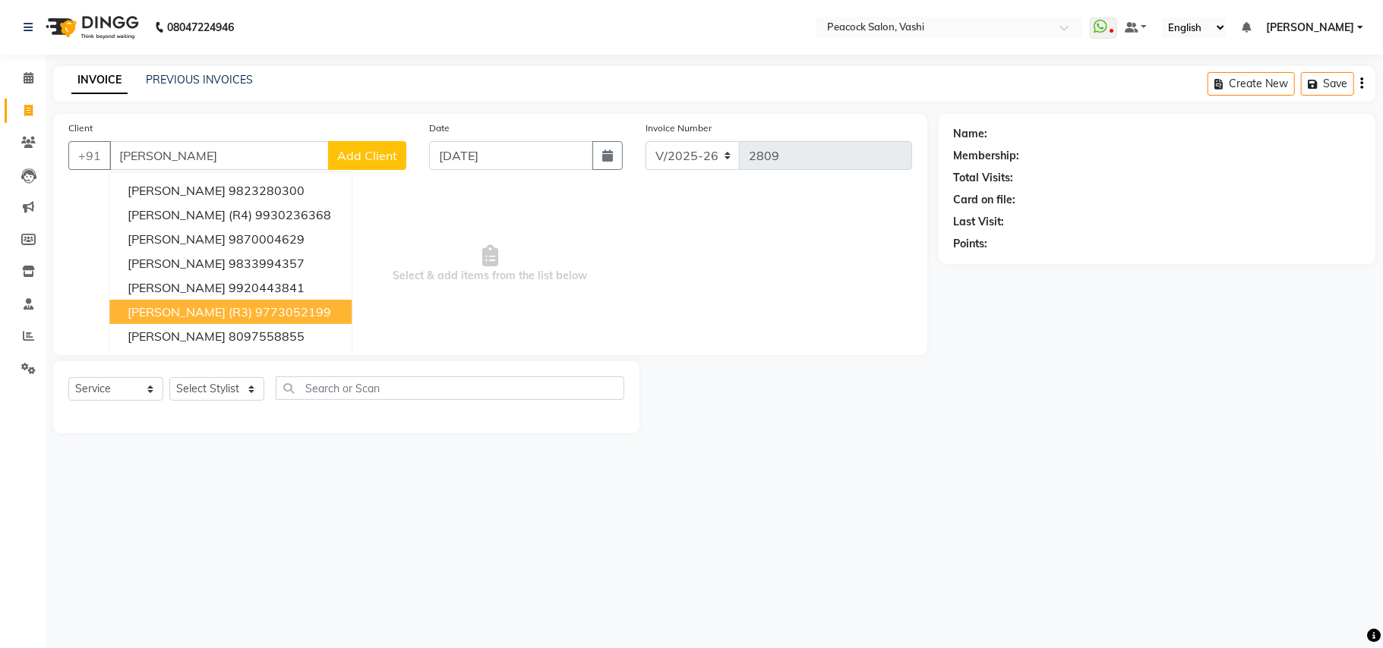
click at [146, 307] on span "[PERSON_NAME] (R3)" at bounding box center [190, 311] width 125 height 15
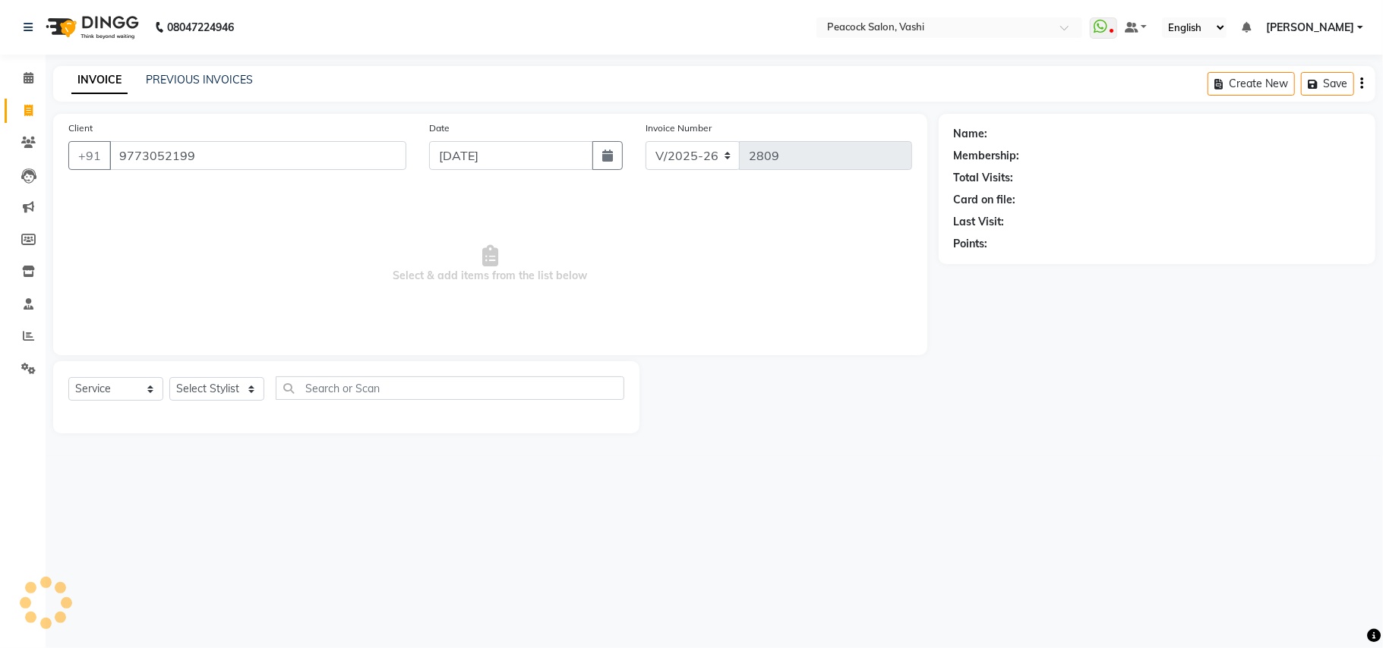
type input "9773052199"
select select "1: Object"
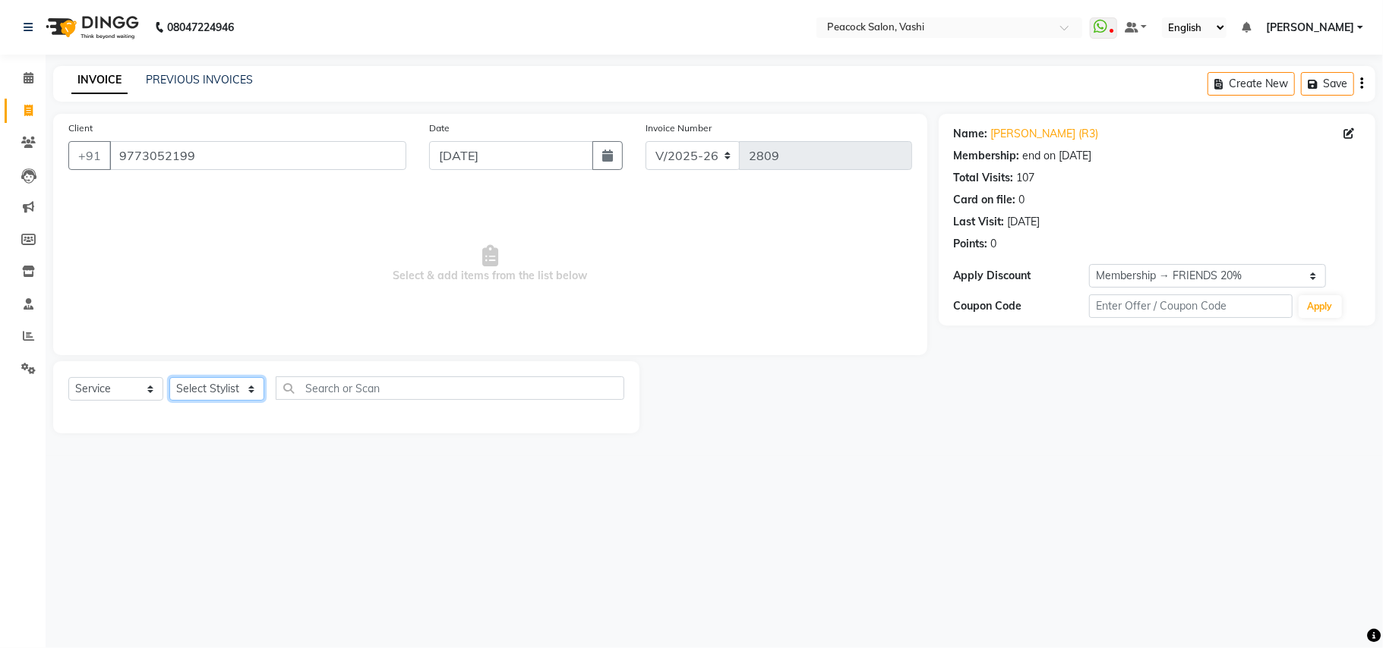
click at [229, 393] on select "Select Stylist anim [PERSON_NAME] APARNA [PERSON_NAME] DC Dingg Support [PERSON…" at bounding box center [216, 389] width 95 height 24
select select "86866"
click at [169, 377] on select "Select Stylist anim [PERSON_NAME] APARNA [PERSON_NAME] DC Dingg Support [PERSON…" at bounding box center [216, 389] width 95 height 24
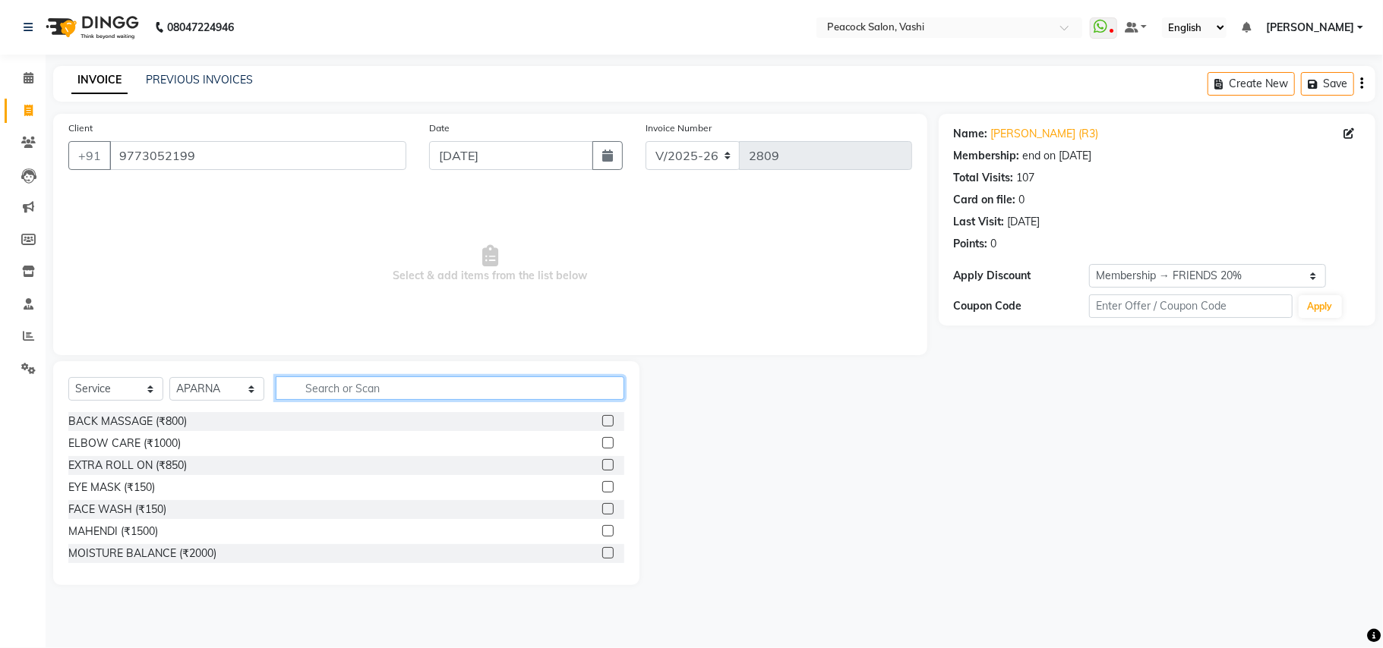
click at [358, 389] on input "text" at bounding box center [450, 389] width 348 height 24
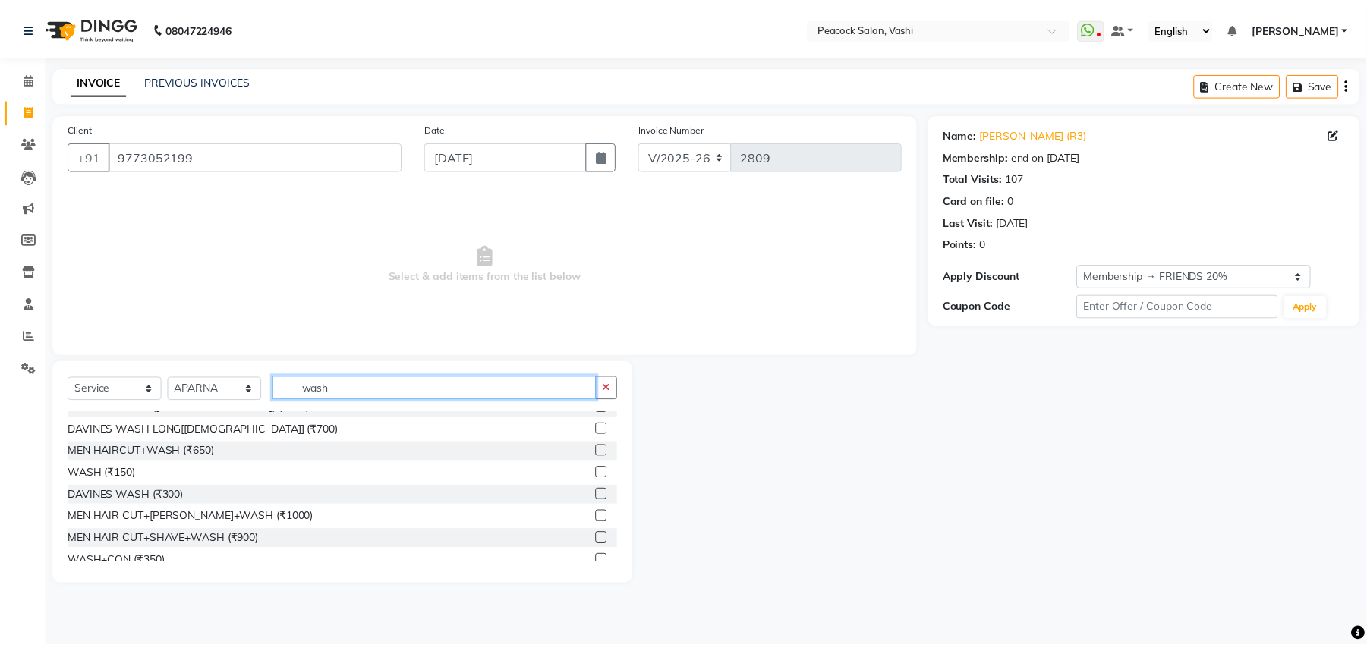
scroll to position [112, 0]
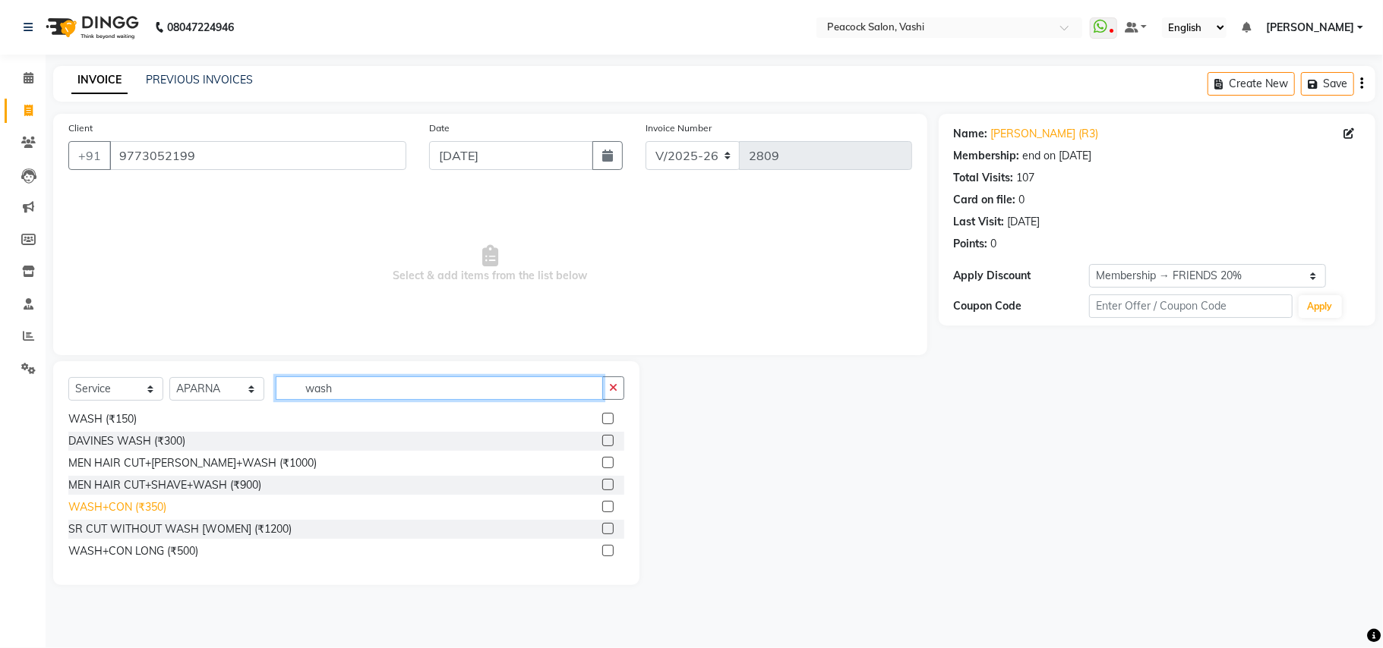
type input "wash"
click at [131, 501] on div "WASH+CON (₹350)" at bounding box center [117, 508] width 98 height 16
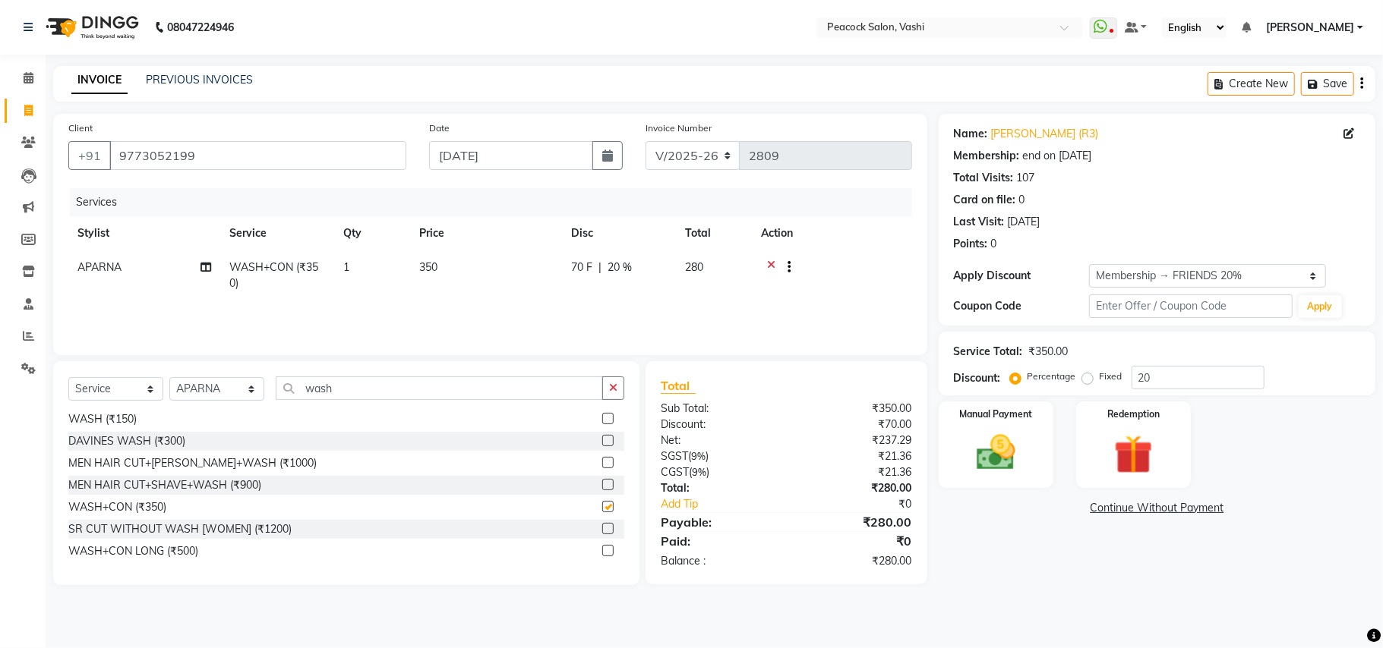
checkbox input "false"
click at [1007, 465] on img at bounding box center [996, 453] width 66 height 47
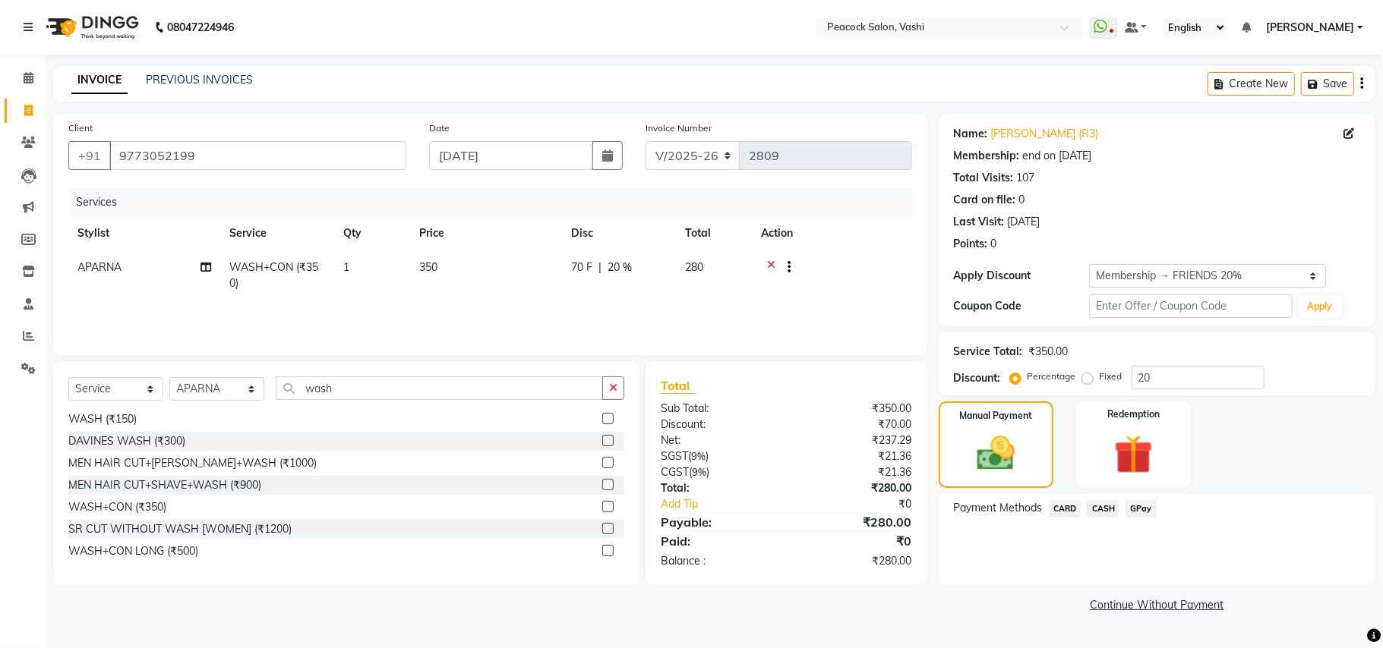
click at [1133, 504] on span "GPay" at bounding box center [1140, 508] width 31 height 17
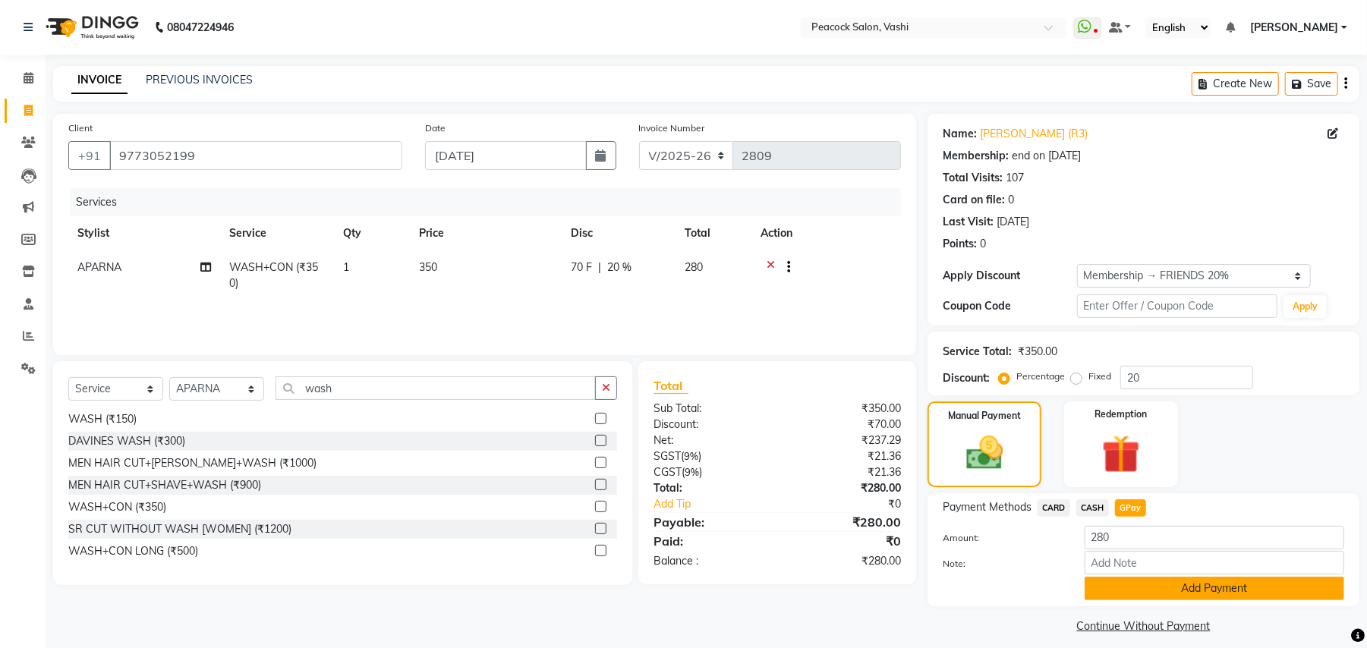
click at [1122, 583] on button "Add Payment" at bounding box center [1215, 589] width 260 height 24
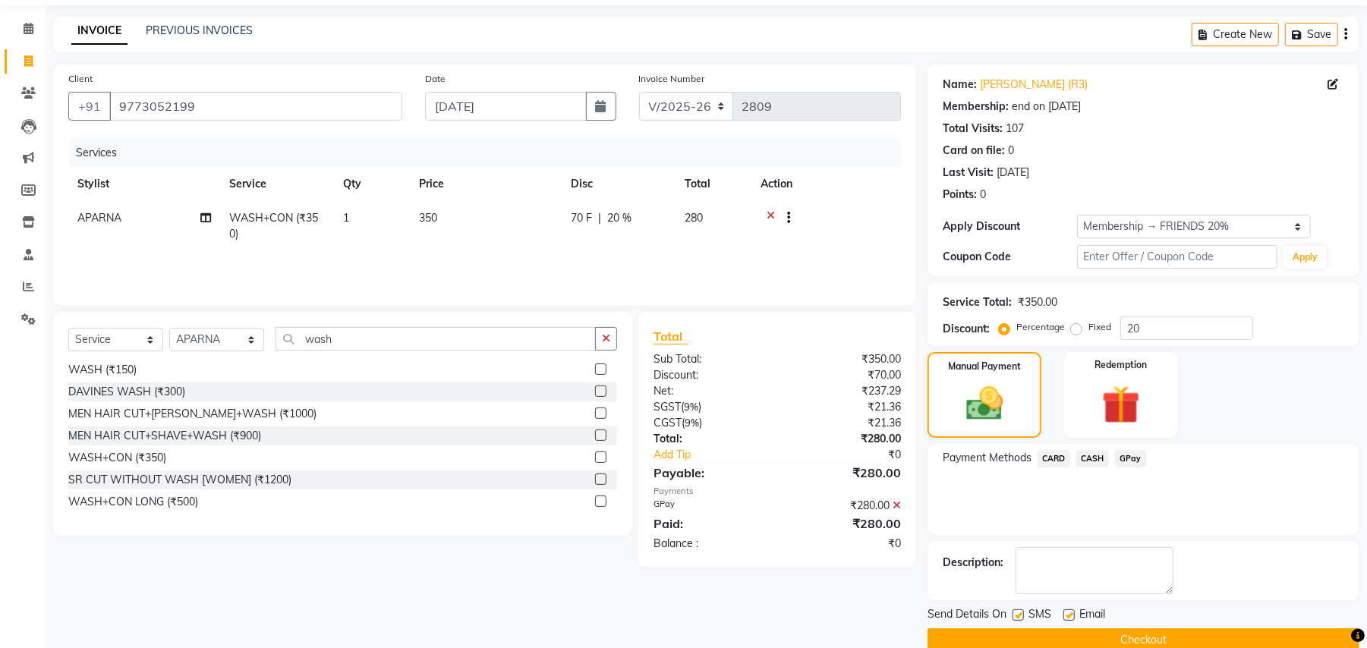
scroll to position [77, 0]
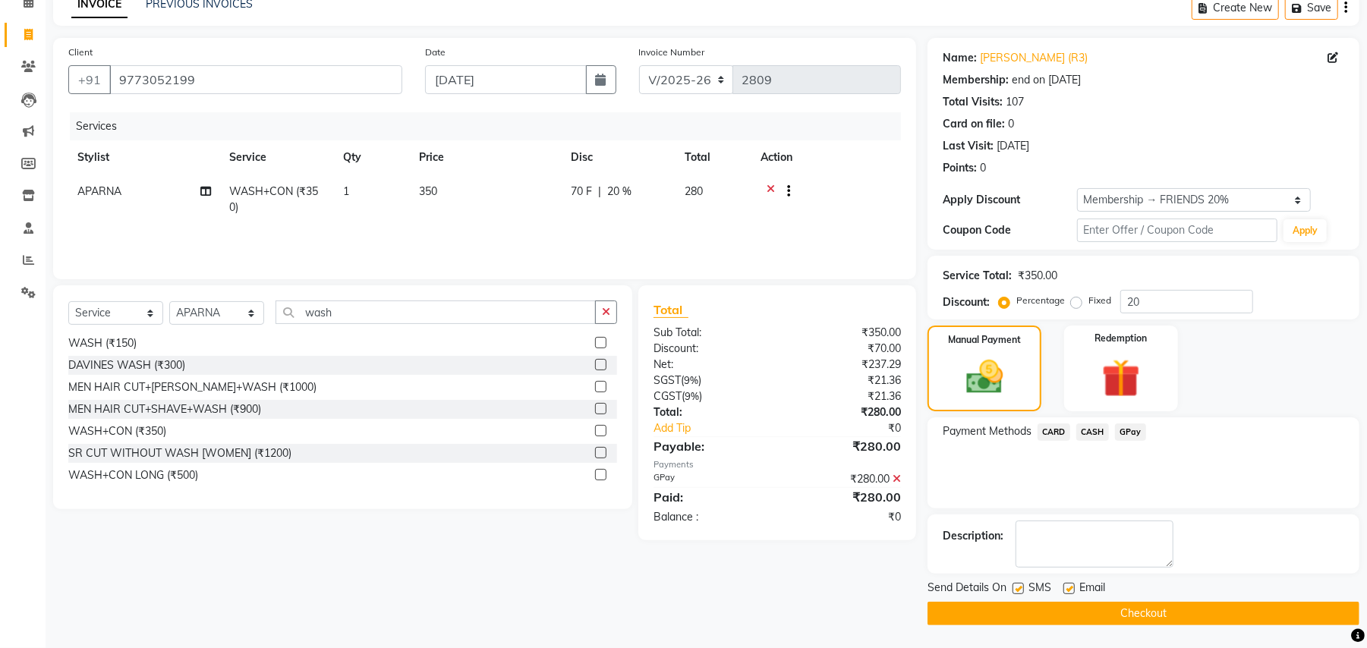
click at [1115, 609] on button "Checkout" at bounding box center [1144, 614] width 432 height 24
